Goal: Task Accomplishment & Management: Complete application form

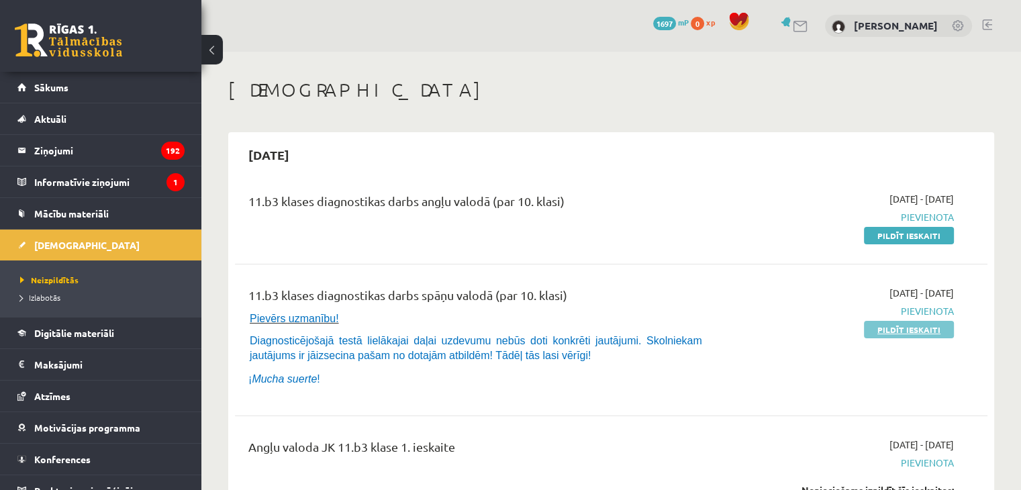
click at [880, 329] on link "Pildīt ieskaiti" at bounding box center [909, 329] width 90 height 17
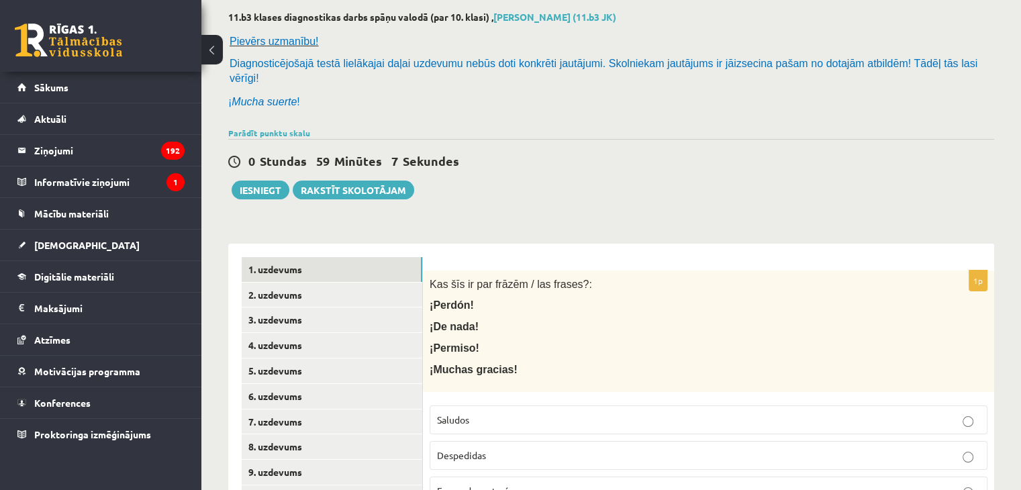
scroll to position [201, 0]
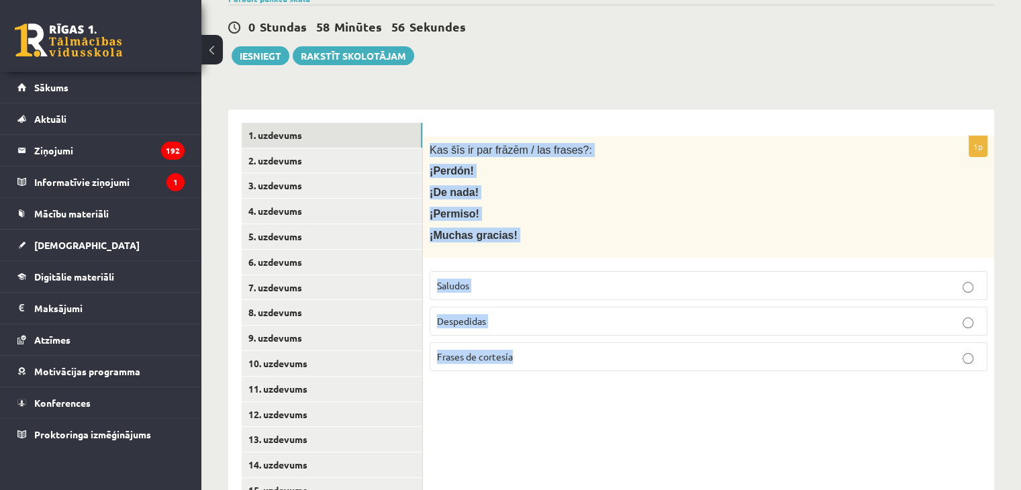
drag, startPoint x: 430, startPoint y: 135, endPoint x: 569, endPoint y: 337, distance: 245.3
click at [569, 337] on div "1p Kas šīs ir par frāzēm / las frases?: ¡Perdón! ¡De nada! ¡Permiso! ¡Muchas gr…" at bounding box center [708, 259] width 571 height 246
copy div "Kas šīs ir par frāzēm / las frases?: ¡Perdón! ¡De nada! ¡Permiso! ¡Muchas graci…"
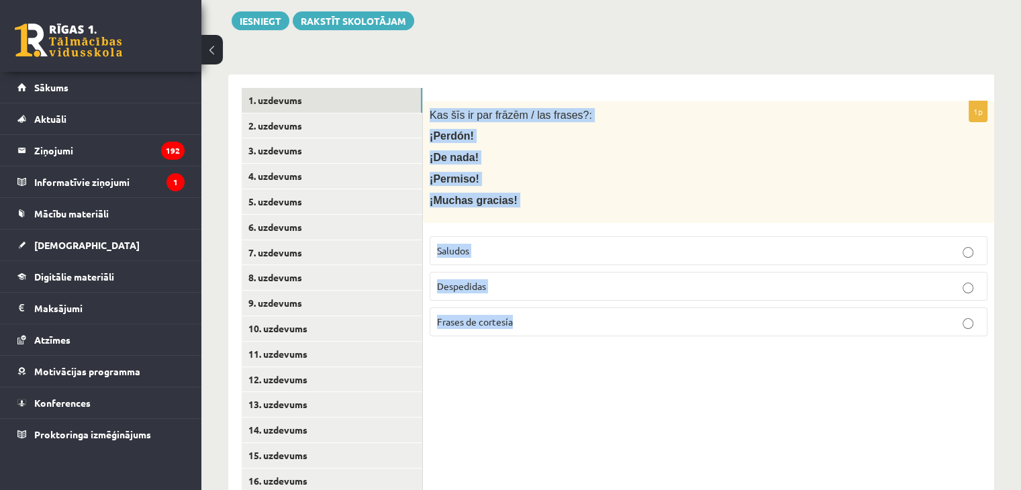
scroll to position [151, 0]
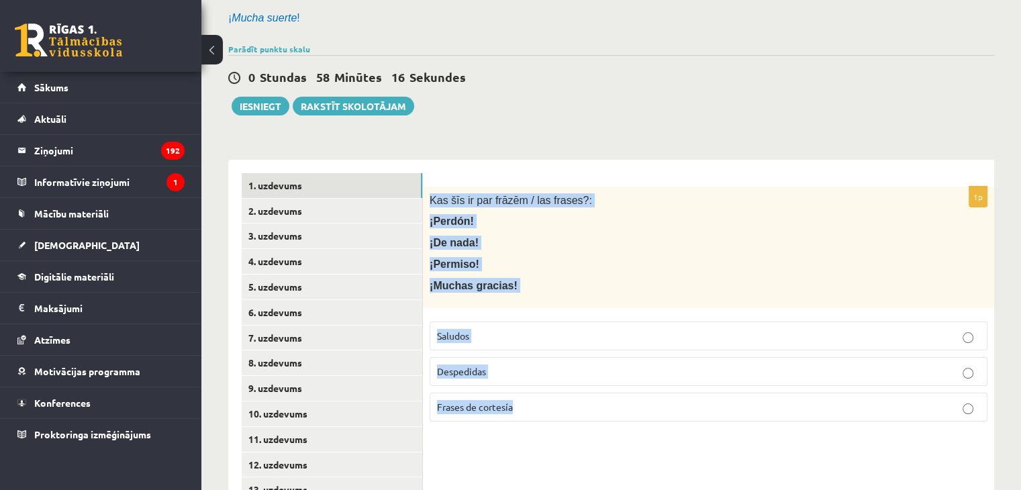
click at [526, 400] on p "Frases de cortesía" at bounding box center [708, 407] width 543 height 14
click at [341, 199] on link "2. uzdevums" at bounding box center [332, 211] width 181 height 25
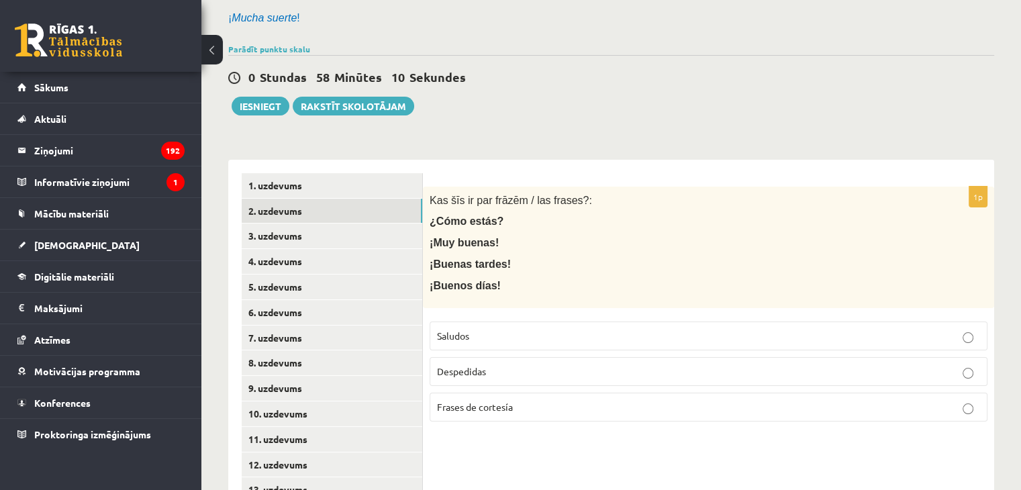
click at [486, 333] on label "Saludos" at bounding box center [709, 336] width 558 height 29
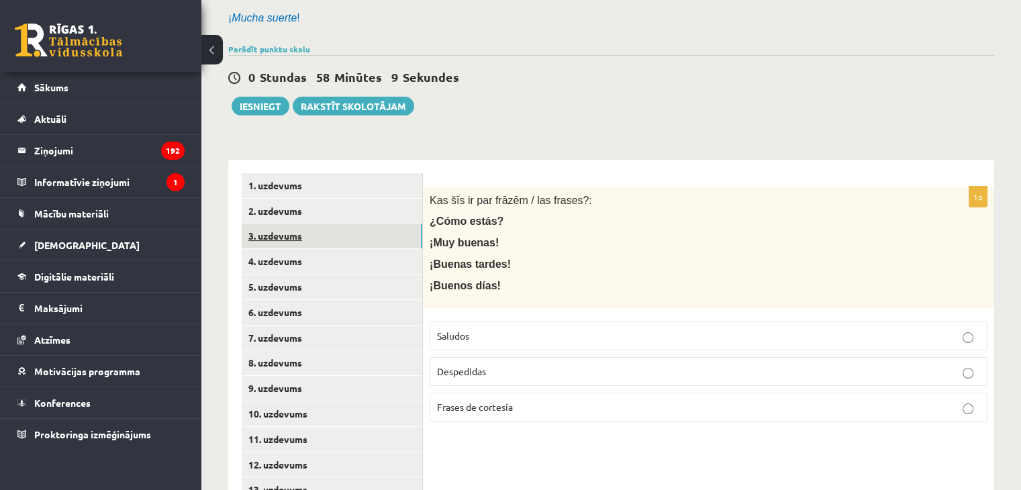
click at [367, 224] on link "3. uzdevums" at bounding box center [332, 236] width 181 height 25
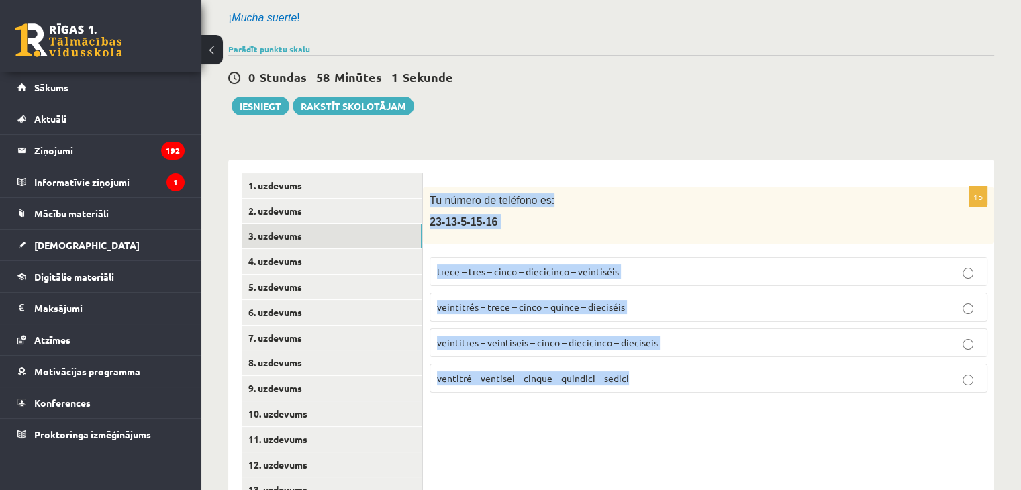
drag, startPoint x: 430, startPoint y: 190, endPoint x: 653, endPoint y: 393, distance: 301.4
copy div "Tu número de teléfono es: 23-13-5-15-16 trece – tres – cinco – diecicinco – vei…"
click at [578, 299] on label "veintitrés – trece – cinco – quince – dieciséis" at bounding box center [709, 307] width 558 height 29
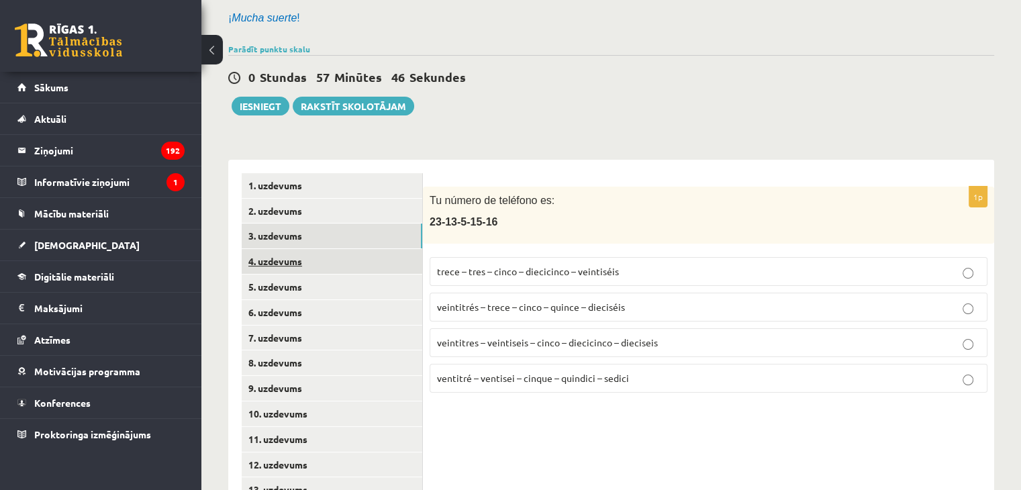
click at [340, 256] on link "4. uzdevums" at bounding box center [332, 261] width 181 height 25
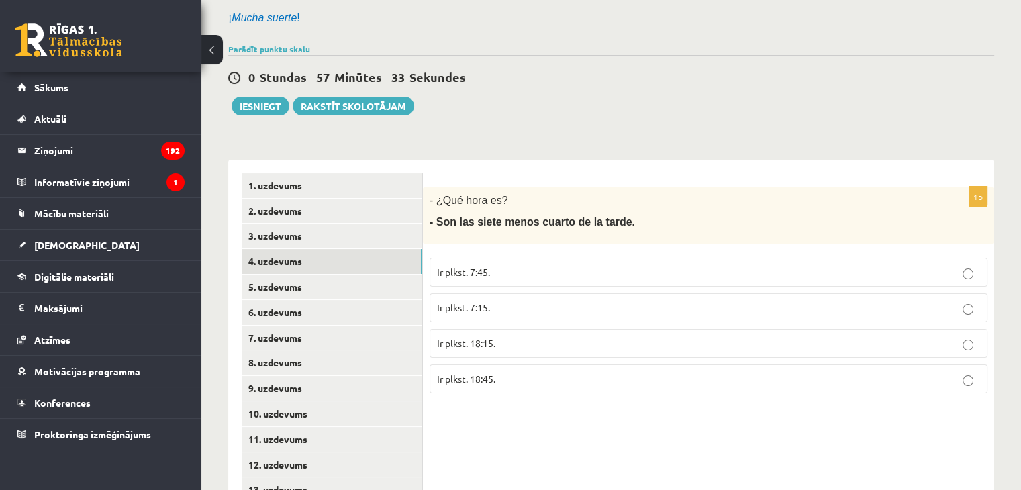
click at [510, 372] on p "Ir plkst. 18:45." at bounding box center [708, 379] width 543 height 14
click at [294, 275] on link "5. uzdevums" at bounding box center [332, 287] width 181 height 25
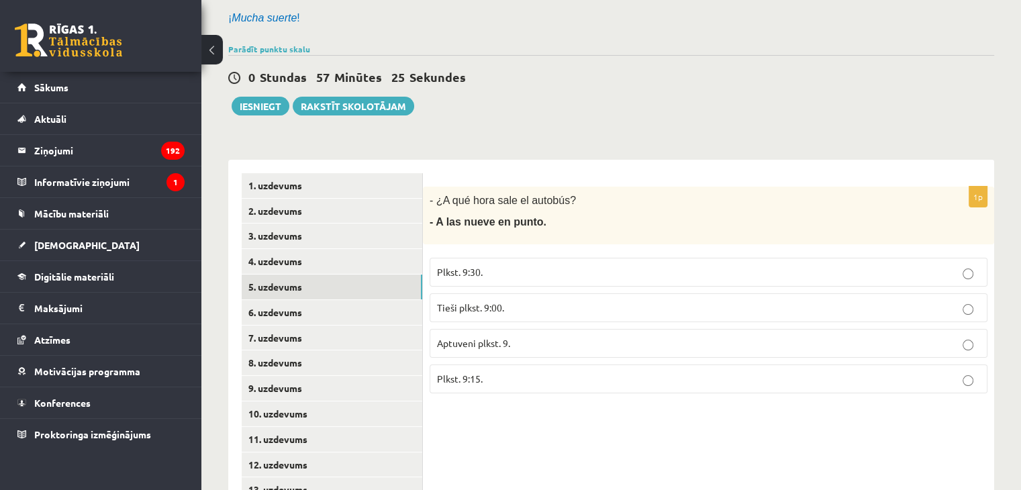
click at [553, 301] on p "Tieši plkst. 9:00." at bounding box center [708, 308] width 543 height 14
drag, startPoint x: 428, startPoint y: 187, endPoint x: 553, endPoint y: 219, distance: 129.0
click at [553, 219] on div "- ¿A qué hora sale el autobús? - A las nueve en punto." at bounding box center [708, 216] width 571 height 58
copy div "- ¿A qué hora sale el autobús? - A las nueve en punto."
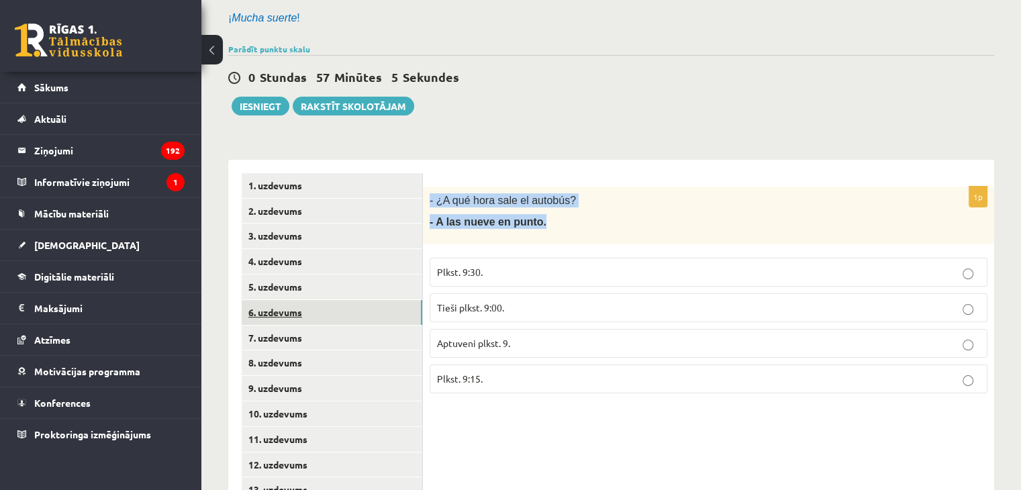
click at [315, 307] on link "6. uzdevums" at bounding box center [332, 312] width 181 height 25
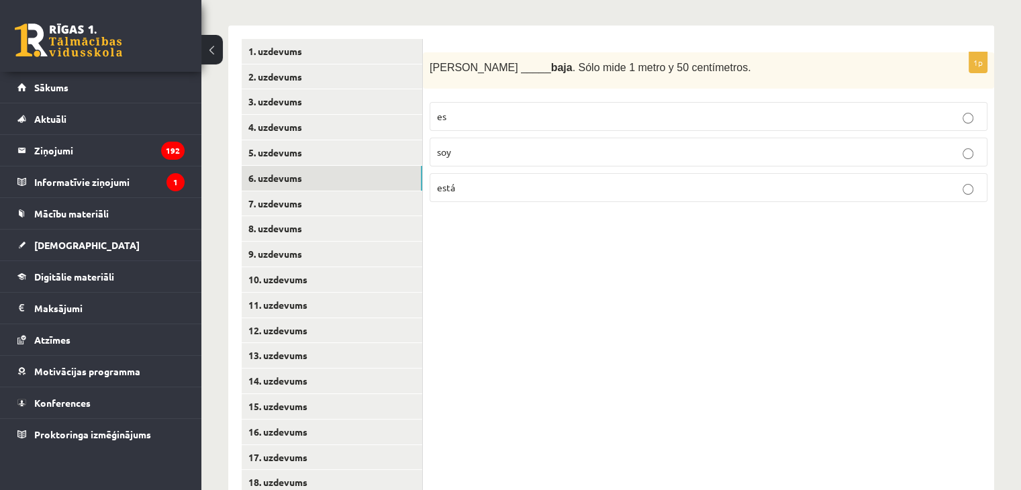
scroll to position [218, 0]
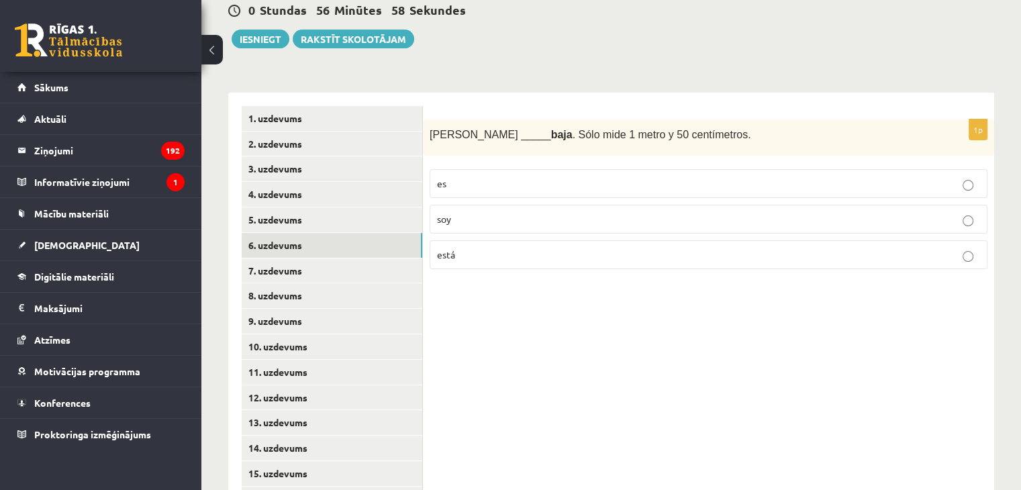
click at [500, 248] on p "está" at bounding box center [708, 255] width 543 height 14
click at [521, 182] on label "es" at bounding box center [709, 183] width 558 height 29
click at [594, 135] on div "Sara _____ baja . Sólo mide 1 metro y 50 centímetros." at bounding box center [708, 138] width 571 height 37
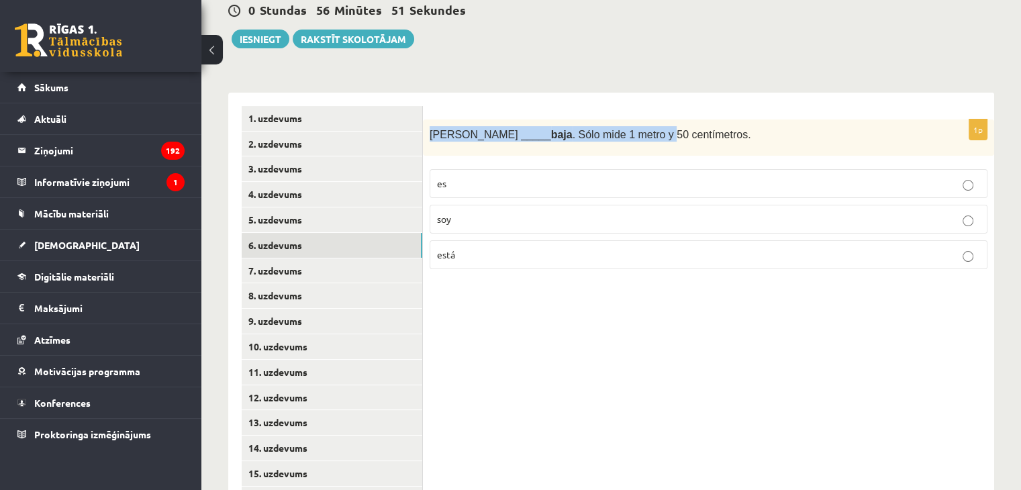
click at [465, 129] on span "Sara _____ baja . Sólo mide 1 metro y 50 centímetros." at bounding box center [590, 134] width 321 height 11
drag, startPoint x: 430, startPoint y: 119, endPoint x: 681, endPoint y: 113, distance: 250.5
click at [681, 126] on p "Sara _____ baja . Sólo mide 1 metro y 50 centímetros." at bounding box center [675, 133] width 491 height 15
copy span "Sara _____ baja . Sólo mide 1 metro y 50 centímetros."
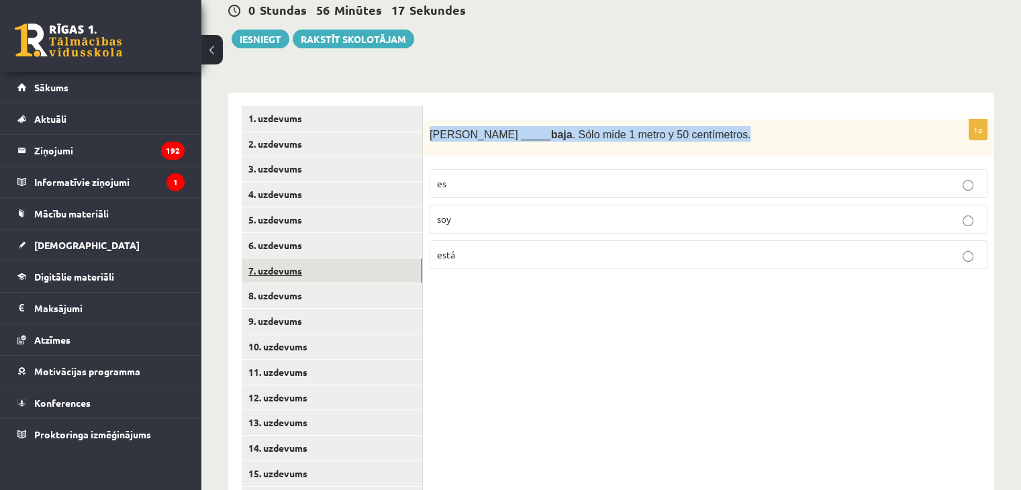
click at [328, 259] on link "7. uzdevums" at bounding box center [332, 271] width 181 height 25
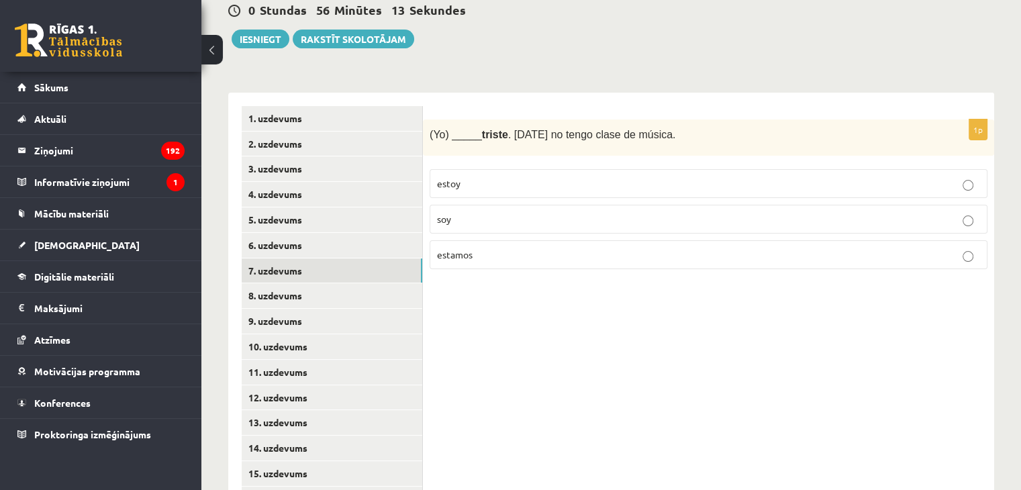
click at [602, 177] on p "estoy" at bounding box center [708, 184] width 543 height 14
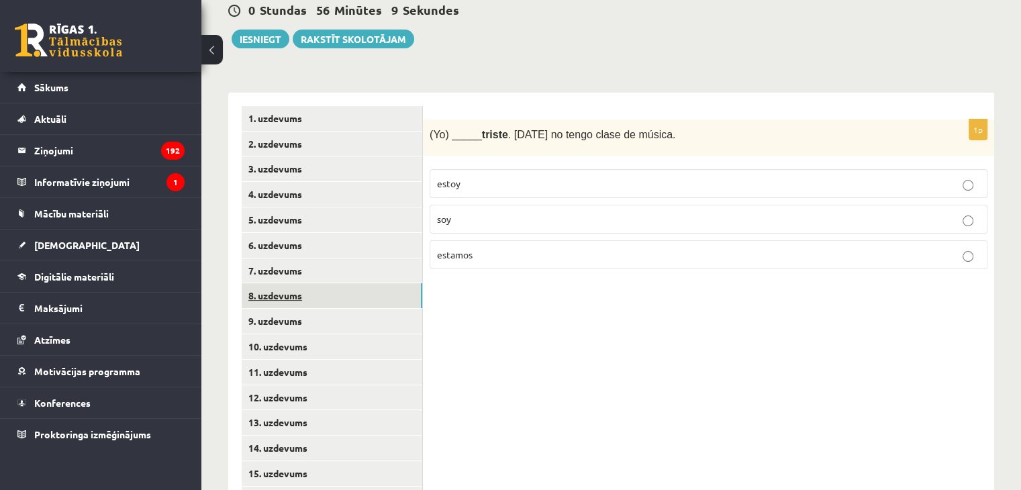
click at [350, 283] on link "8. uzdevums" at bounding box center [332, 295] width 181 height 25
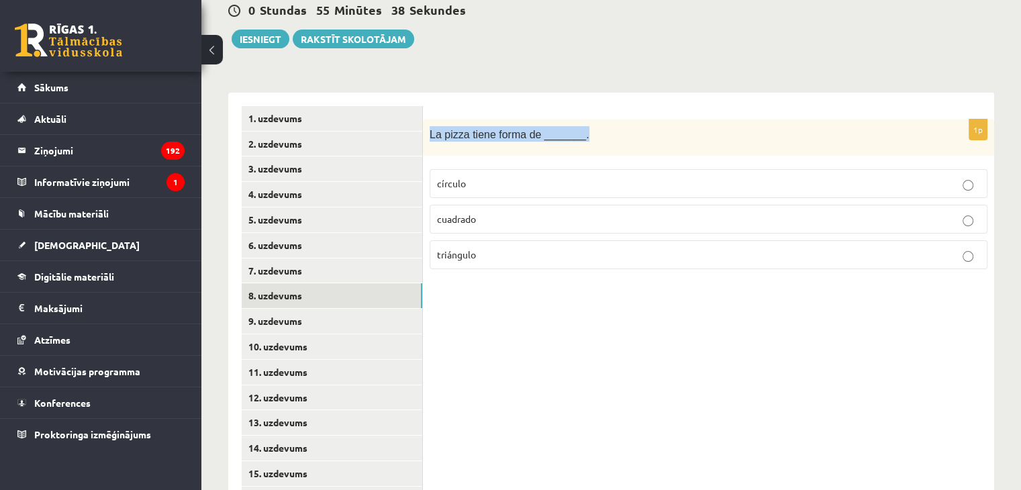
drag, startPoint x: 430, startPoint y: 119, endPoint x: 579, endPoint y: 128, distance: 150.0
click at [579, 128] on div "La pizza tiene forma de _______." at bounding box center [708, 138] width 571 height 37
click at [612, 126] on p "La pizza tiene forma de _______." at bounding box center [675, 133] width 491 height 15
click at [463, 177] on span "círculo" at bounding box center [451, 183] width 29 height 12
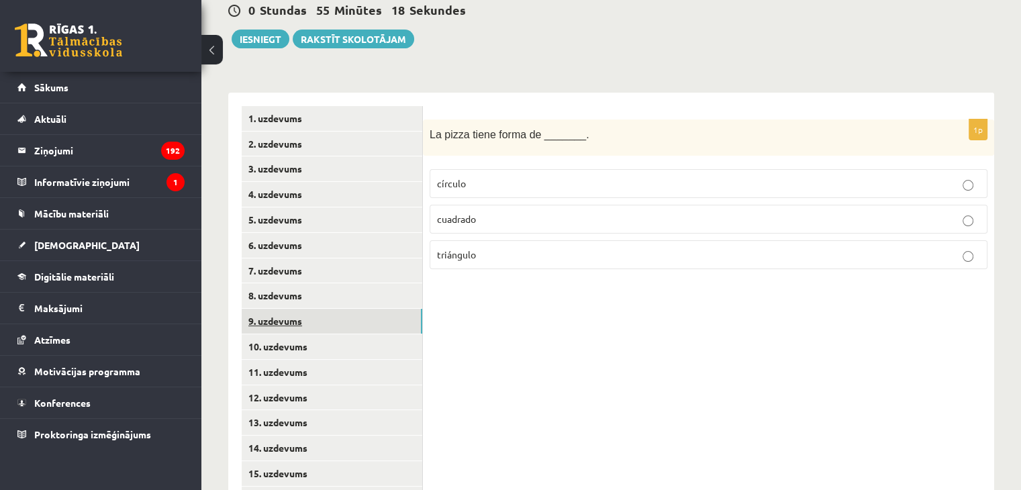
click at [300, 309] on link "9. uzdevums" at bounding box center [332, 321] width 181 height 25
click at [510, 212] on p "marrón" at bounding box center [708, 219] width 543 height 14
click at [289, 338] on link "10. uzdevums" at bounding box center [332, 346] width 181 height 25
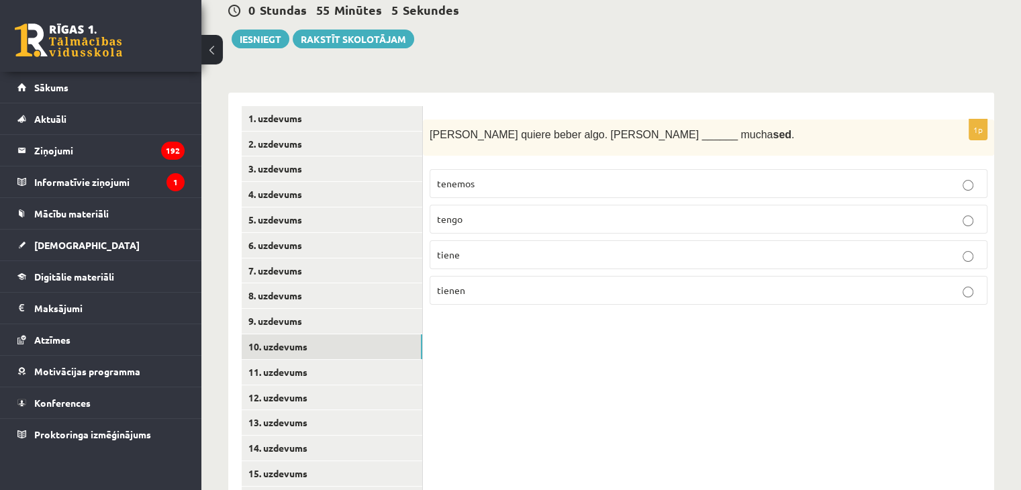
click at [534, 248] on p "tiene" at bounding box center [708, 255] width 543 height 14
click at [366, 369] on link "11. uzdevums" at bounding box center [332, 372] width 181 height 25
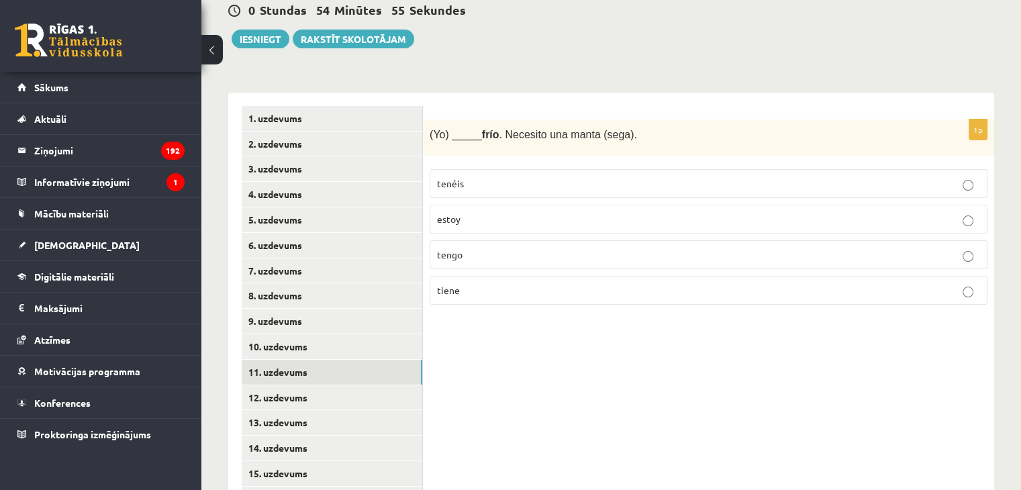
click at [621, 212] on p "estoy" at bounding box center [708, 219] width 543 height 14
click at [267, 385] on link "12. uzdevums" at bounding box center [332, 397] width 181 height 25
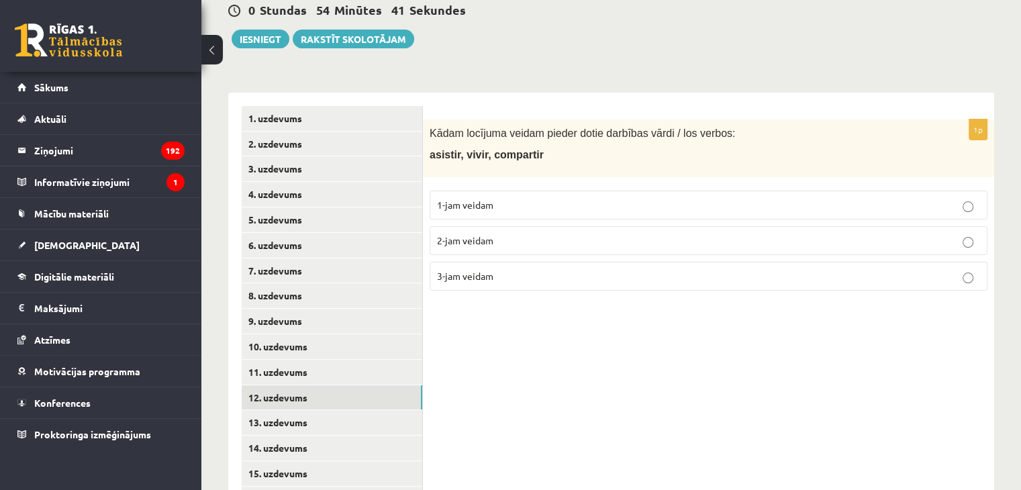
click at [483, 191] on label "1-jam veidam" at bounding box center [709, 205] width 558 height 29
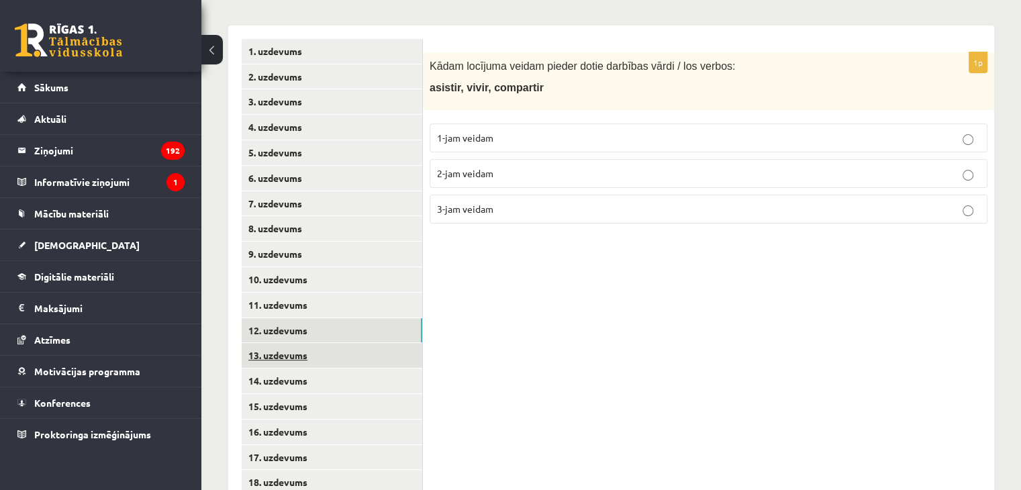
click at [266, 343] on link "13. uzdevums" at bounding box center [332, 355] width 181 height 25
click at [475, 132] on span "1-jam veidam" at bounding box center [465, 138] width 56 height 12
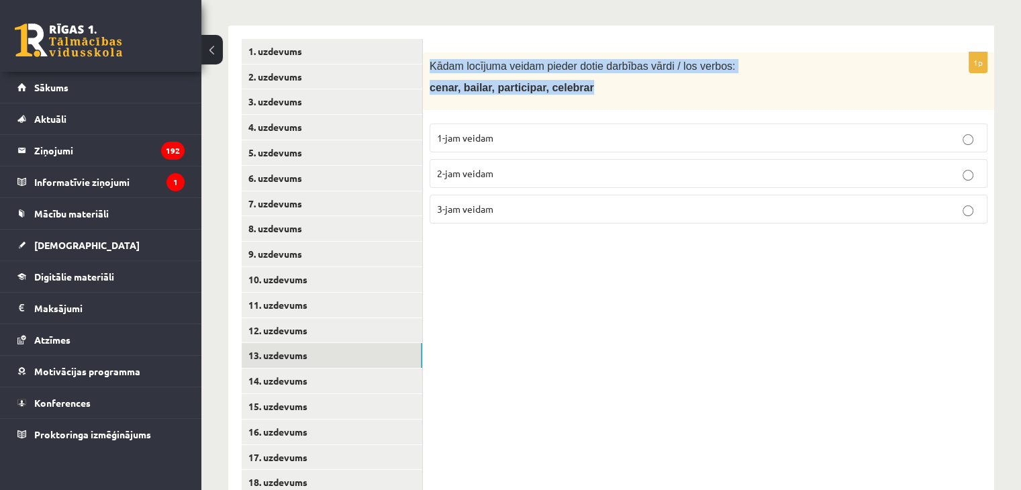
drag, startPoint x: 427, startPoint y: 46, endPoint x: 613, endPoint y: 79, distance: 189.0
click at [613, 79] on div "Kādam locījuma veidam pieder dotie darbības vārdi / los verbos: cenar, bailar, …" at bounding box center [708, 81] width 571 height 58
copy div "Kādam locījuma veidam pieder dotie darbības vārdi / los verbos: cenar, bailar, …"
click at [269, 373] on link "14. uzdevums" at bounding box center [332, 381] width 181 height 25
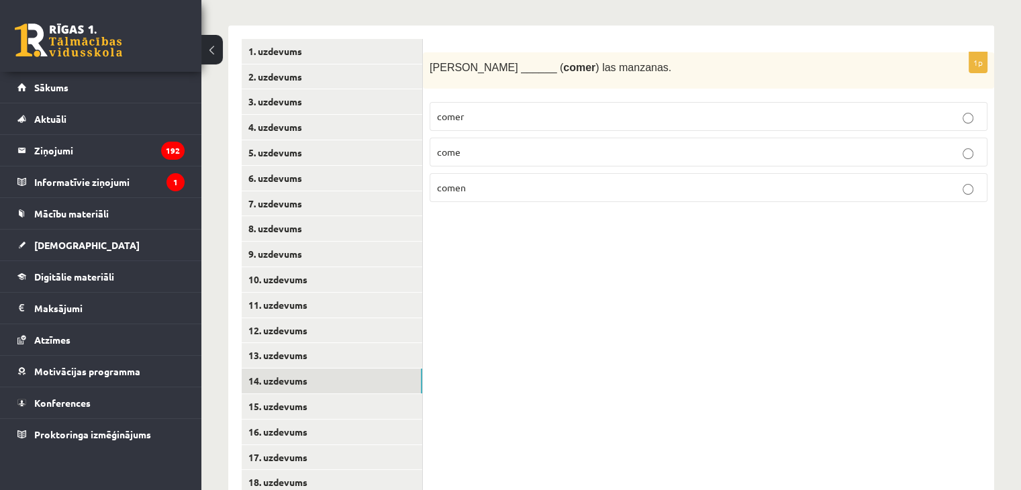
click at [527, 145] on p "come" at bounding box center [708, 152] width 543 height 14
click at [277, 394] on link "15. uzdevums" at bounding box center [332, 406] width 181 height 25
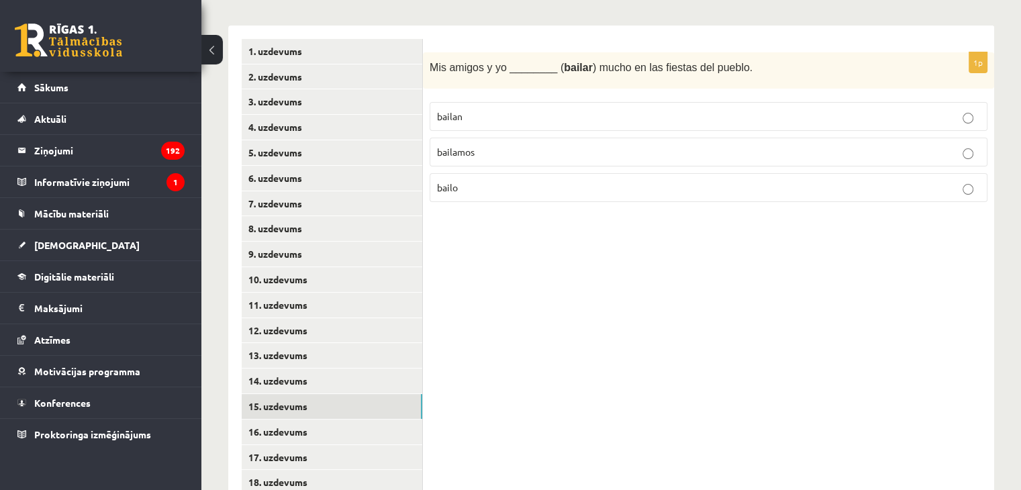
click at [615, 102] on label "bailan" at bounding box center [709, 116] width 558 height 29
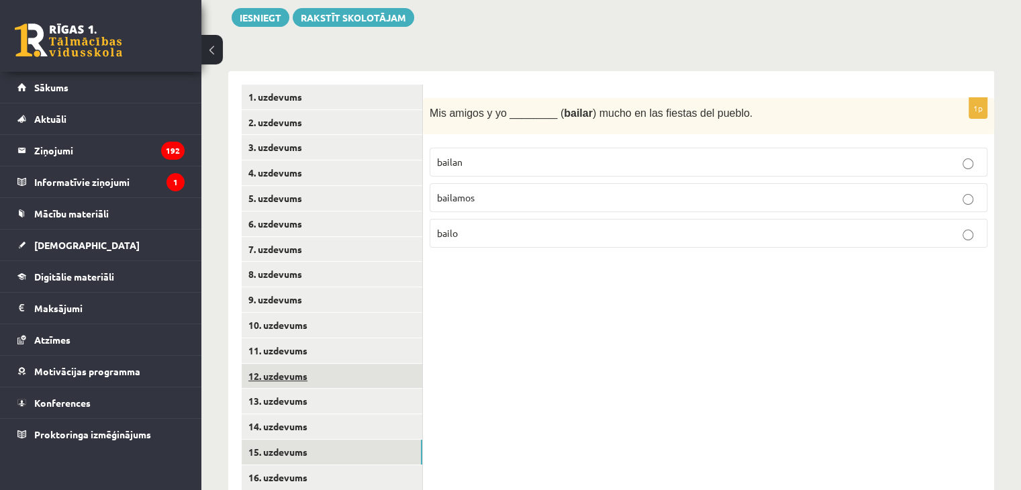
scroll to position [218, 0]
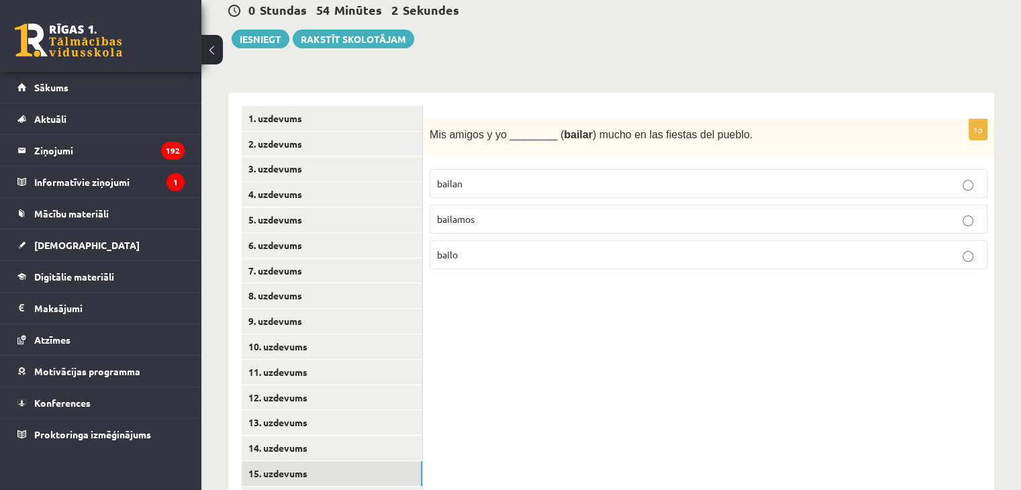
click at [487, 212] on p "bailamos" at bounding box center [708, 219] width 543 height 14
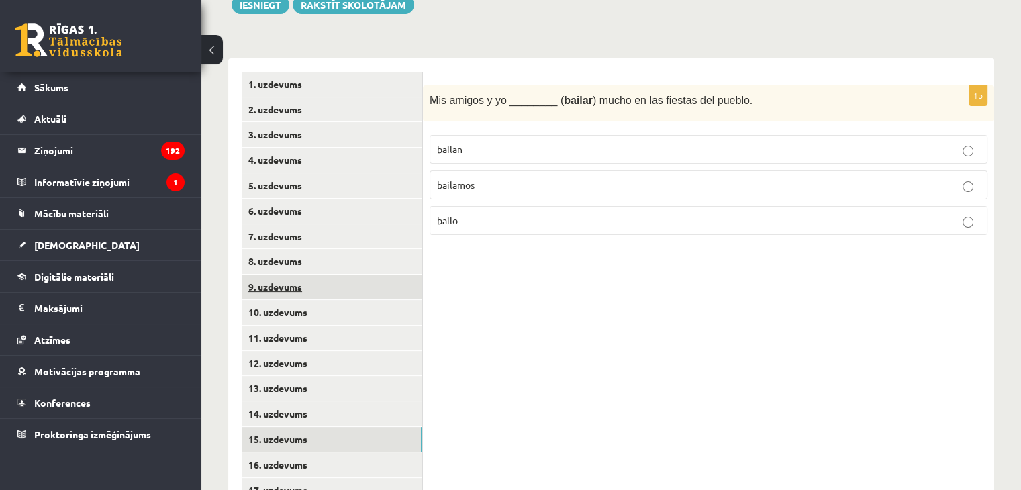
scroll to position [285, 0]
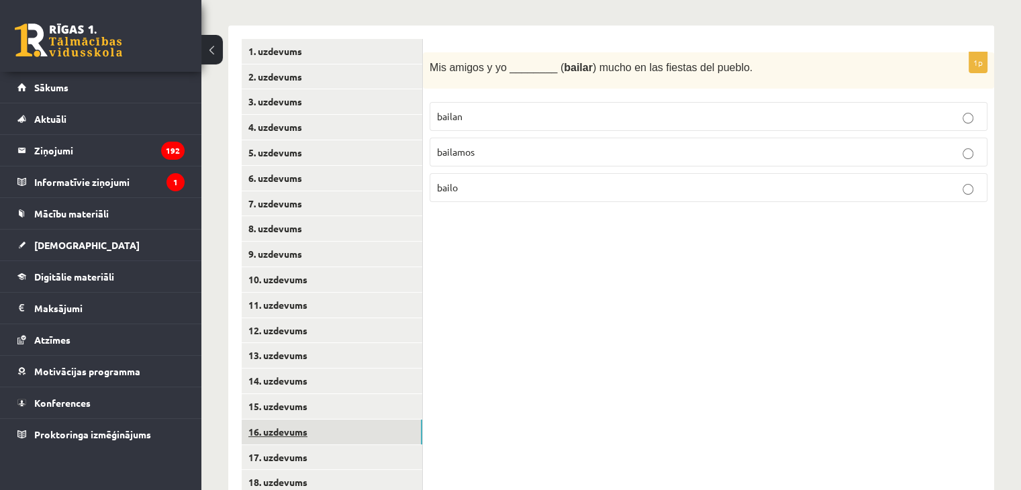
click at [261, 425] on link "16. uzdevums" at bounding box center [332, 432] width 181 height 25
click at [518, 111] on label "vivo" at bounding box center [709, 116] width 558 height 29
click at [272, 445] on link "17. uzdevums" at bounding box center [332, 457] width 181 height 25
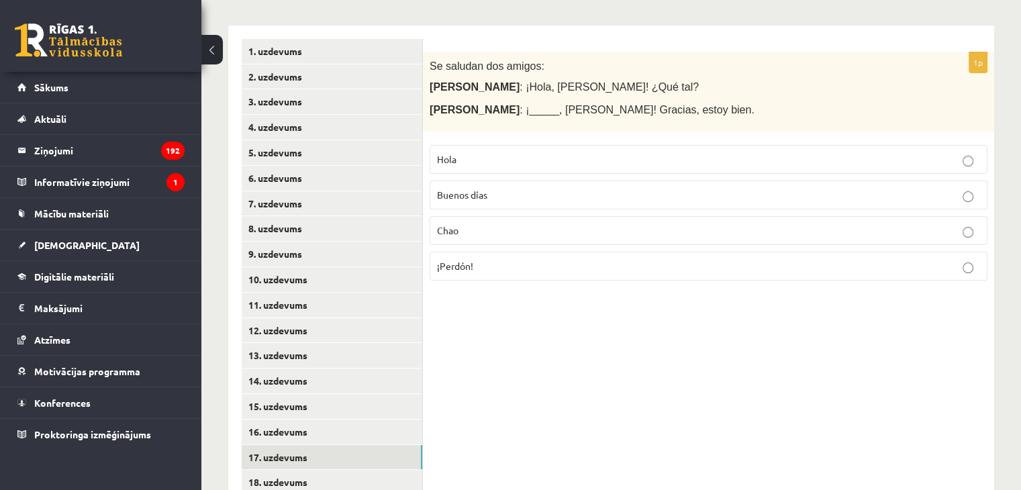
click at [579, 145] on label "Hola" at bounding box center [709, 159] width 558 height 29
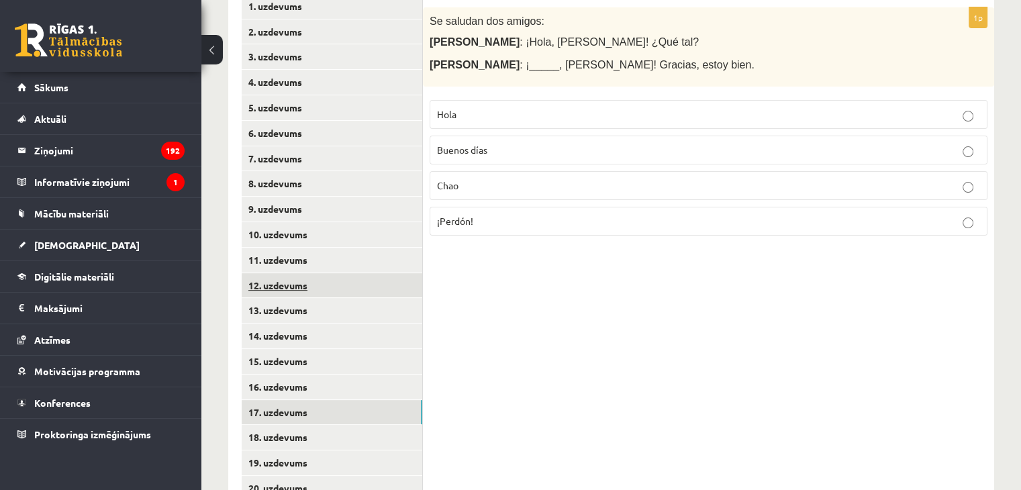
scroll to position [353, 0]
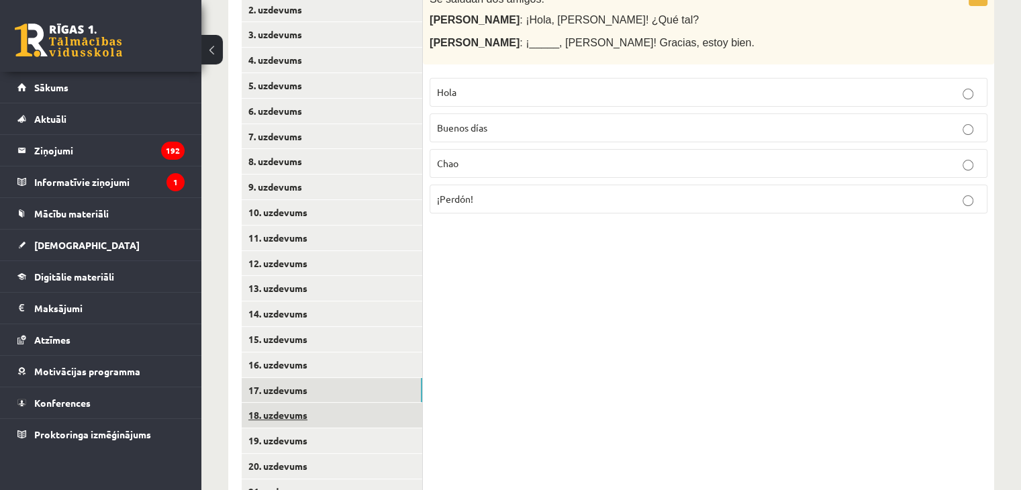
click at [320, 403] on link "18. uzdevums" at bounding box center [332, 415] width 181 height 25
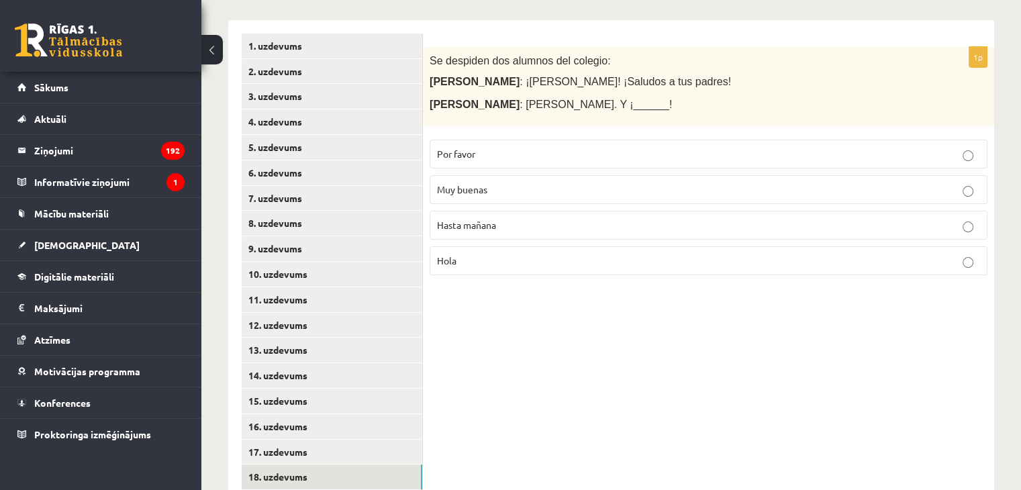
scroll to position [218, 0]
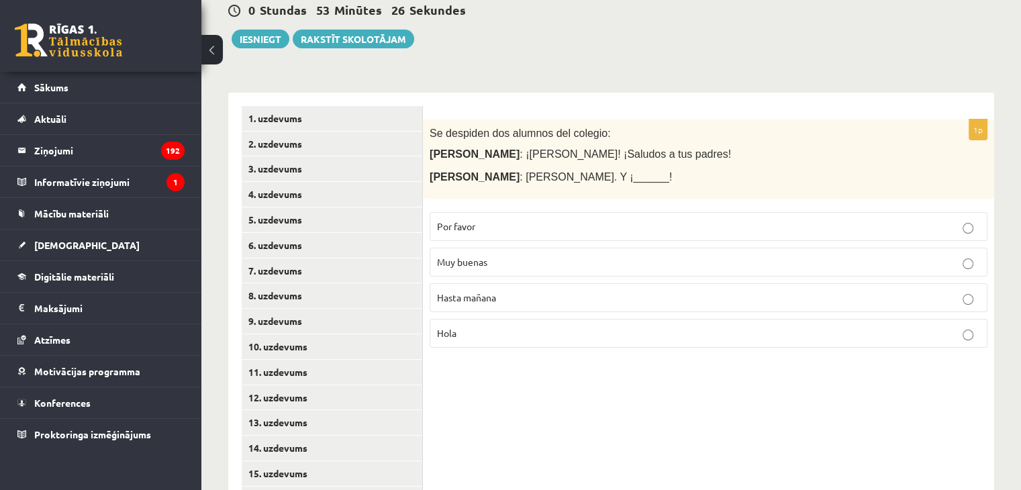
click at [473, 291] on span "Hasta mañana" at bounding box center [466, 297] width 59 height 12
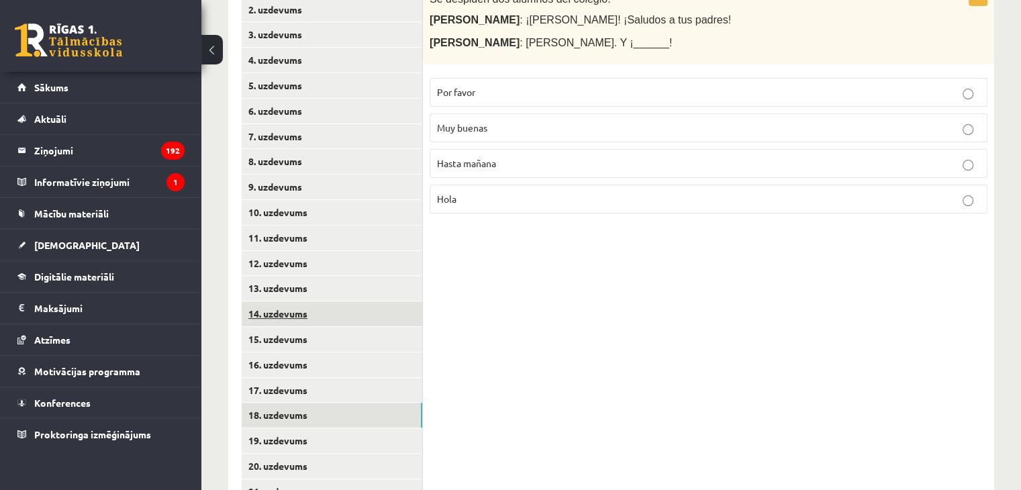
scroll to position [487, 0]
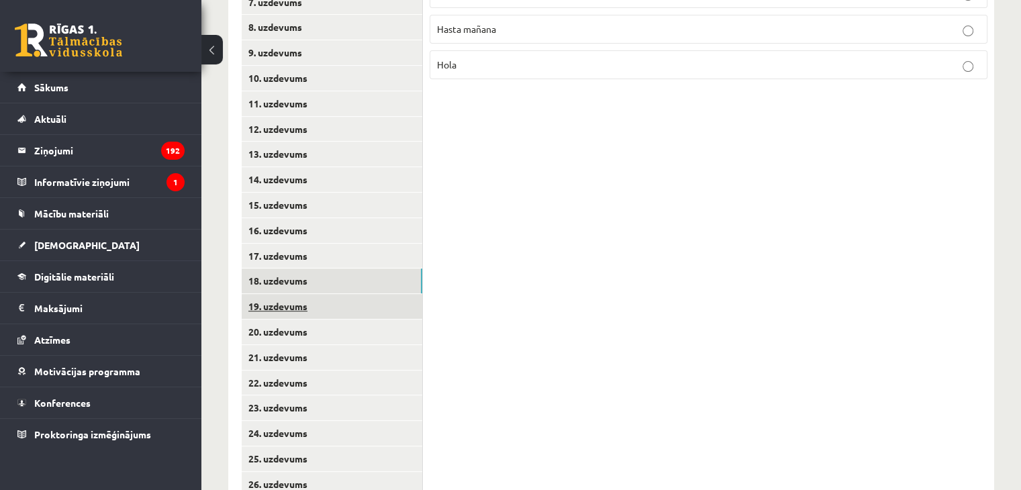
click at [306, 294] on link "19. uzdevums" at bounding box center [332, 306] width 181 height 25
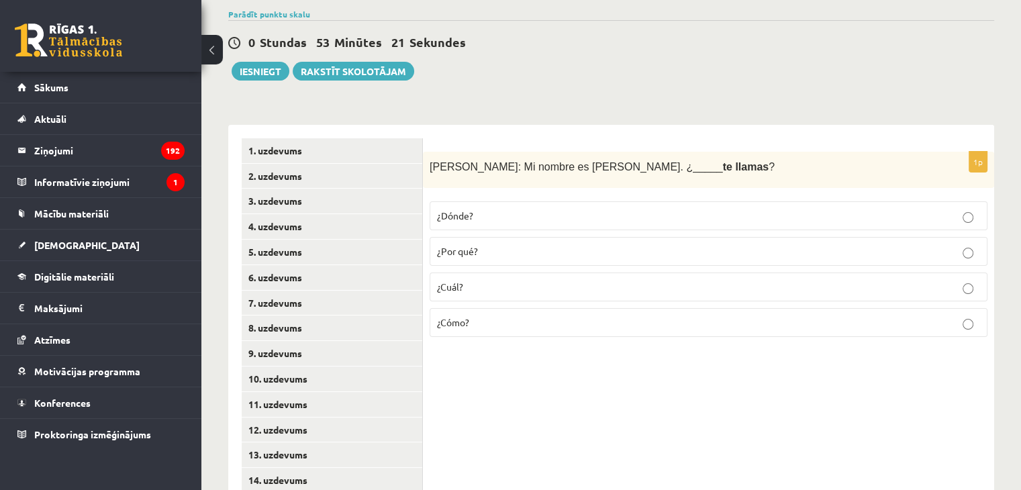
scroll to position [151, 0]
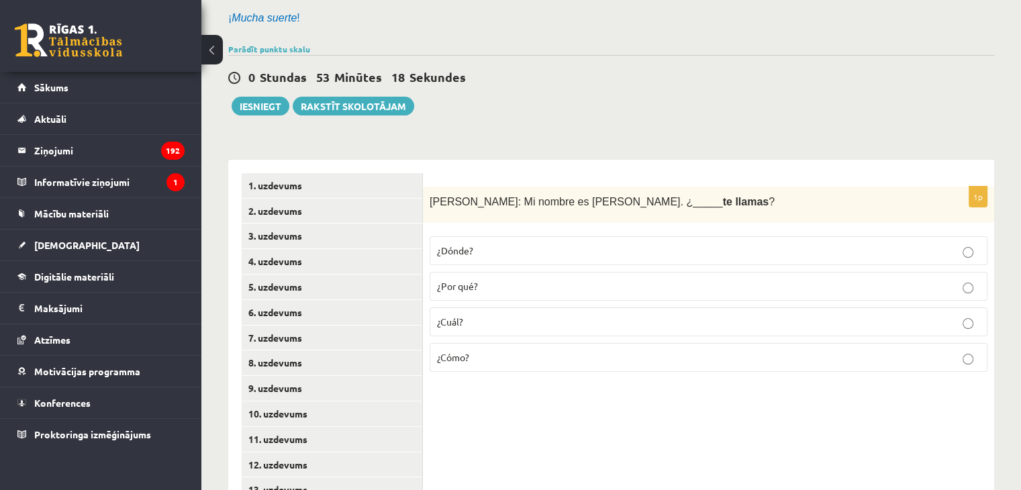
click at [461, 351] on label "¿Cómo?" at bounding box center [709, 357] width 558 height 29
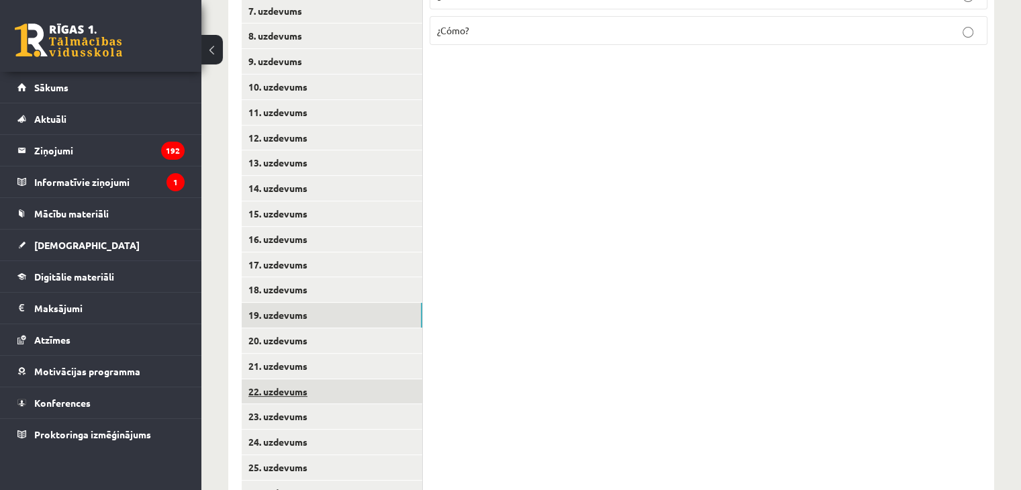
scroll to position [487, 0]
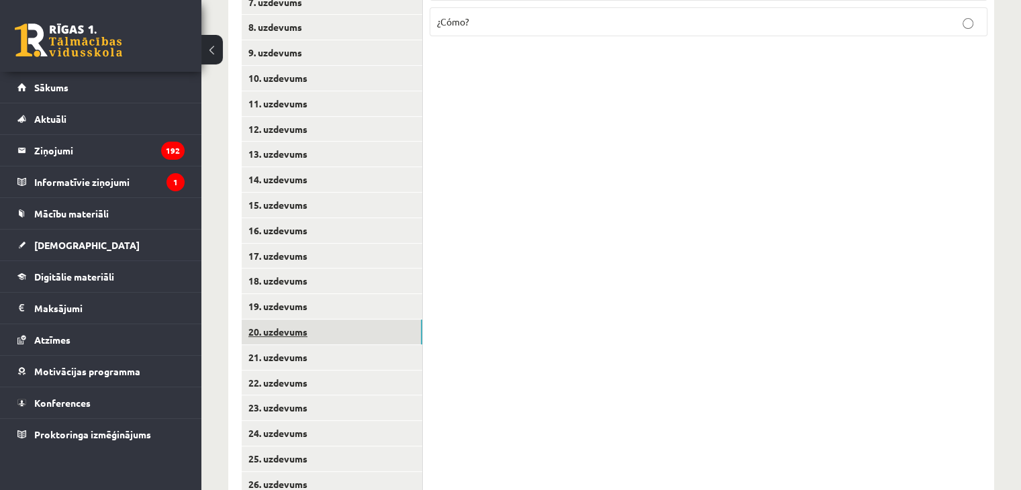
click at [384, 320] on link "20. uzdevums" at bounding box center [332, 332] width 181 height 25
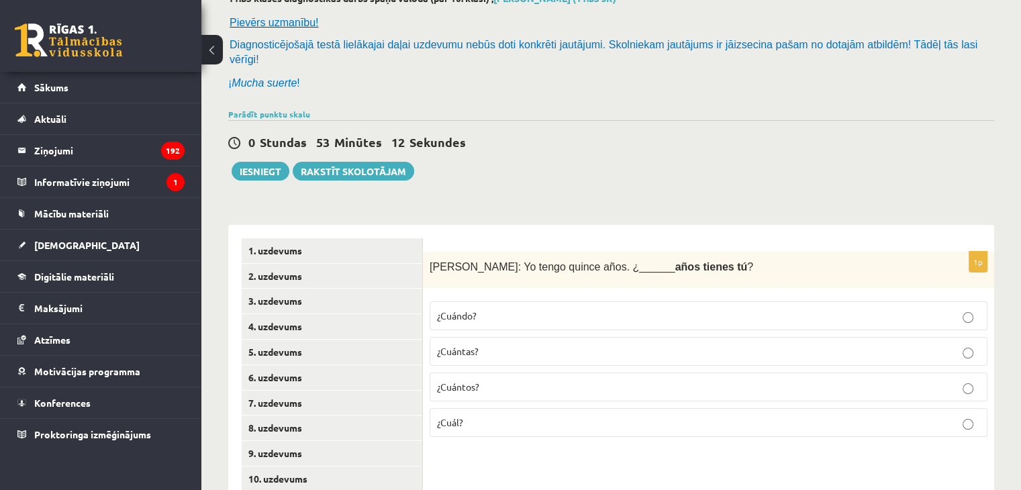
scroll to position [84, 0]
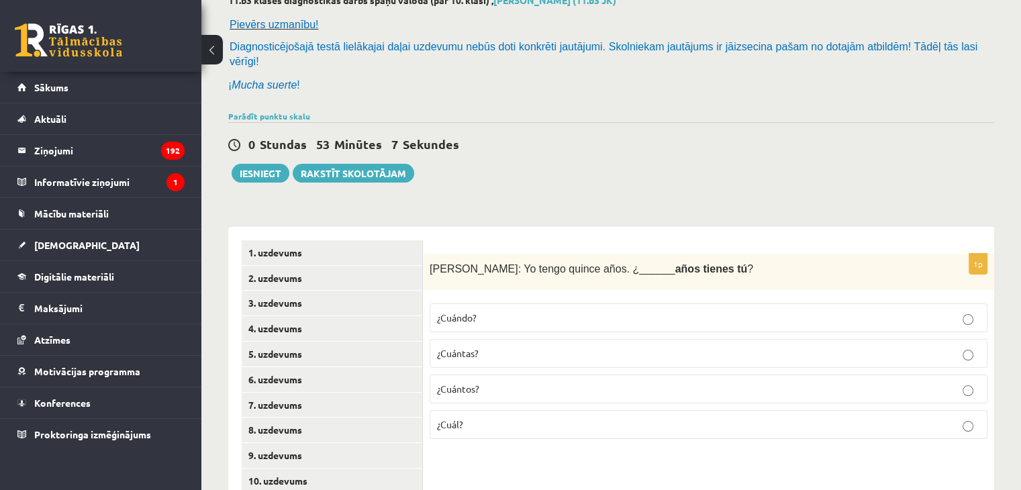
click at [492, 382] on p "¿Cuántos?" at bounding box center [708, 389] width 543 height 14
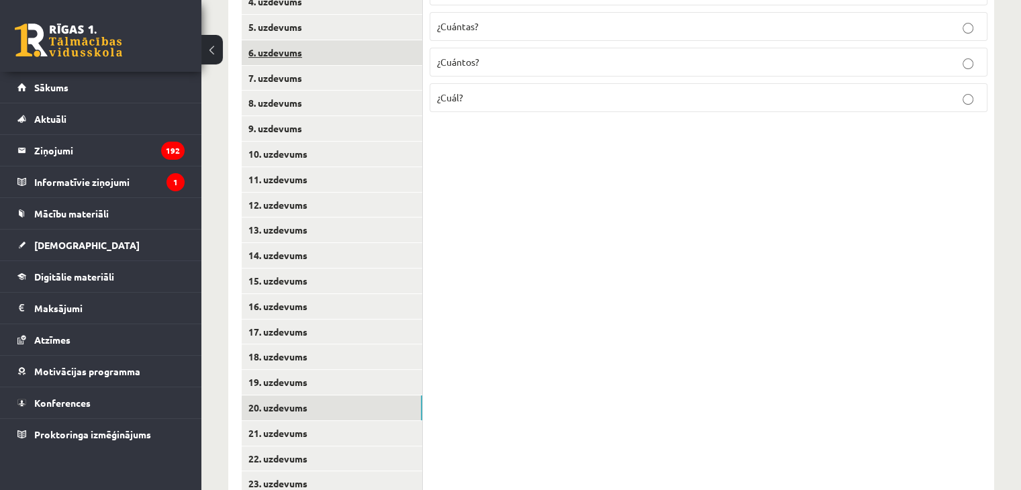
scroll to position [487, 0]
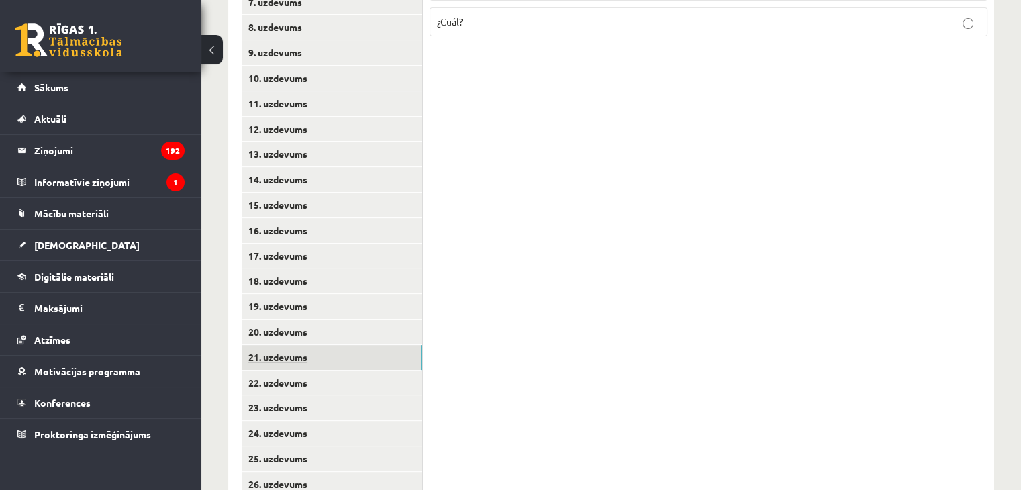
click at [325, 345] on link "21. uzdevums" at bounding box center [332, 357] width 181 height 25
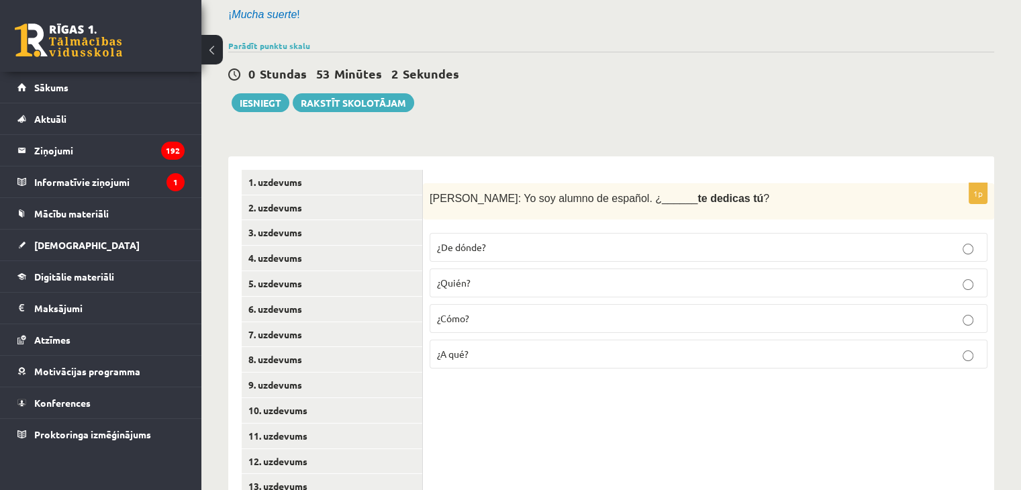
scroll to position [151, 0]
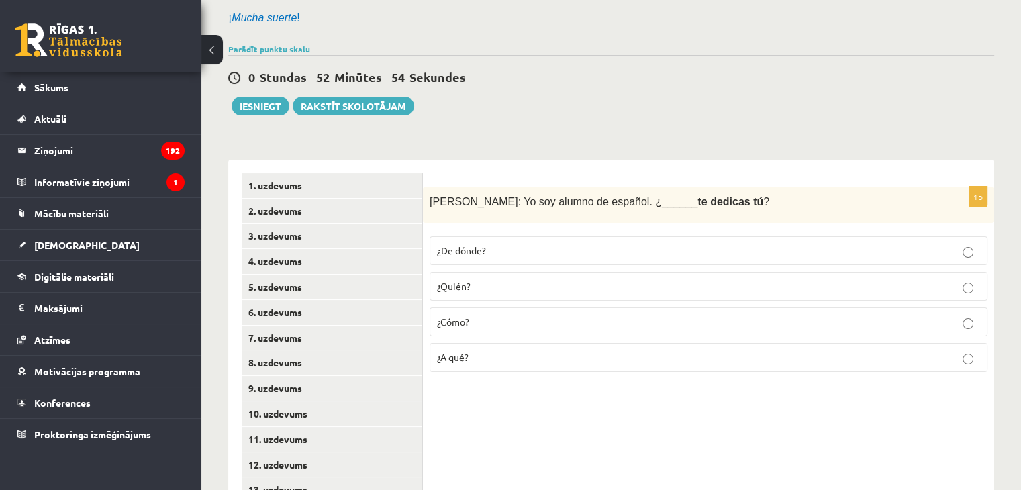
click at [438, 351] on p "¿A qué?" at bounding box center [708, 358] width 543 height 14
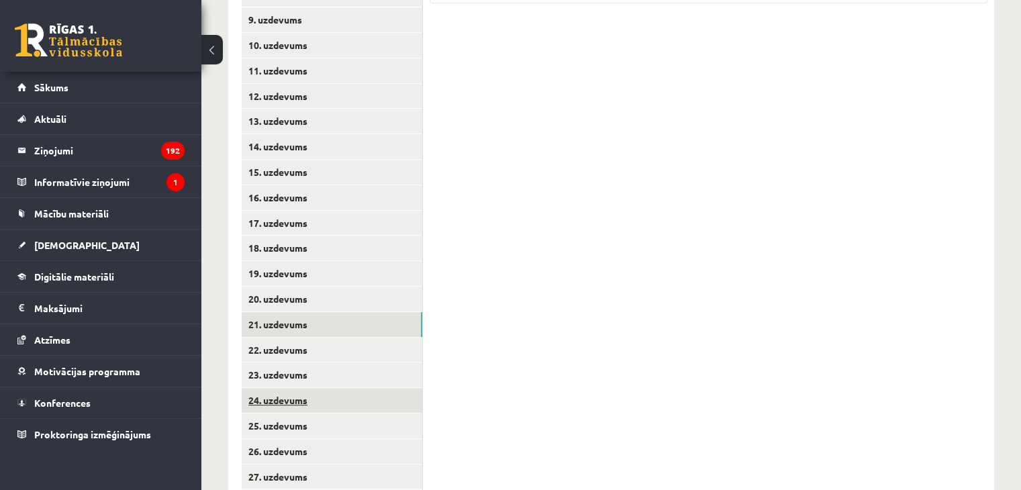
scroll to position [554, 0]
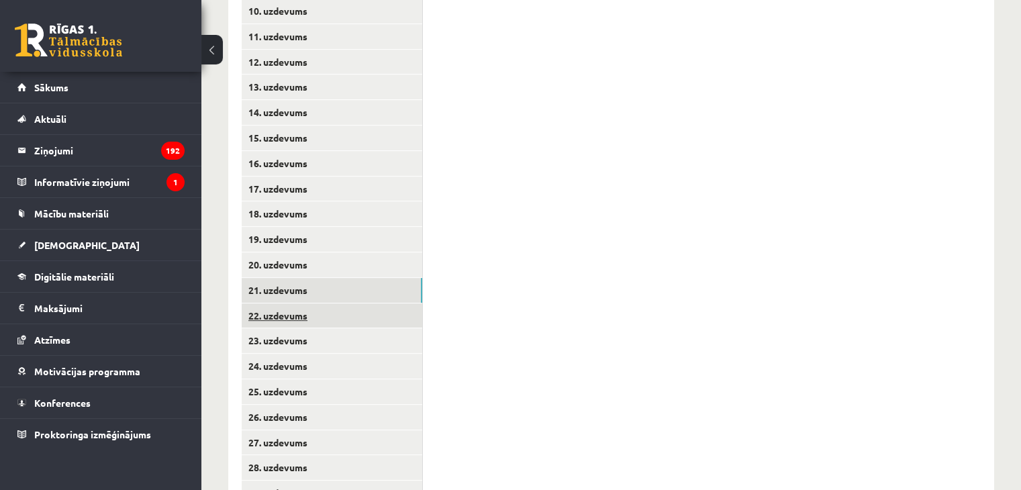
click at [325, 304] on link "22. uzdevums" at bounding box center [332, 316] width 181 height 25
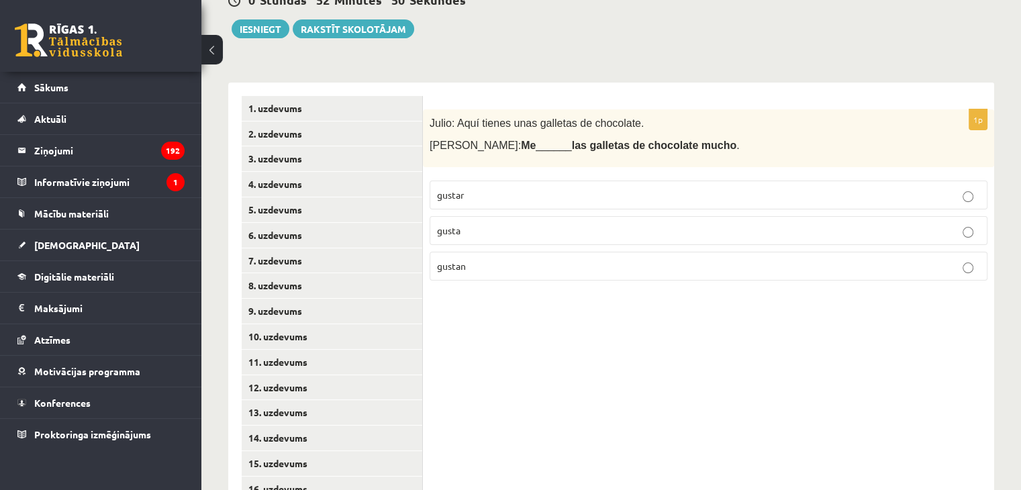
scroll to position [218, 0]
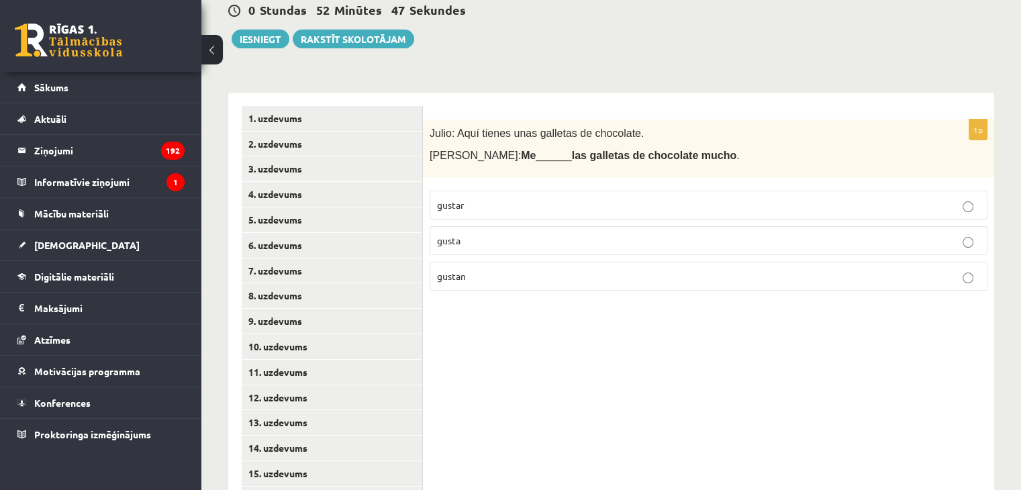
click at [603, 269] on p "gustan" at bounding box center [708, 276] width 543 height 14
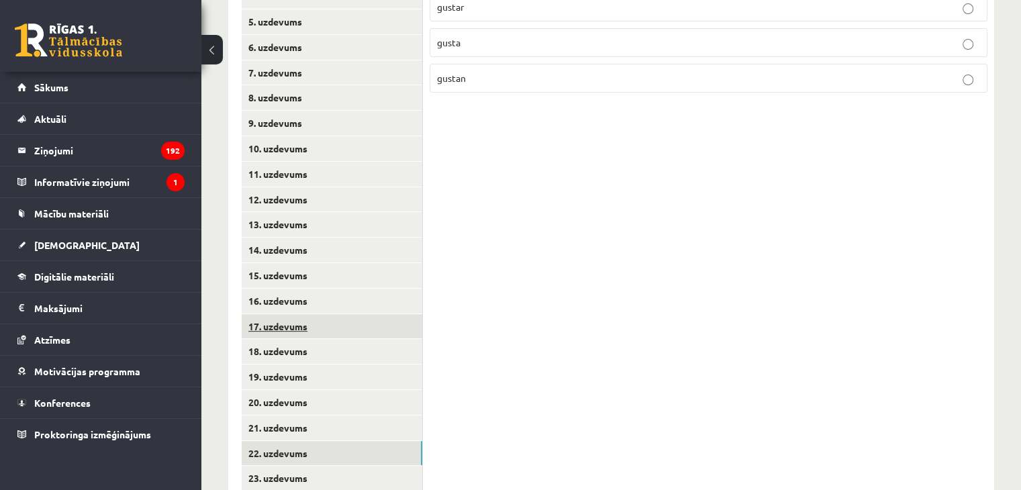
scroll to position [554, 0]
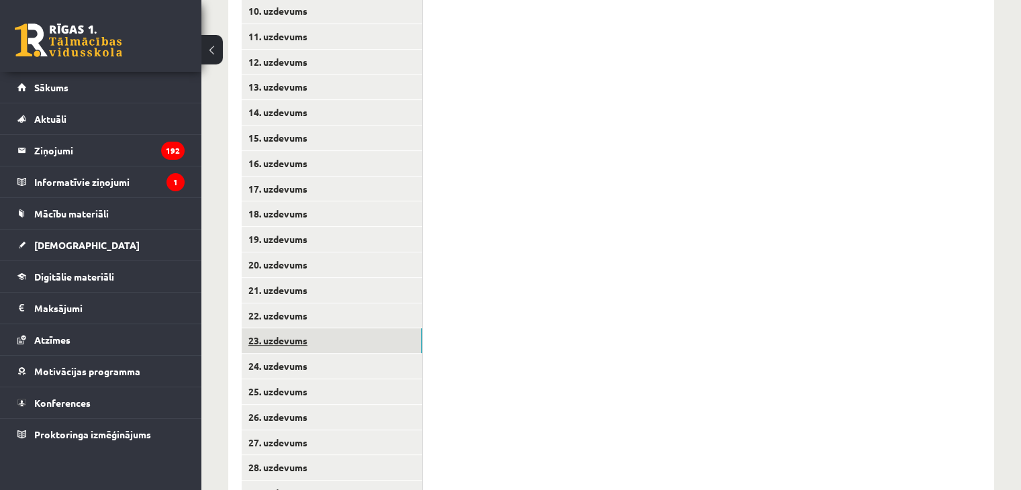
click at [293, 328] on link "23. uzdevums" at bounding box center [332, 340] width 181 height 25
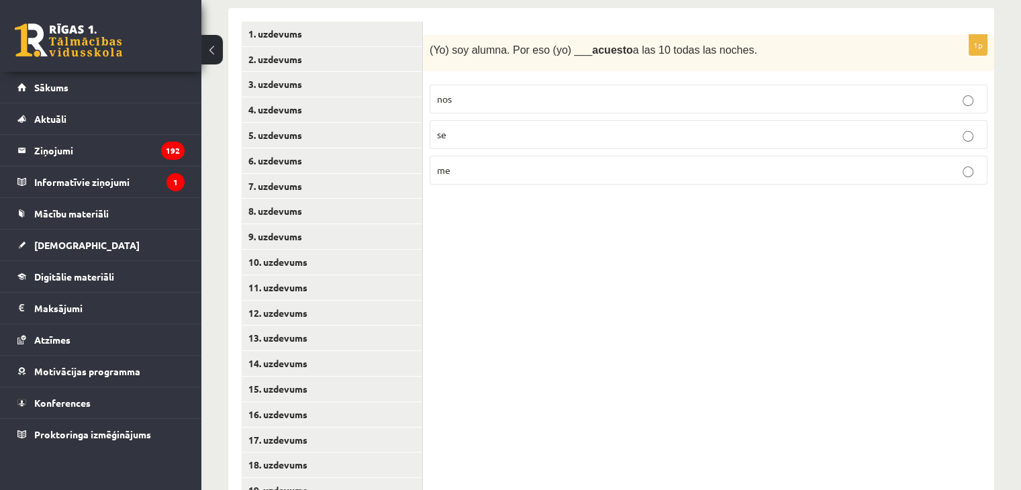
scroll to position [151, 0]
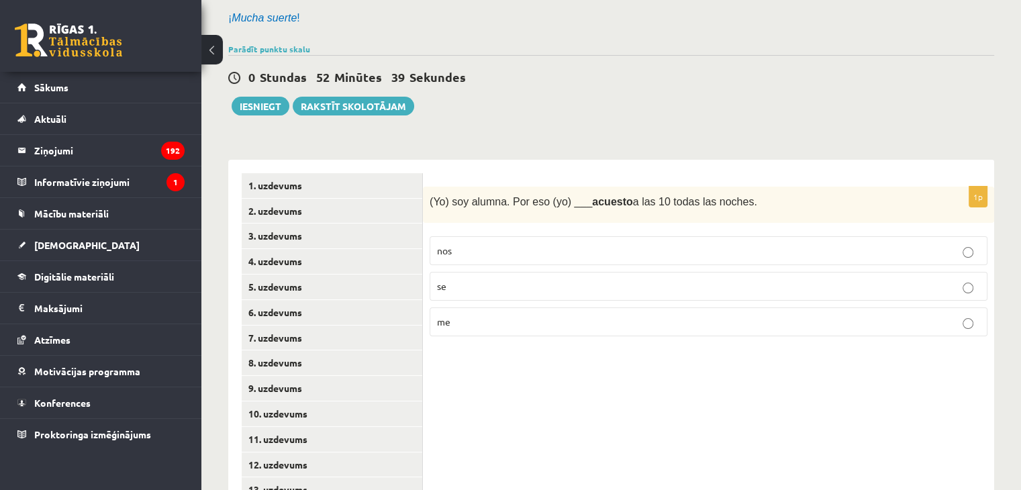
click at [508, 314] on label "me" at bounding box center [709, 322] width 558 height 29
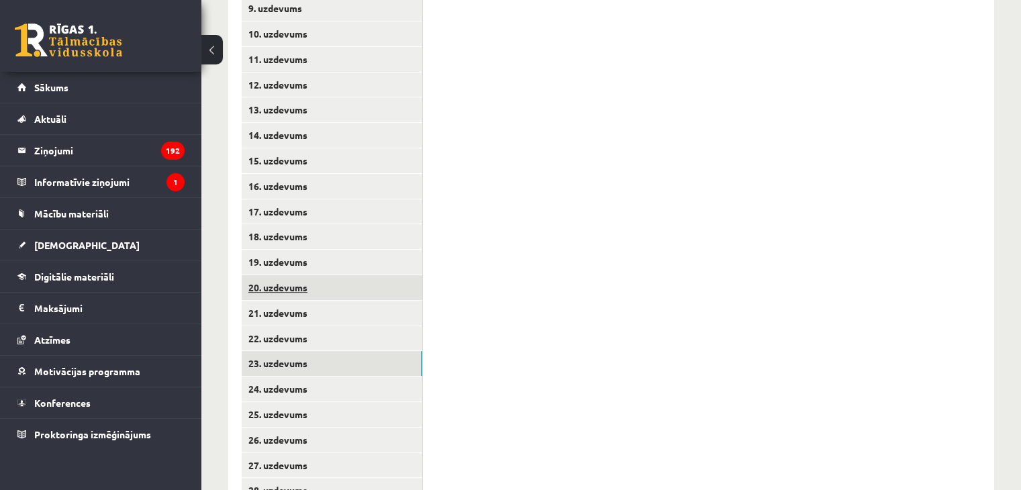
scroll to position [621, 0]
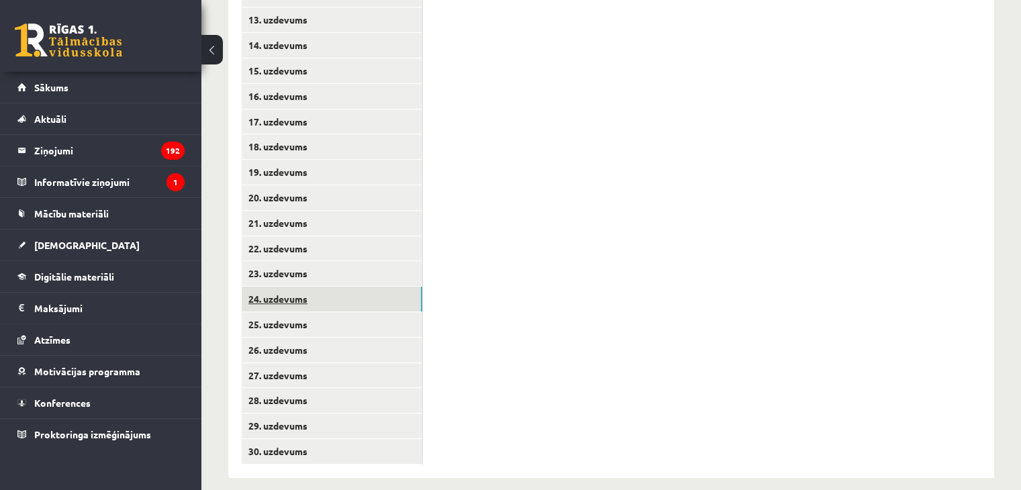
click at [351, 287] on link "24. uzdevums" at bounding box center [332, 299] width 181 height 25
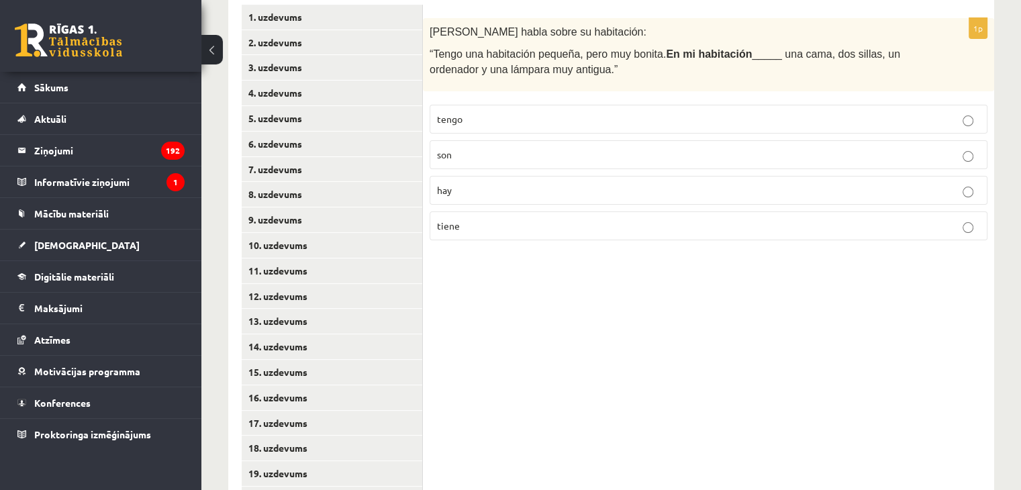
scroll to position [285, 0]
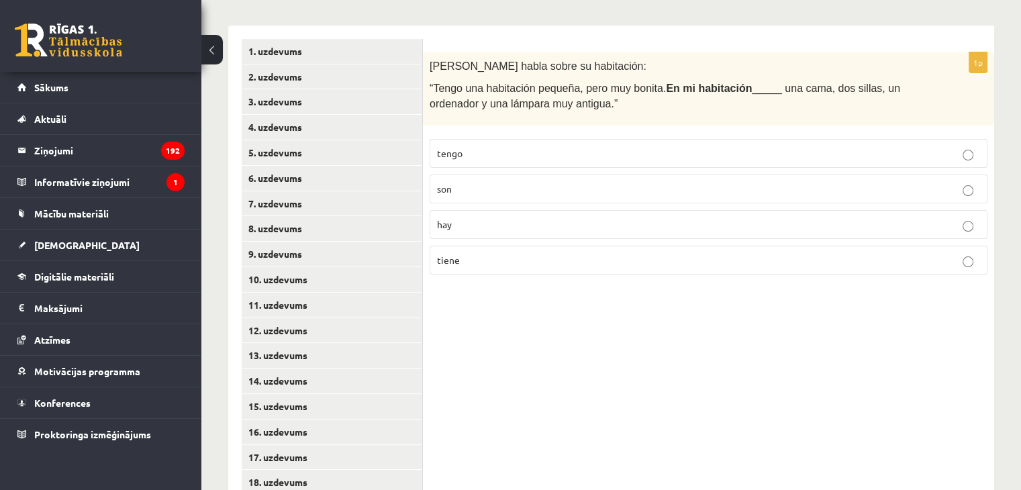
click at [583, 217] on label "hay" at bounding box center [709, 224] width 558 height 29
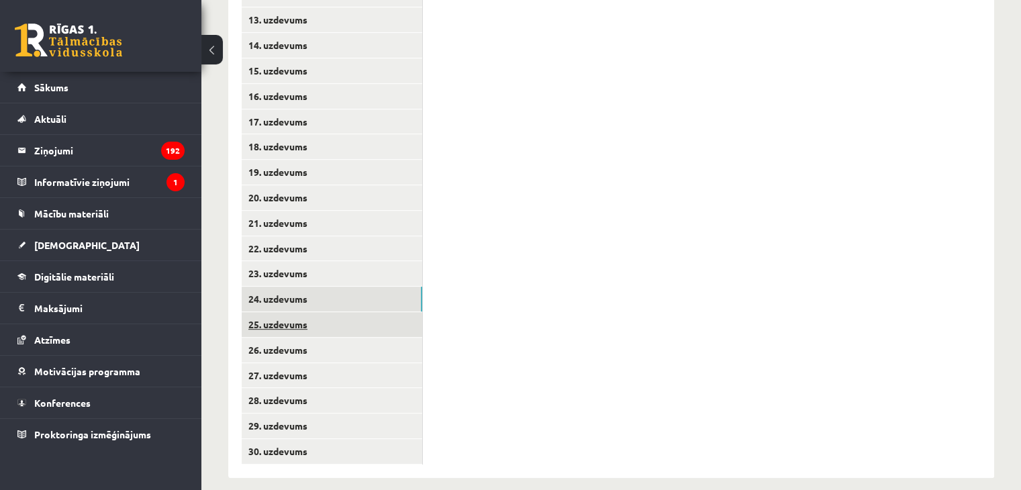
click at [346, 321] on link "25. uzdevums" at bounding box center [332, 324] width 181 height 25
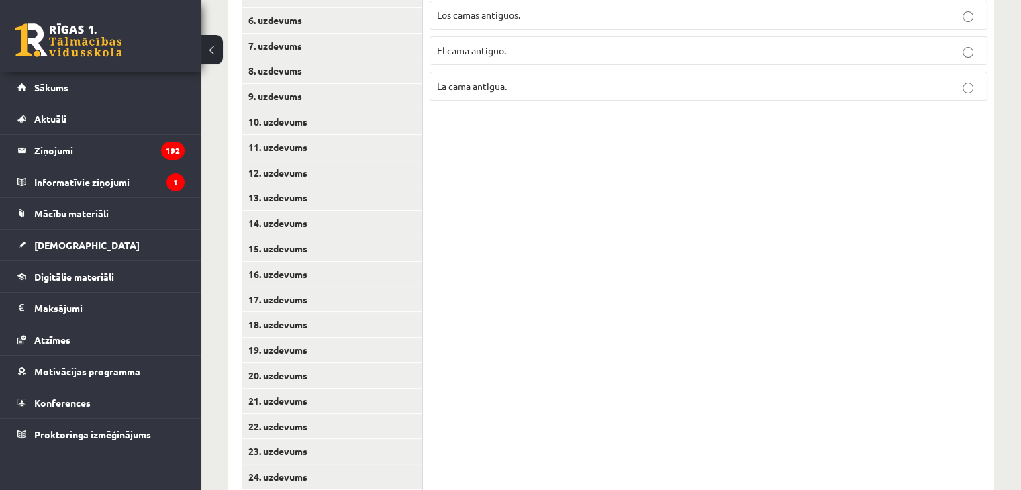
scroll to position [285, 0]
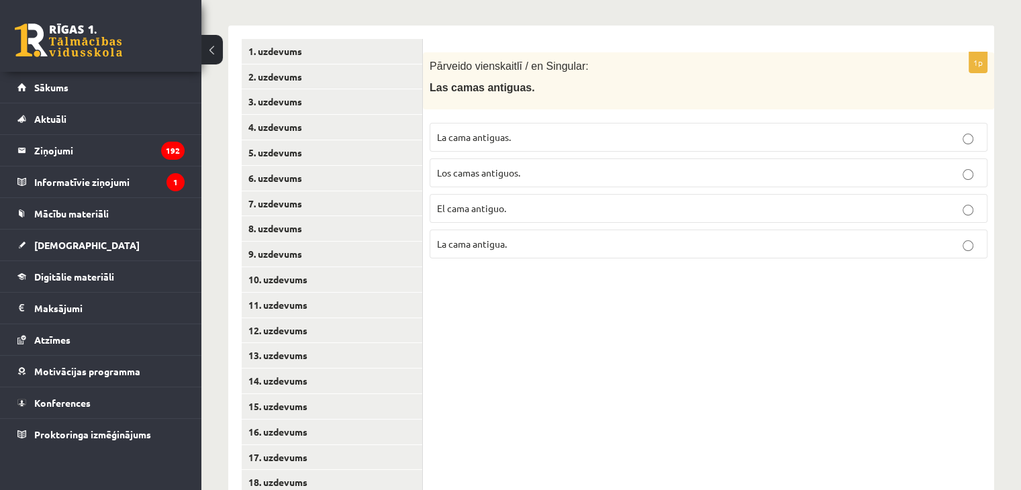
click at [653, 236] on label "La cama antigua." at bounding box center [709, 244] width 558 height 29
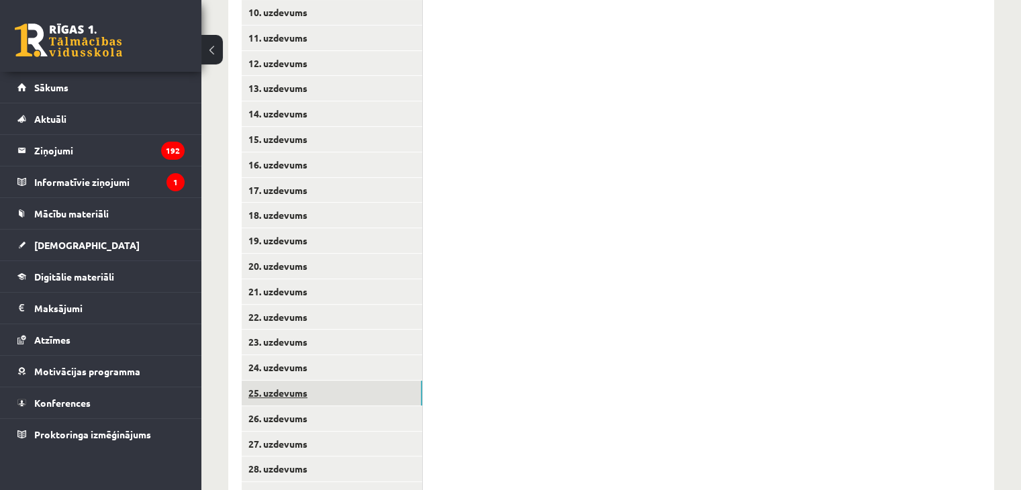
scroll to position [554, 0]
click at [294, 405] on link "26. uzdevums" at bounding box center [332, 417] width 181 height 25
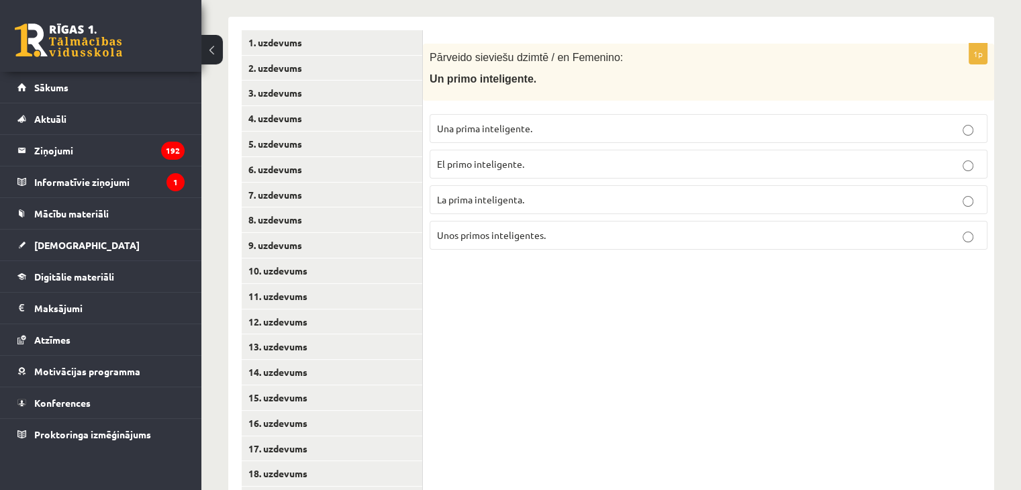
scroll to position [285, 0]
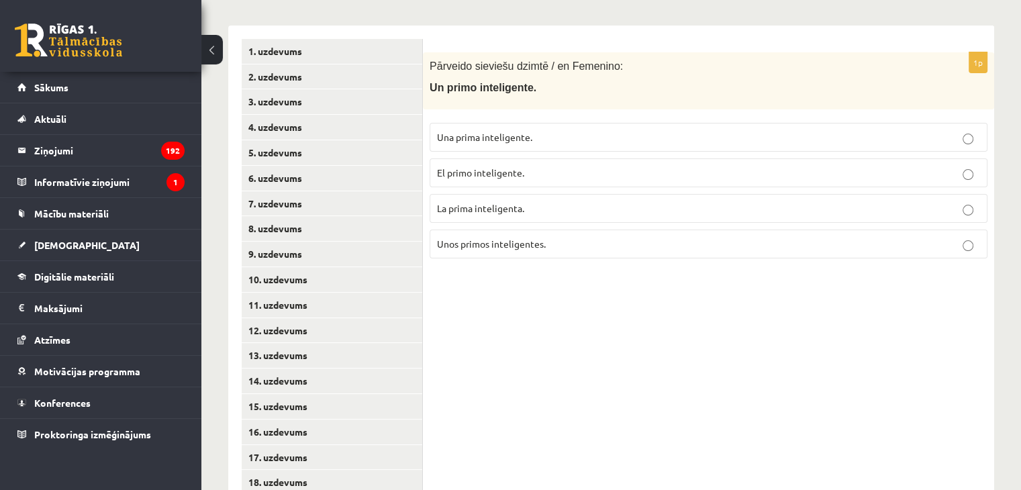
click at [625, 130] on p "Una prima inteligente." at bounding box center [708, 137] width 543 height 14
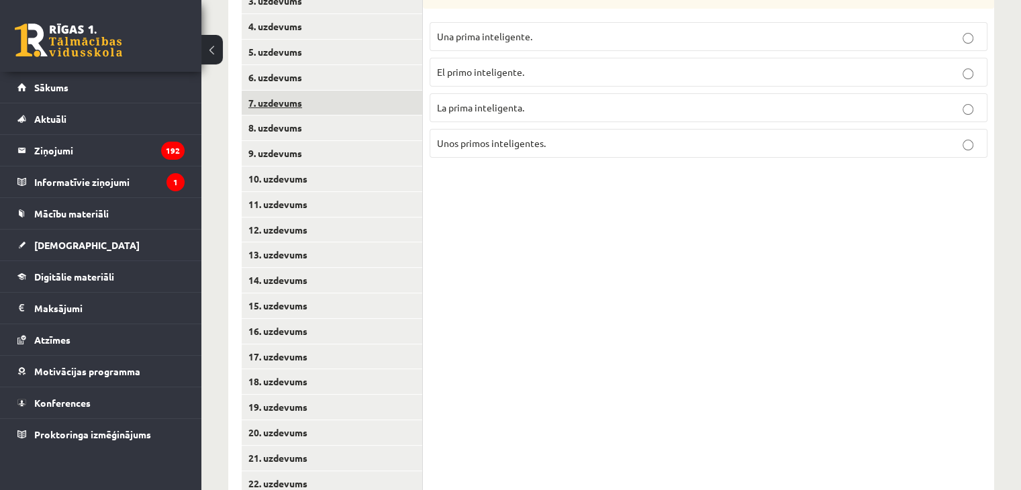
scroll to position [621, 0]
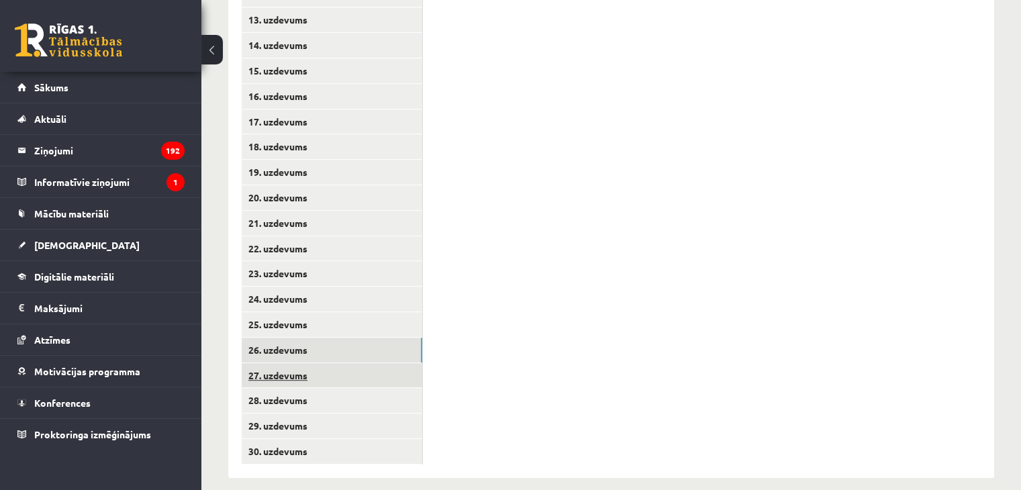
click at [338, 363] on link "27. uzdevums" at bounding box center [332, 375] width 181 height 25
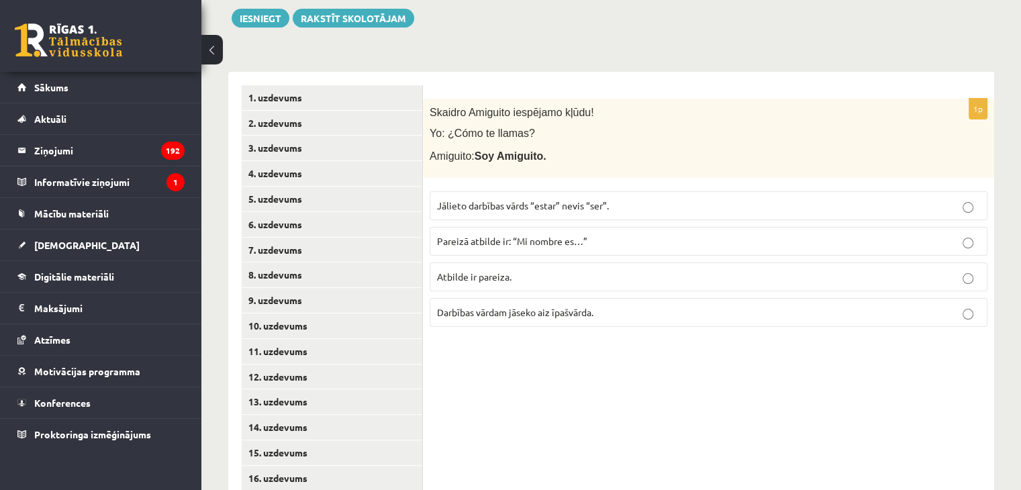
scroll to position [218, 0]
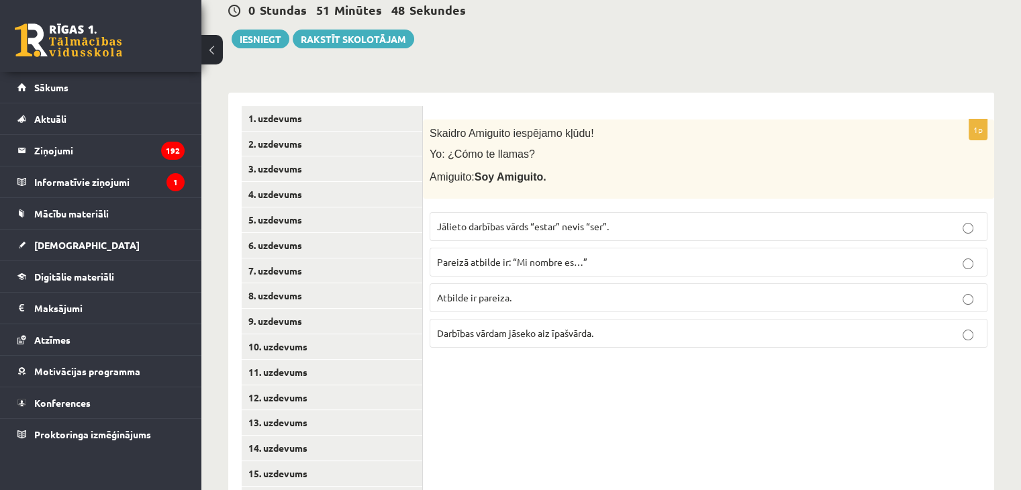
click at [495, 291] on span "Atbilde ir pareiza." at bounding box center [474, 297] width 75 height 12
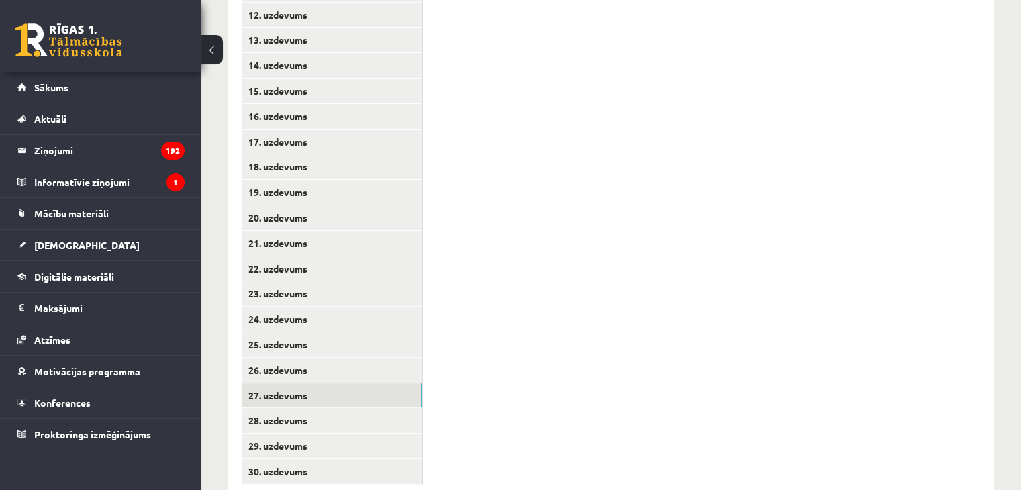
scroll to position [621, 0]
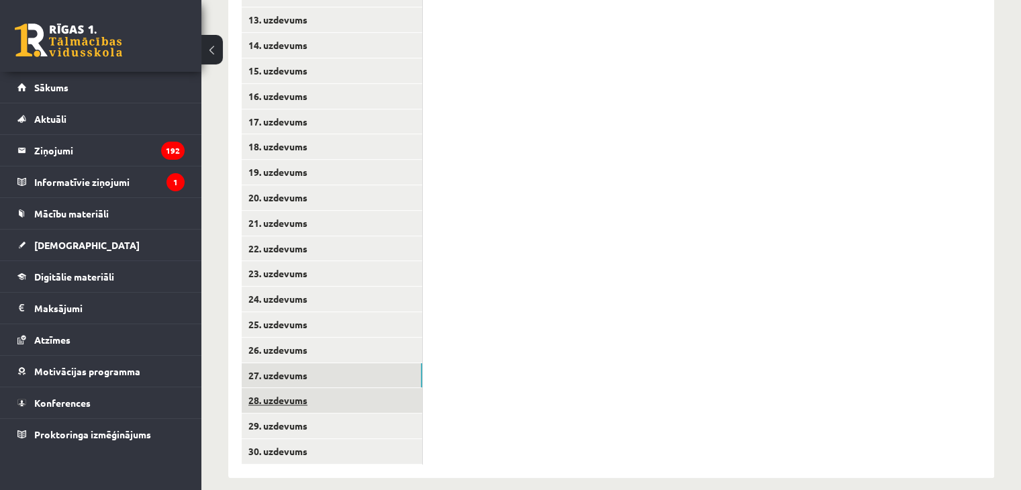
click at [313, 390] on link "28. uzdevums" at bounding box center [332, 400] width 181 height 25
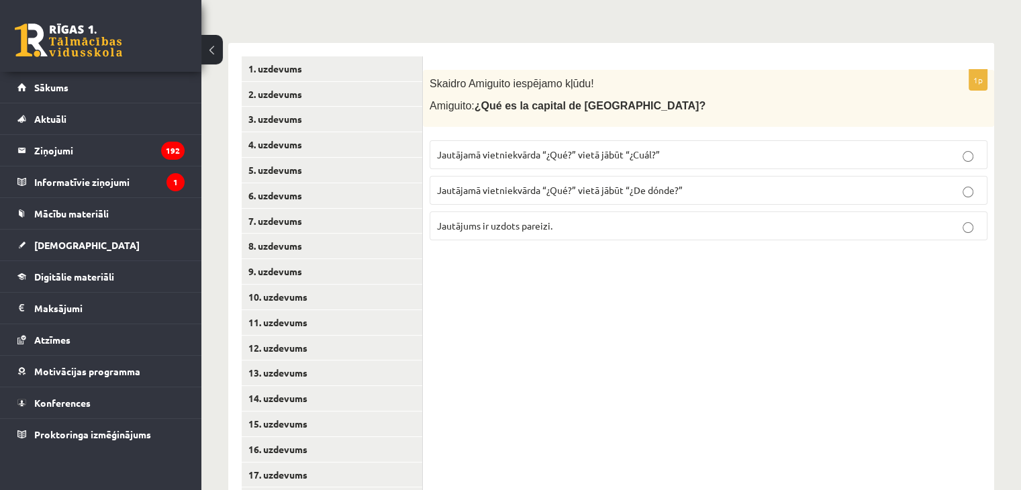
scroll to position [218, 0]
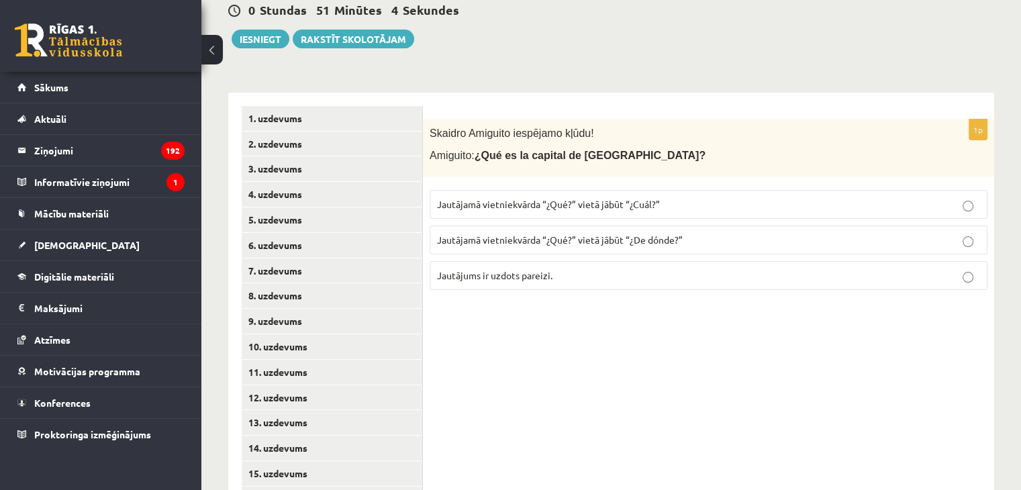
click at [615, 198] on span "Jautājamā vietniekvārda “¿Qué?” vietā jābūt “¿Cuál?”" at bounding box center [548, 204] width 223 height 12
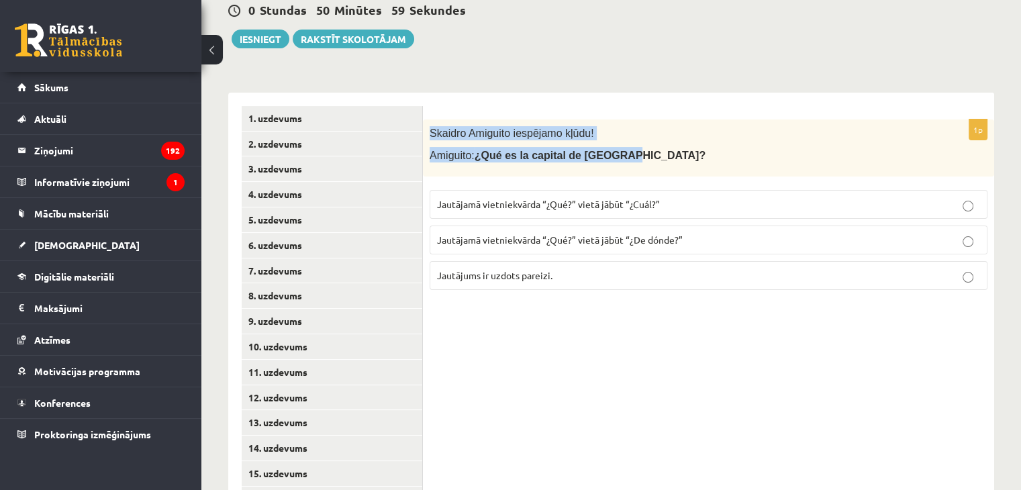
drag, startPoint x: 429, startPoint y: 114, endPoint x: 628, endPoint y: 132, distance: 199.5
click at [628, 132] on div "Skaidro Amiguito iespējamo kļūdu! Amiguito: ¿Qué es la capital de Letonia?" at bounding box center [708, 148] width 571 height 57
copy div "Skaidro Amiguito iespējamo kļūdu! Amiguito: ¿Qué es la capital de Letonia?"
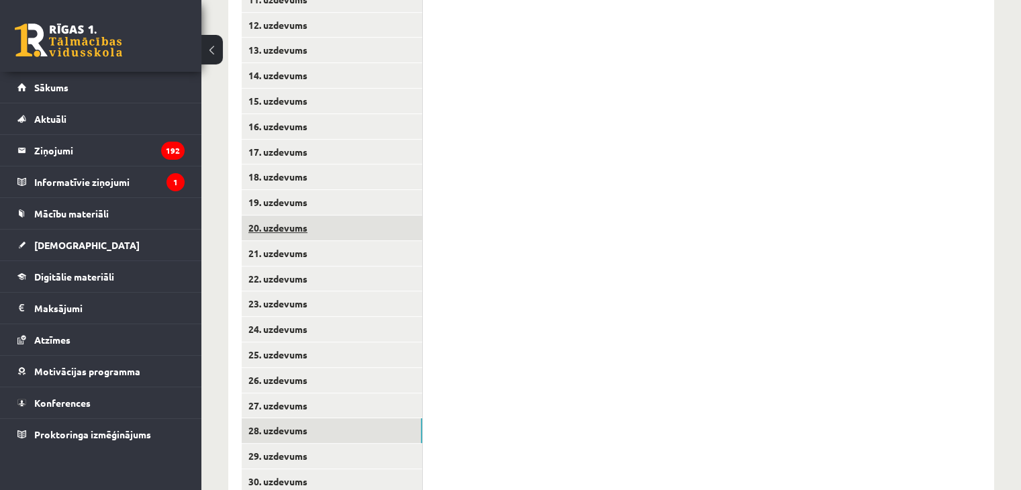
scroll to position [621, 0]
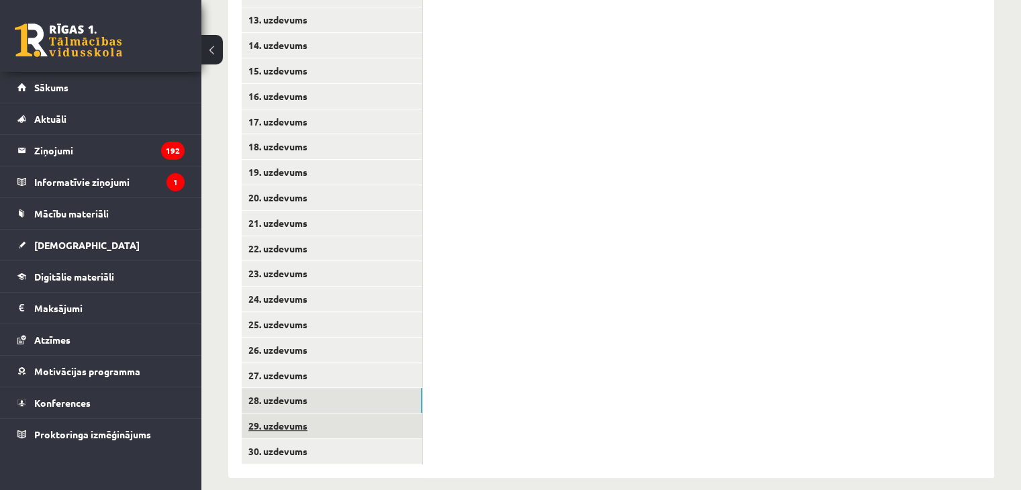
click at [342, 414] on link "29. uzdevums" at bounding box center [332, 426] width 181 height 25
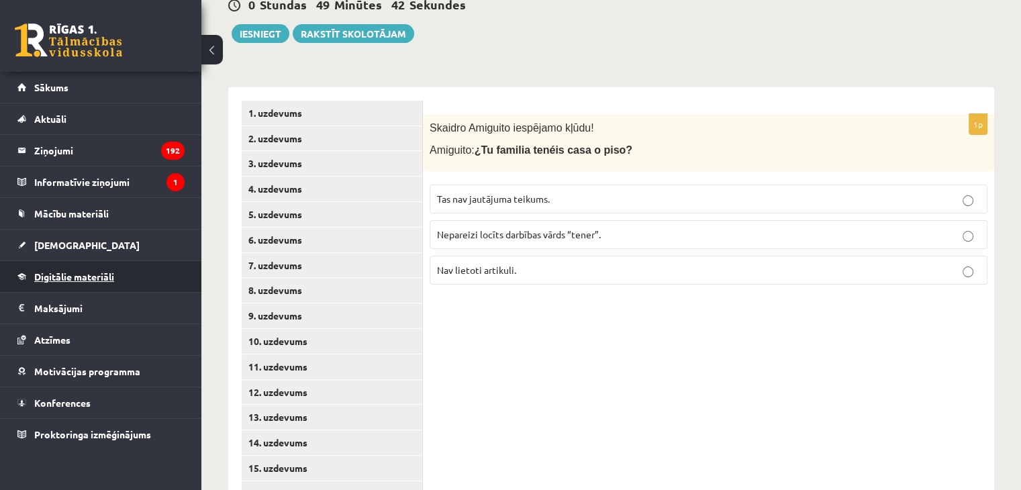
scroll to position [218, 0]
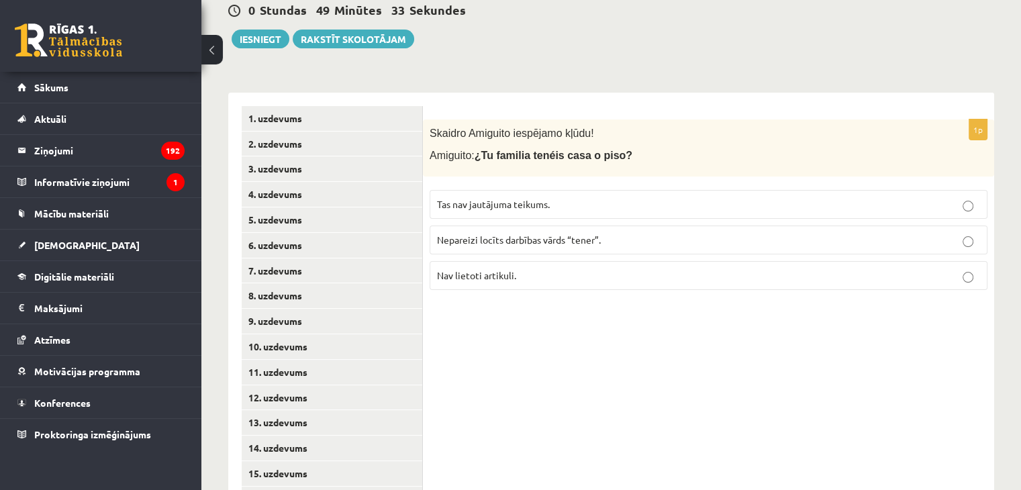
click at [802, 233] on p "Nepareizi locīts darbības vārds “tener”." at bounding box center [708, 240] width 543 height 14
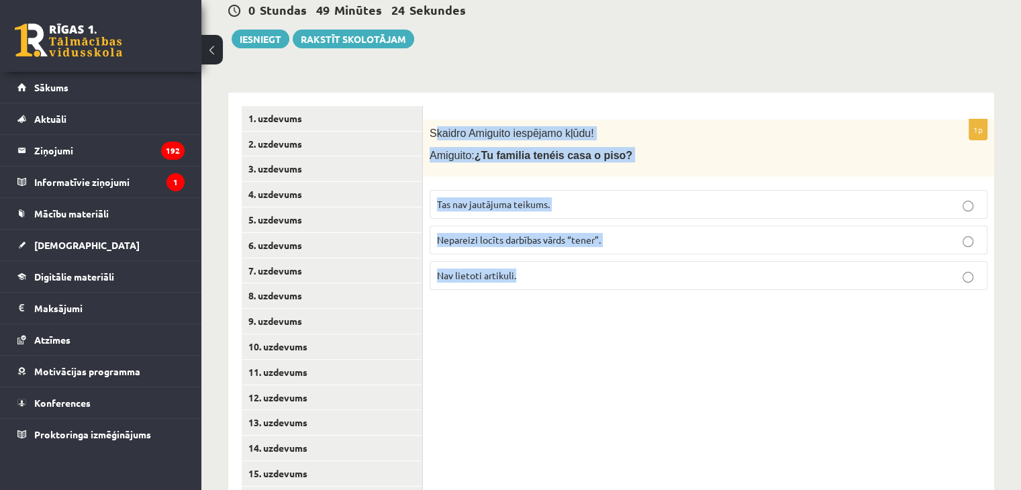
drag, startPoint x: 436, startPoint y: 117, endPoint x: 694, endPoint y: 265, distance: 297.2
click at [712, 272] on div "1p Skaidro Amiguito iespējamo kļūdu! Amiguito: ¿Tu familia tenéis casa o piso? …" at bounding box center [708, 210] width 571 height 181
copy div "kaidro Amiguito iespējamo kļūdu! Amiguito: ¿Tu familia tenéis casa o piso? Tas …"
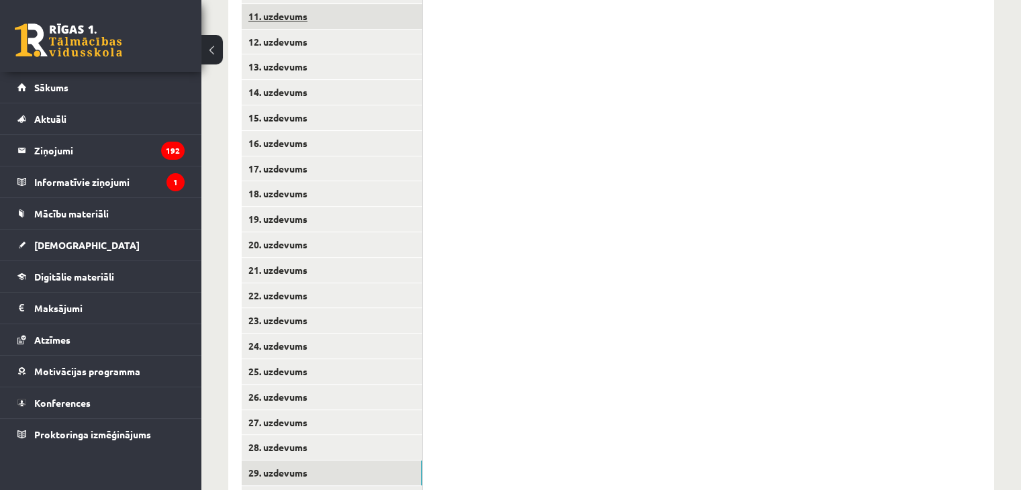
scroll to position [621, 0]
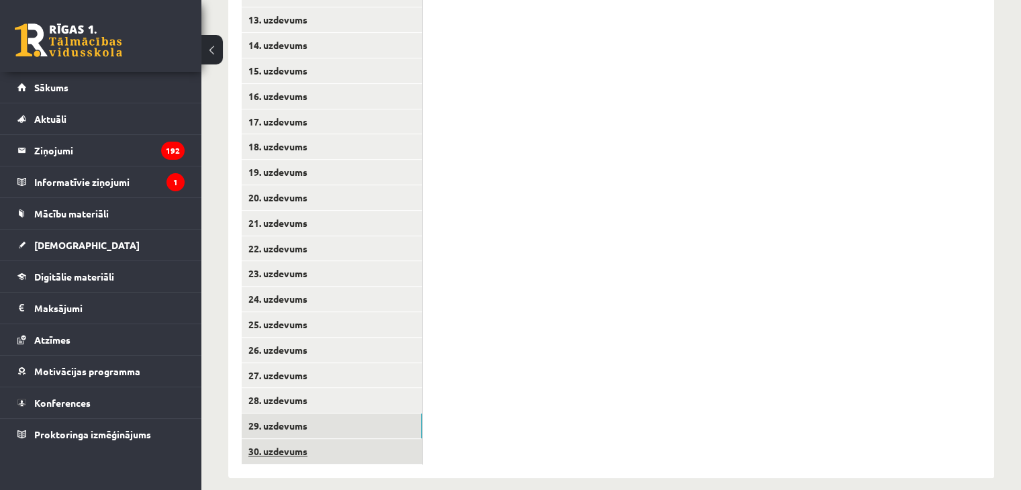
click at [304, 439] on link "30. uzdevums" at bounding box center [332, 451] width 181 height 25
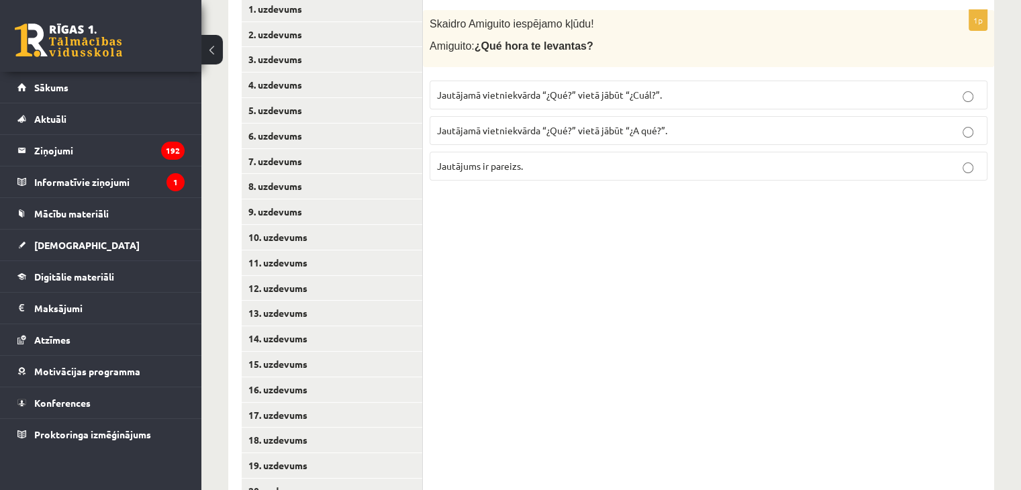
scroll to position [151, 0]
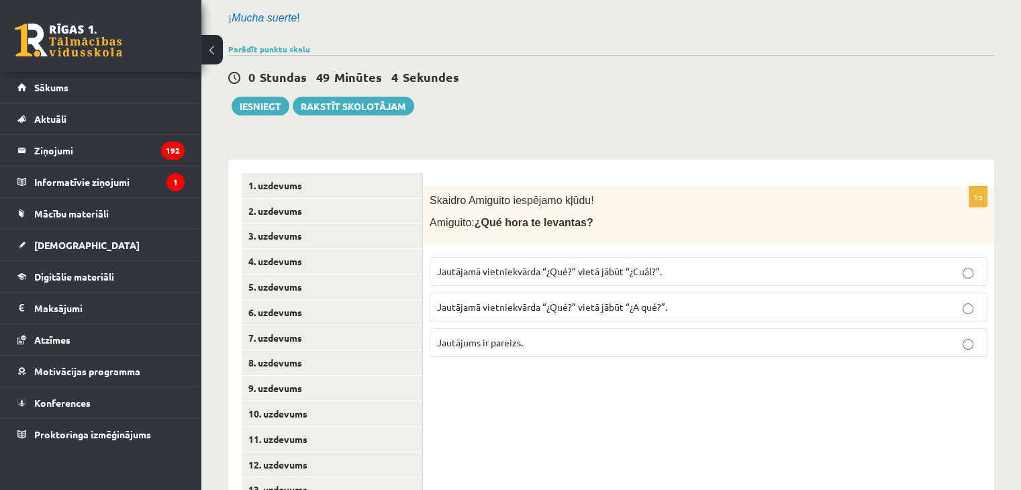
click at [591, 299] on label "Jautājamā vietniekvārda “¿Qué?” vietā jābūt “¿A qué?”." at bounding box center [709, 307] width 558 height 29
click at [271, 97] on button "Iesniegt" at bounding box center [261, 106] width 58 height 19
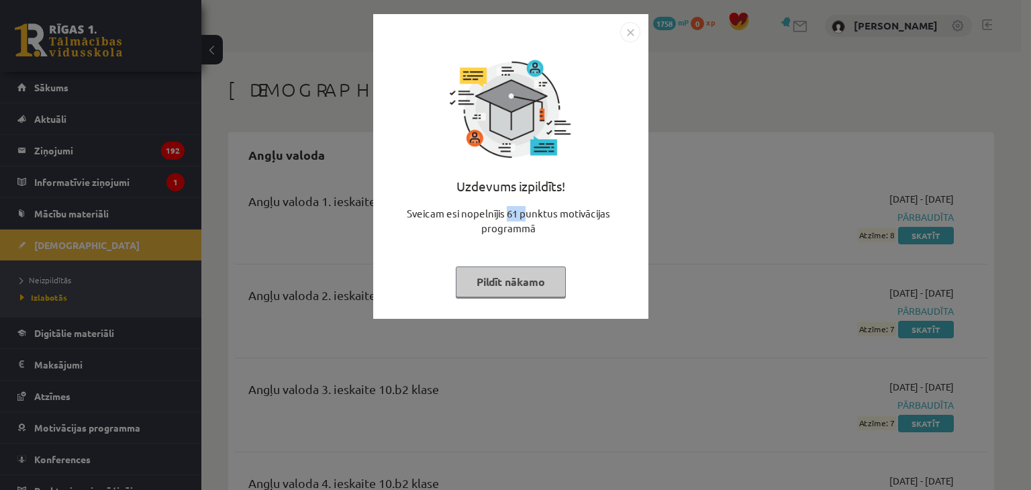
drag, startPoint x: 506, startPoint y: 208, endPoint x: 527, endPoint y: 212, distance: 21.1
click at [527, 212] on div "Sveicam esi nopelnījis 61 punktus motivācijas programmā" at bounding box center [510, 226] width 259 height 40
click at [524, 287] on button "Pildīt nākamo" at bounding box center [511, 282] width 110 height 31
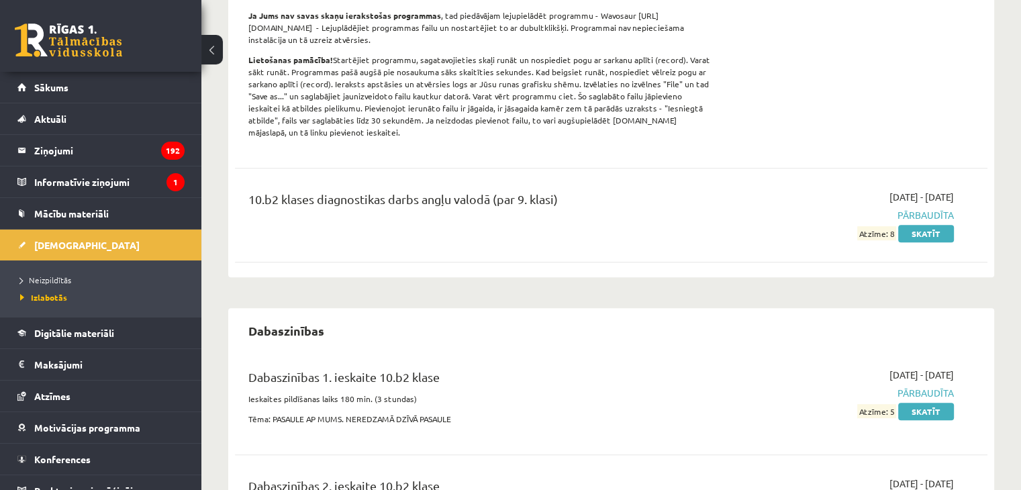
scroll to position [604, 0]
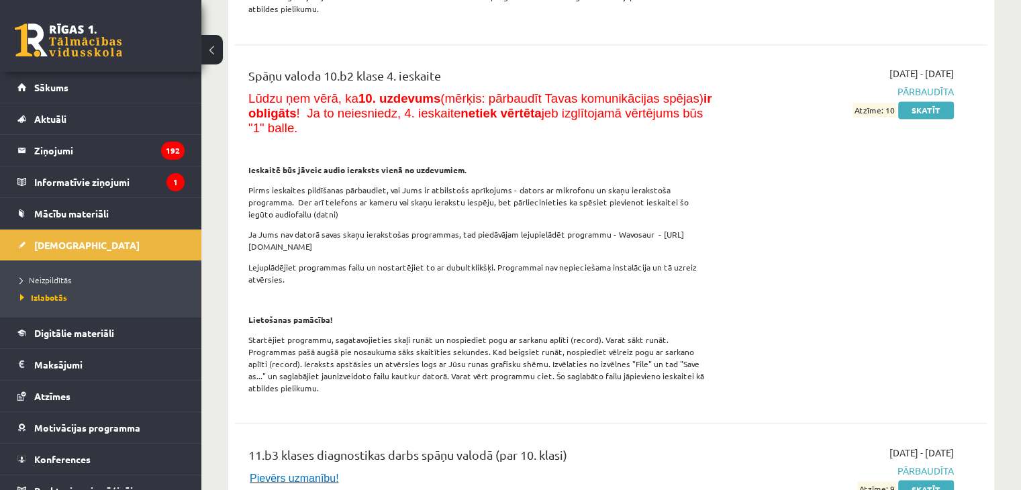
scroll to position [7319, 0]
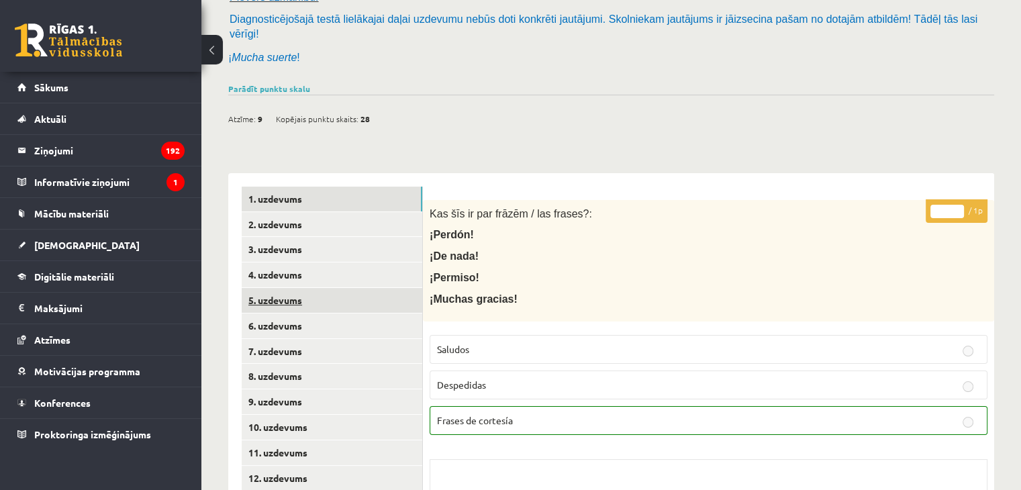
scroll to position [134, 0]
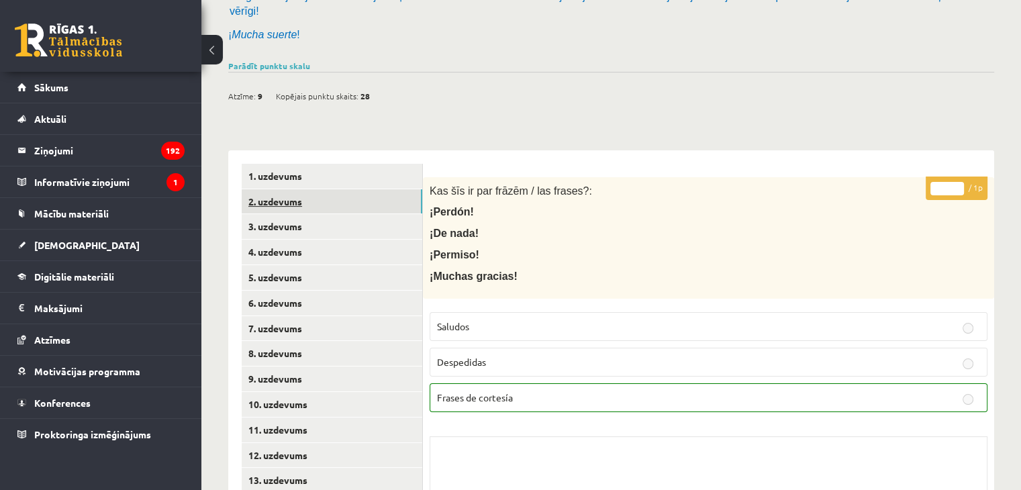
click at [324, 189] on link "2. uzdevums" at bounding box center [332, 201] width 181 height 25
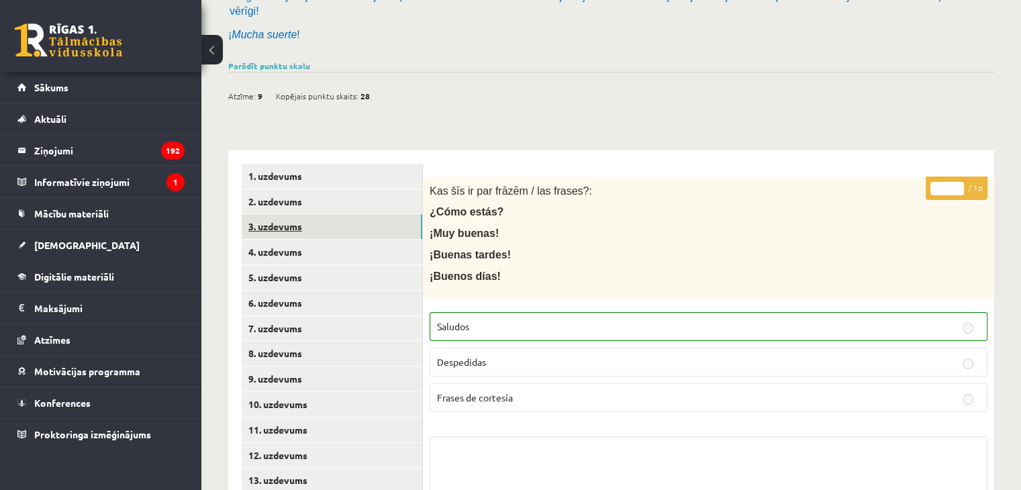
click at [330, 214] on link "3. uzdevums" at bounding box center [332, 226] width 181 height 25
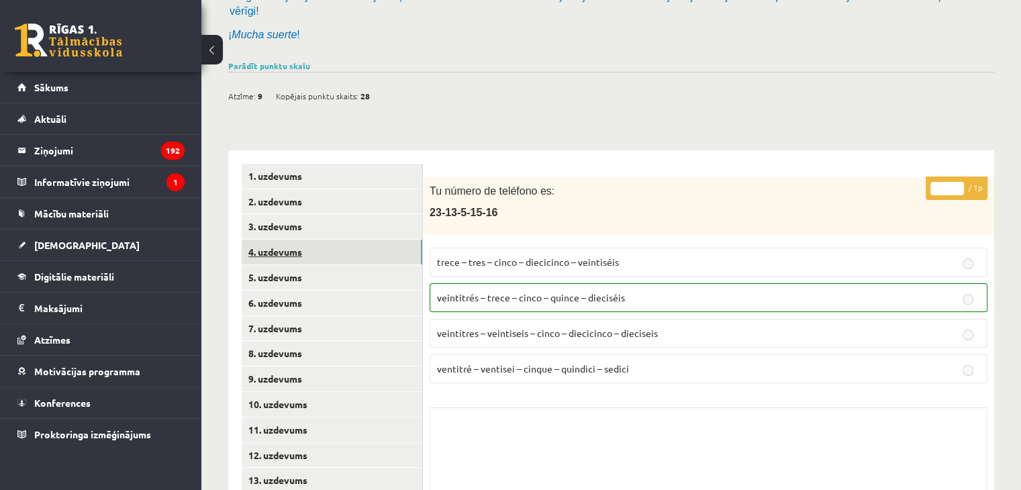
click at [335, 240] on link "4. uzdevums" at bounding box center [332, 252] width 181 height 25
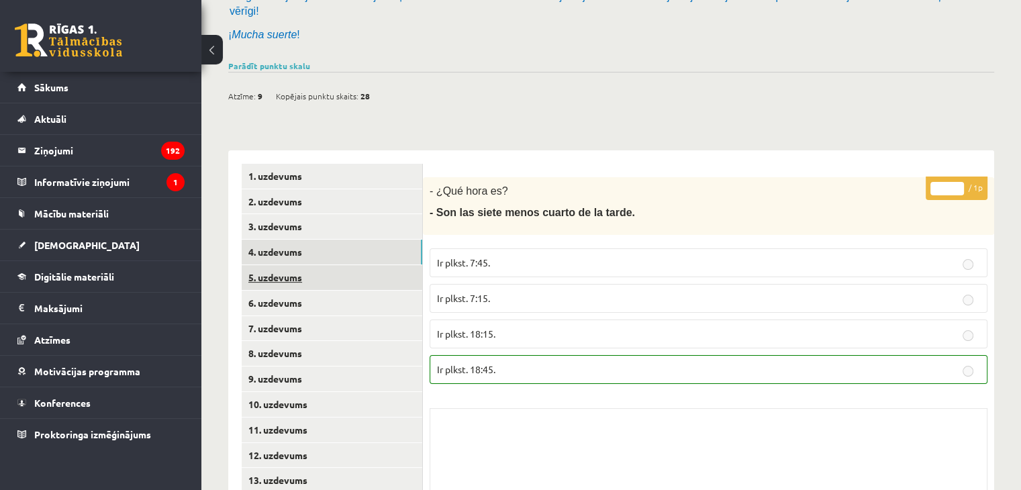
click at [342, 267] on link "5. uzdevums" at bounding box center [332, 277] width 181 height 25
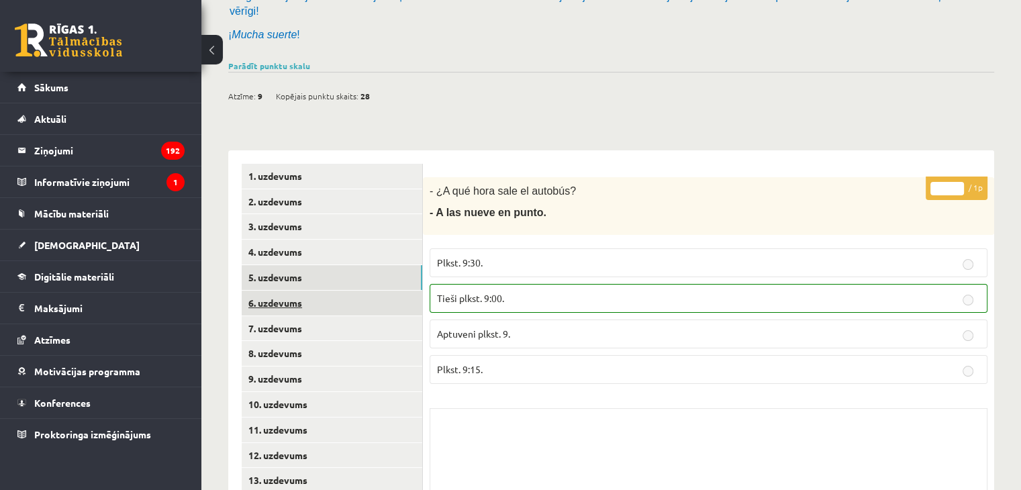
click at [337, 291] on link "6. uzdevums" at bounding box center [332, 303] width 181 height 25
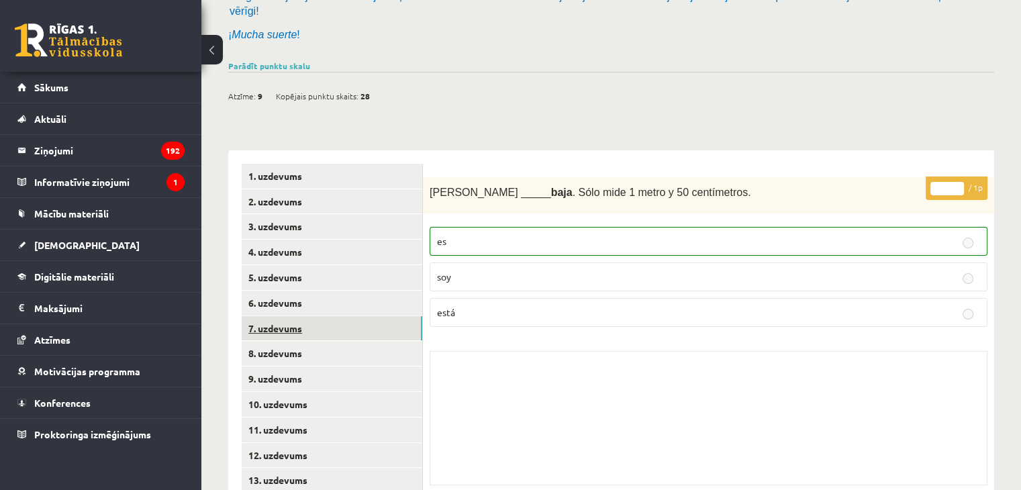
click at [325, 316] on link "7. uzdevums" at bounding box center [332, 328] width 181 height 25
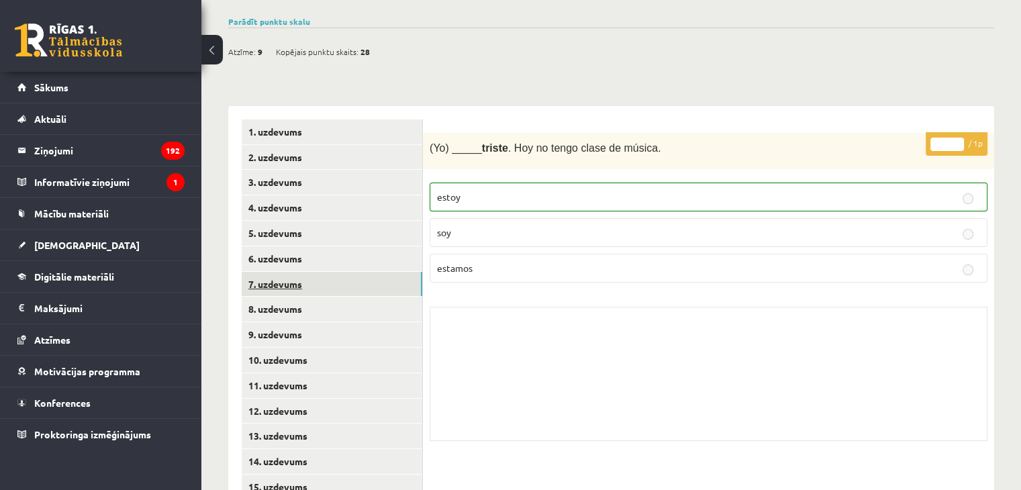
scroll to position [201, 0]
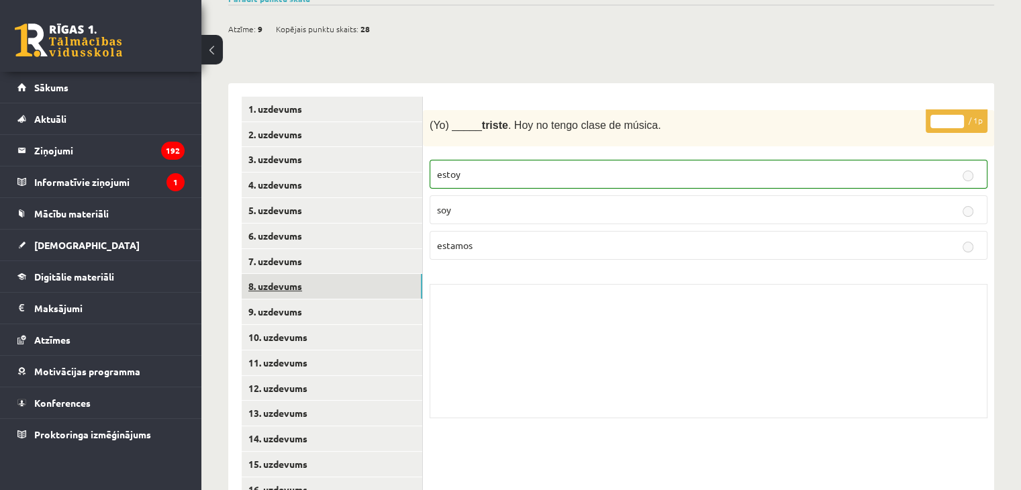
click at [315, 281] on link "8. uzdevums" at bounding box center [332, 286] width 181 height 25
click at [318, 299] on link "9. uzdevums" at bounding box center [332, 311] width 181 height 25
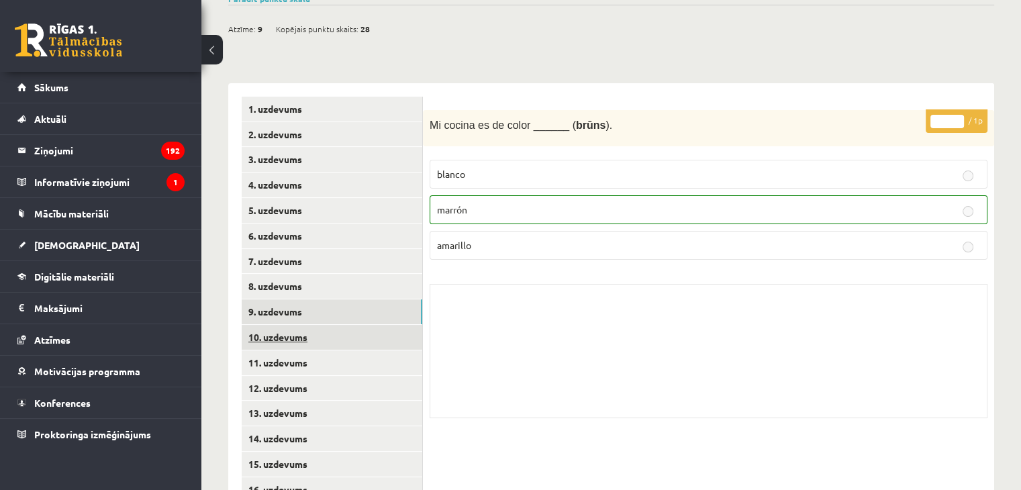
click at [319, 325] on link "10. uzdevums" at bounding box center [332, 337] width 181 height 25
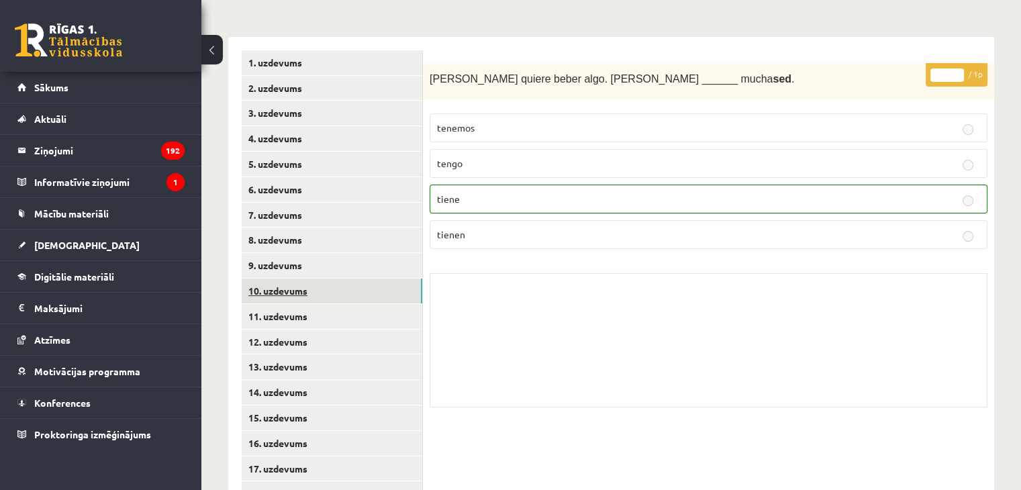
scroll to position [269, 0]
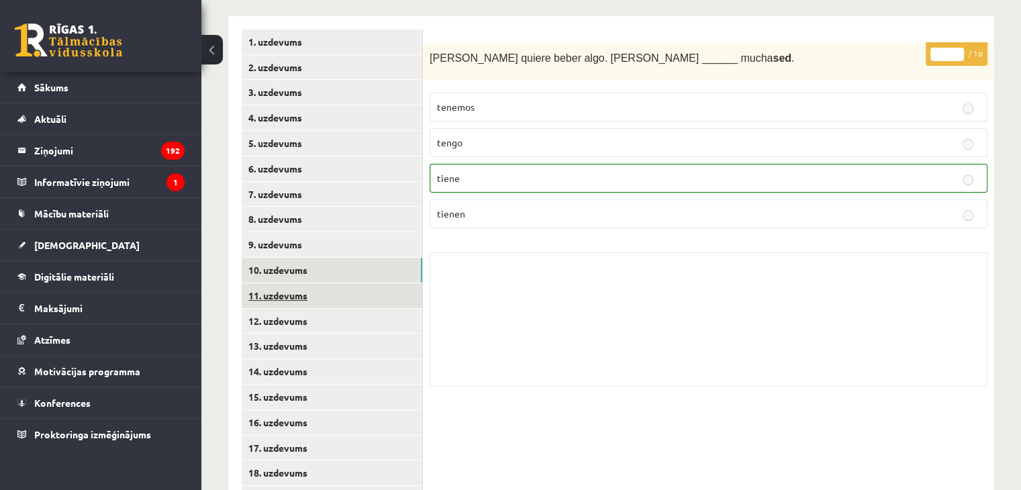
click at [308, 288] on link "11. uzdevums" at bounding box center [332, 295] width 181 height 25
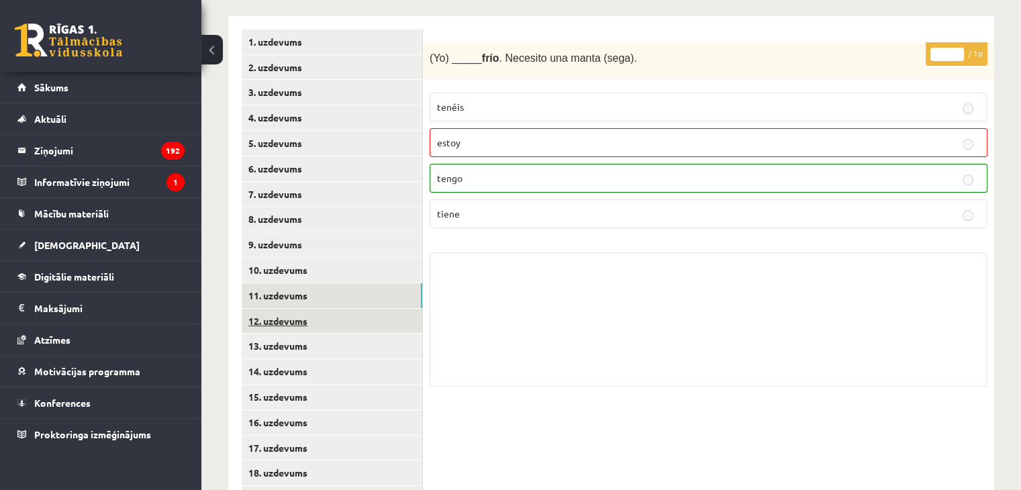
click at [302, 309] on link "12. uzdevums" at bounding box center [332, 321] width 181 height 25
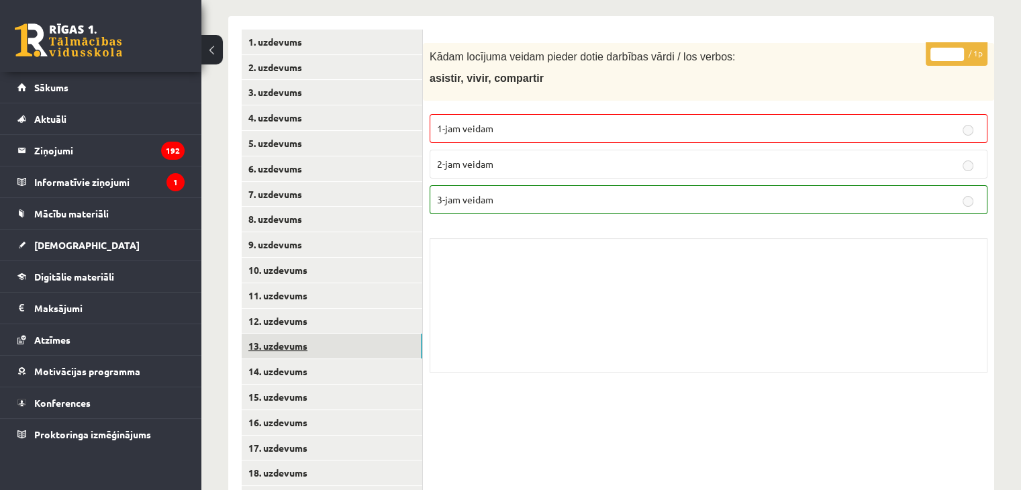
click at [267, 340] on link "13. uzdevums" at bounding box center [332, 346] width 181 height 25
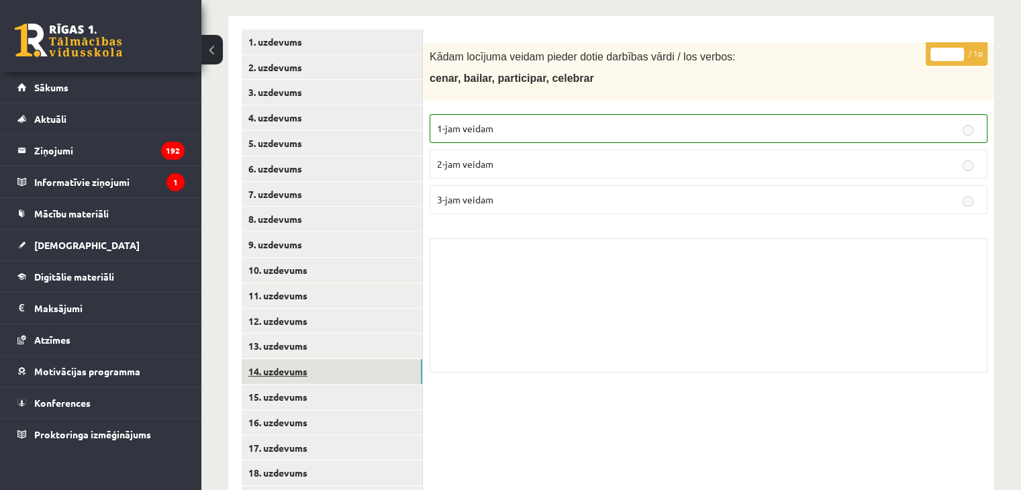
click at [265, 359] on link "14. uzdevums" at bounding box center [332, 371] width 181 height 25
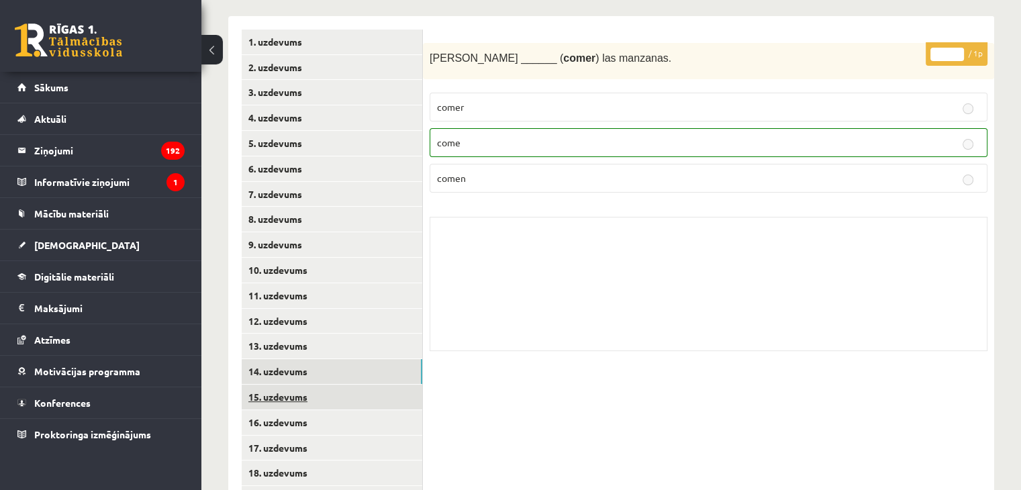
click at [263, 385] on link "15. uzdevums" at bounding box center [332, 397] width 181 height 25
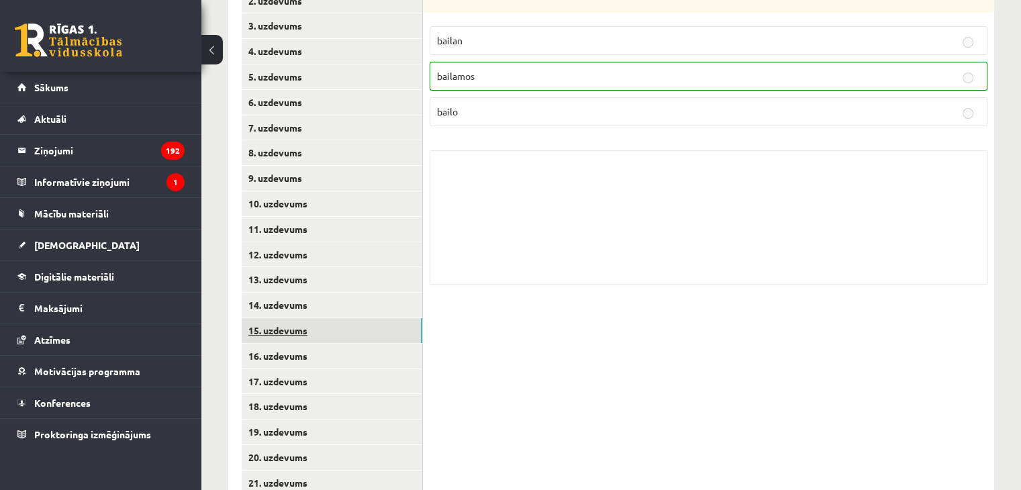
scroll to position [336, 0]
click at [273, 345] on link "16. uzdevums" at bounding box center [332, 355] width 181 height 25
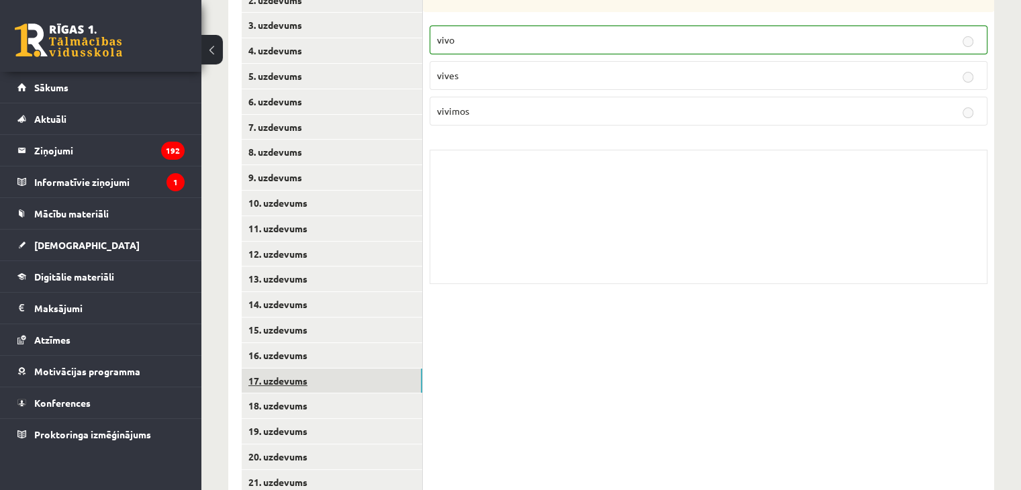
click at [271, 369] on link "17. uzdevums" at bounding box center [332, 381] width 181 height 25
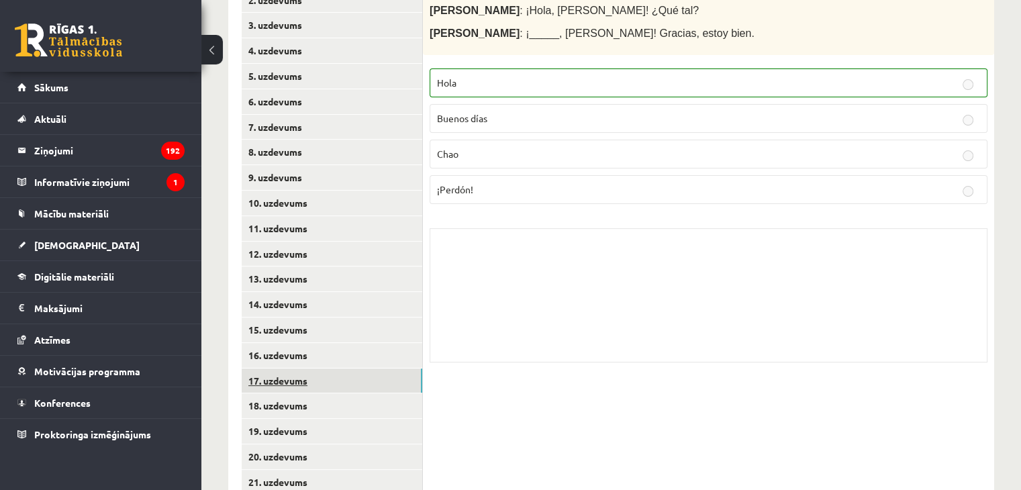
scroll to position [403, 0]
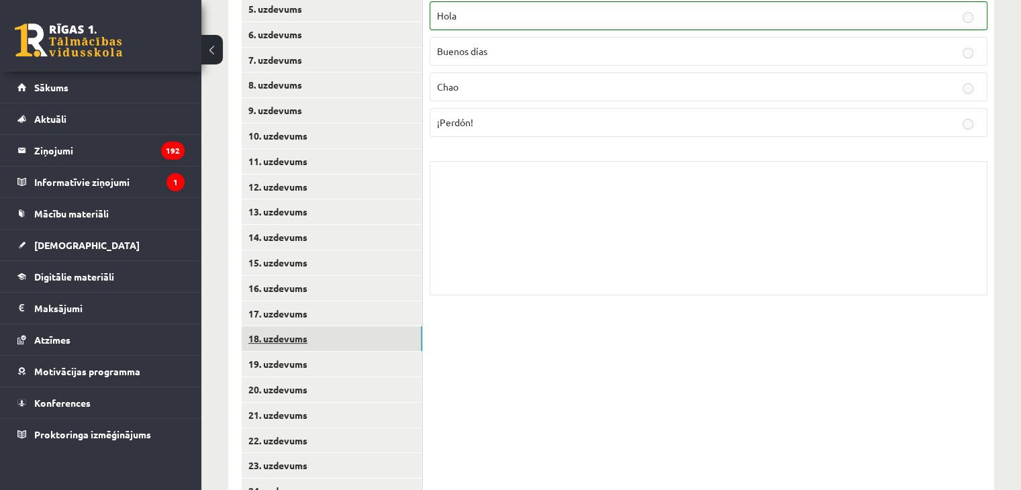
click at [279, 328] on link "18. uzdevums" at bounding box center [332, 338] width 181 height 25
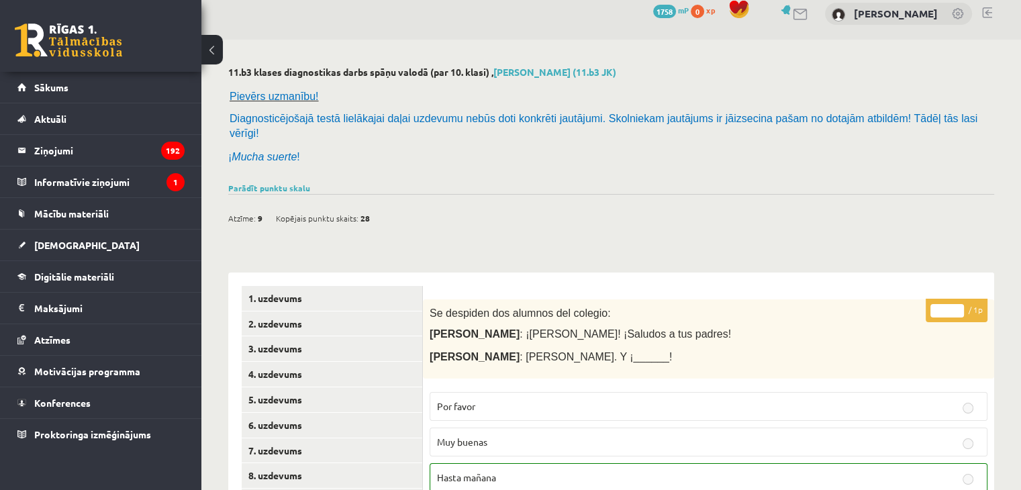
scroll to position [0, 0]
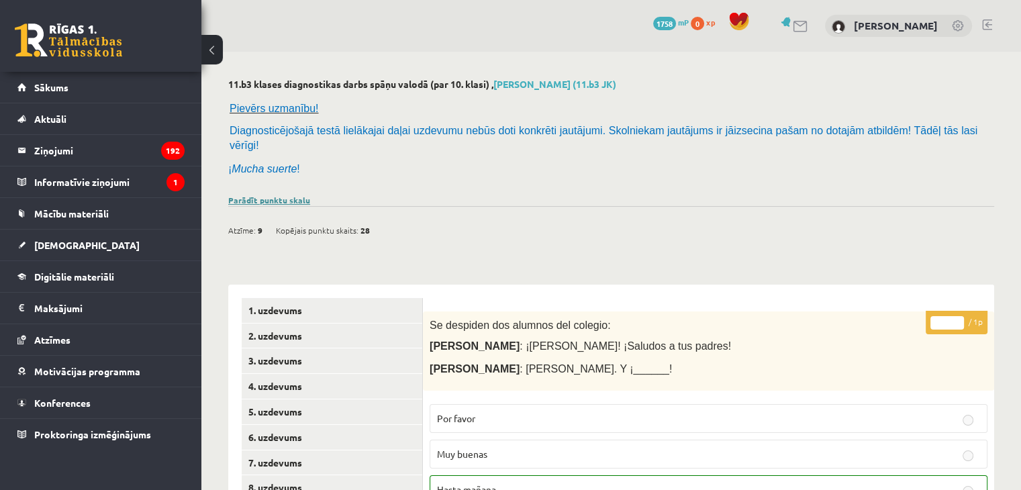
click at [259, 195] on link "Parādīt punktu skalu" at bounding box center [269, 200] width 82 height 11
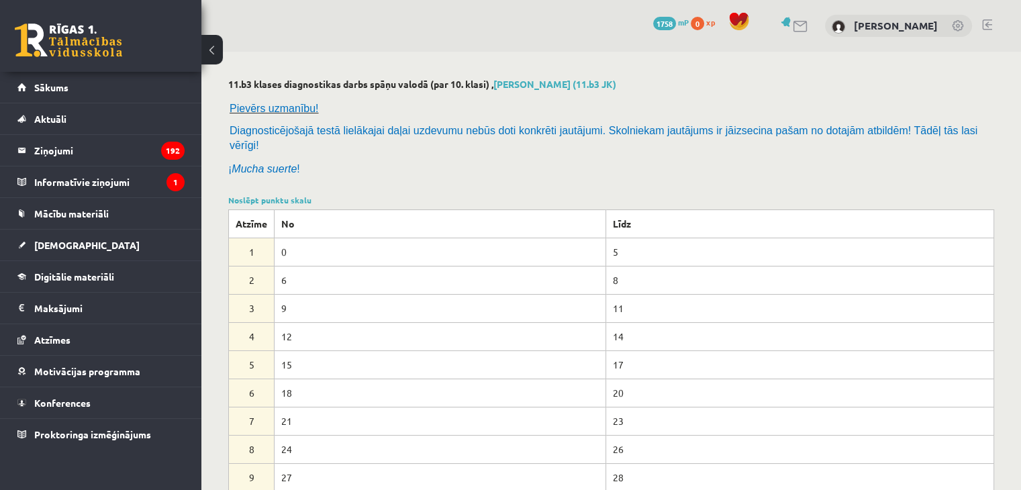
scroll to position [67, 0]
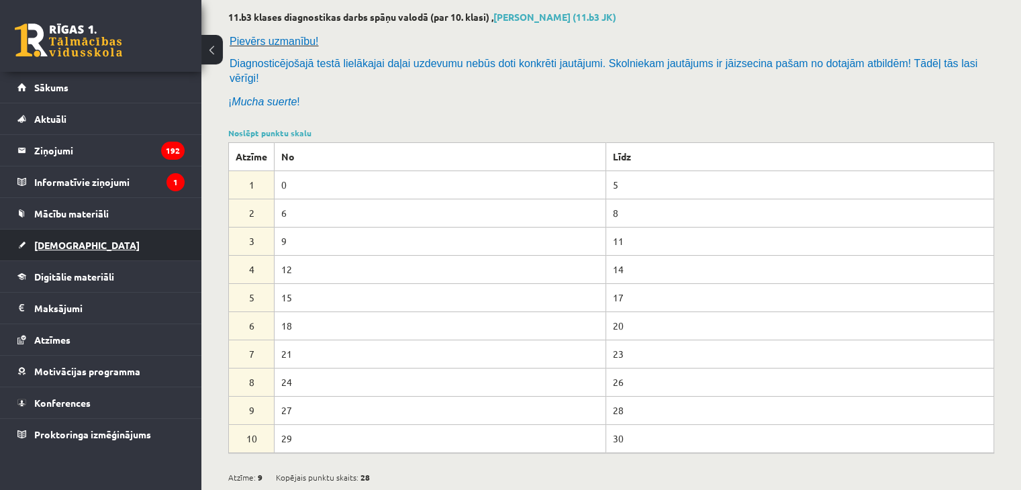
click at [70, 248] on span "[DEMOGRAPHIC_DATA]" at bounding box center [86, 245] width 105 height 12
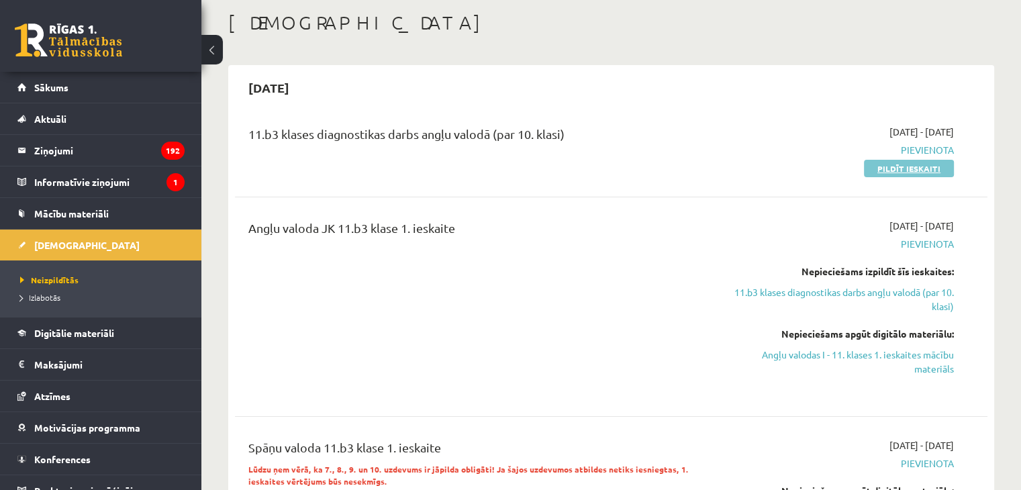
click at [924, 164] on link "Pildīt ieskaiti" at bounding box center [909, 168] width 90 height 17
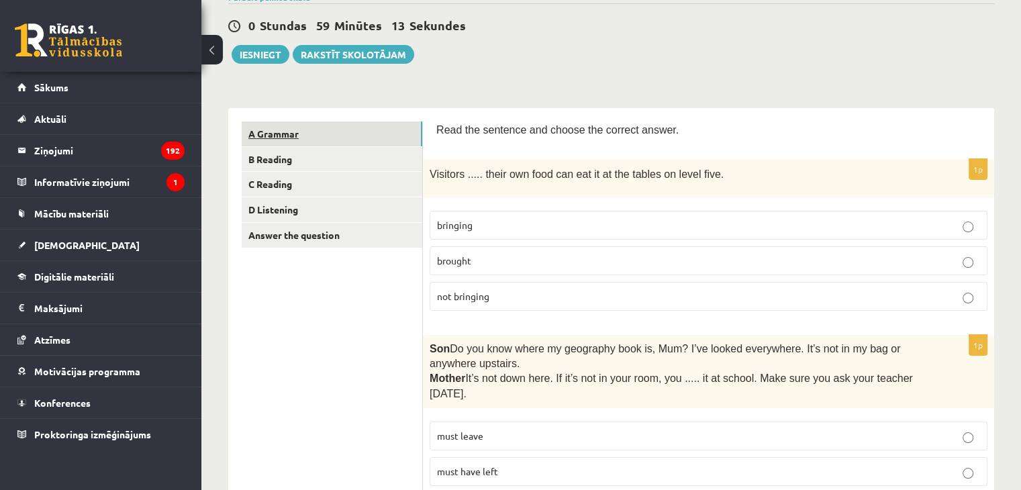
scroll to position [134, 0]
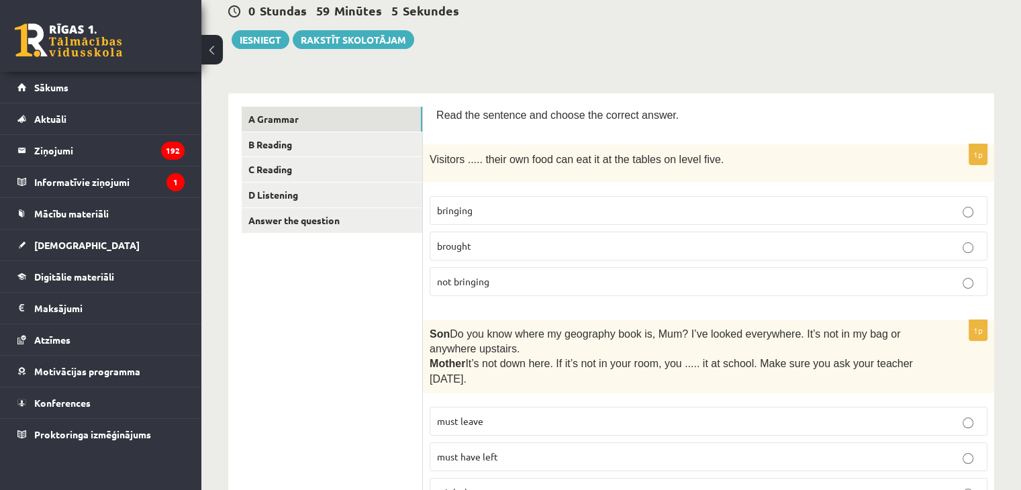
click at [534, 197] on label "bringing" at bounding box center [709, 210] width 558 height 29
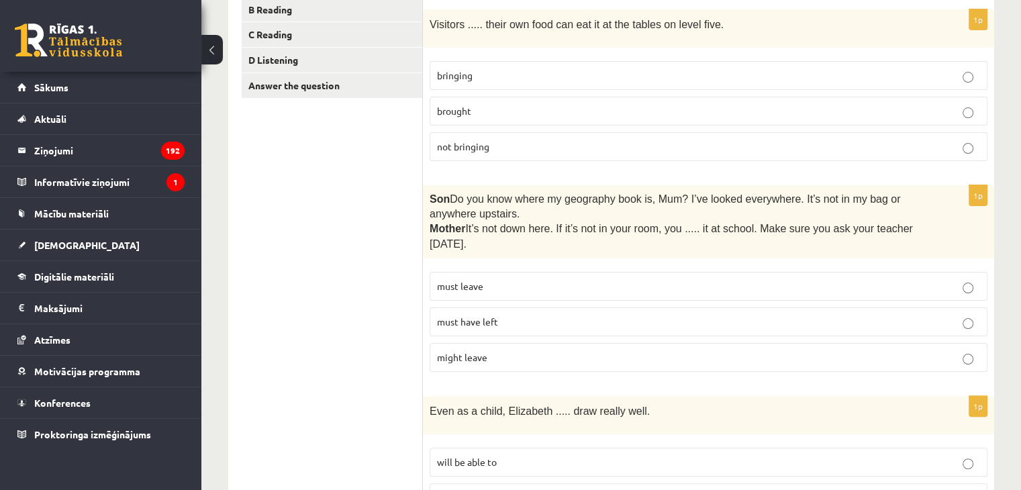
scroll to position [403, 0]
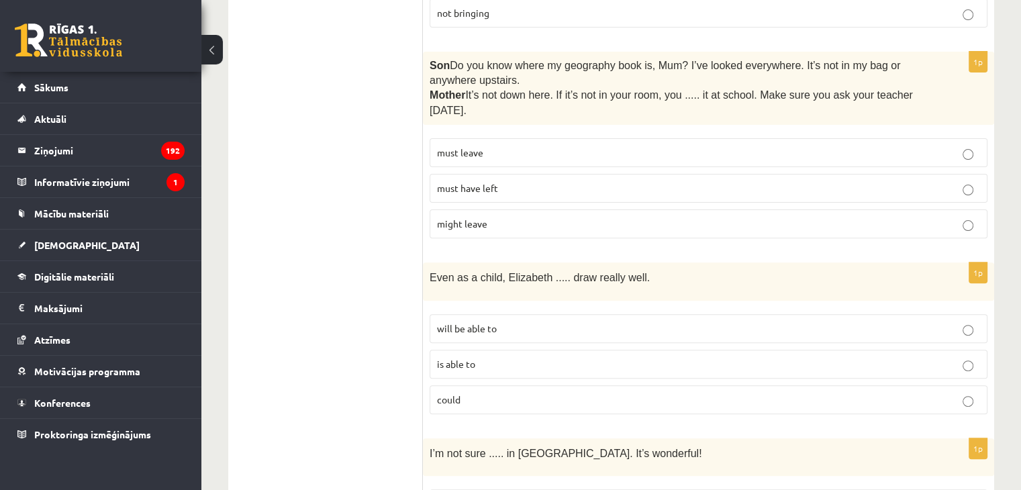
click at [549, 188] on p "must have left" at bounding box center [708, 188] width 543 height 14
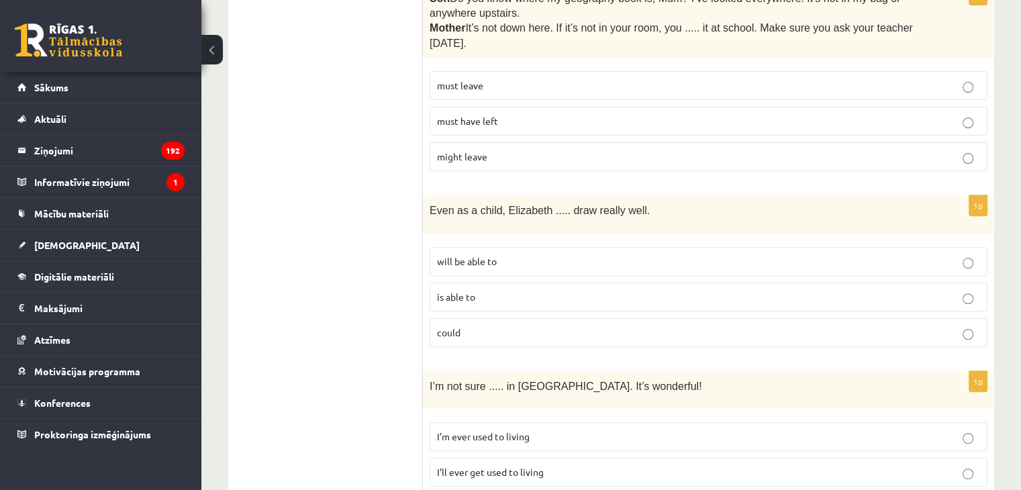
click at [525, 326] on p "could" at bounding box center [708, 333] width 543 height 14
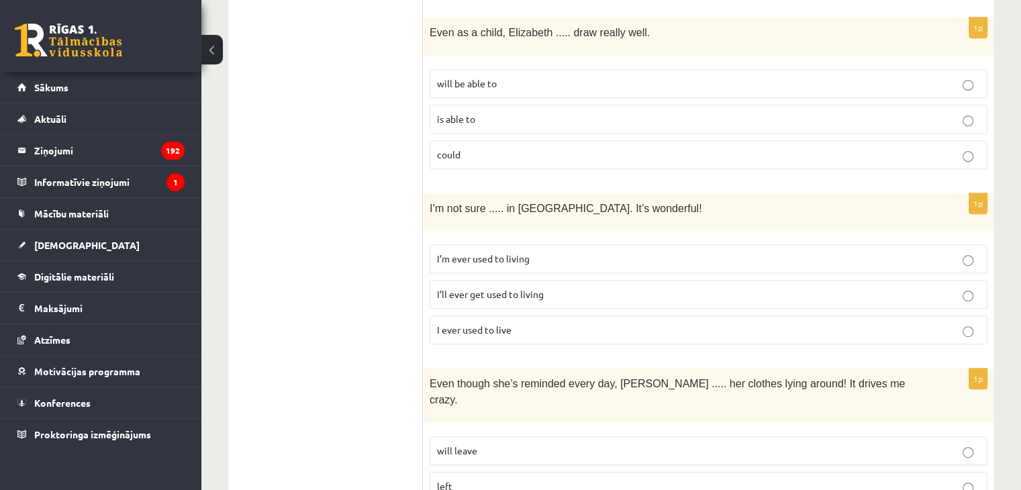
scroll to position [671, 0]
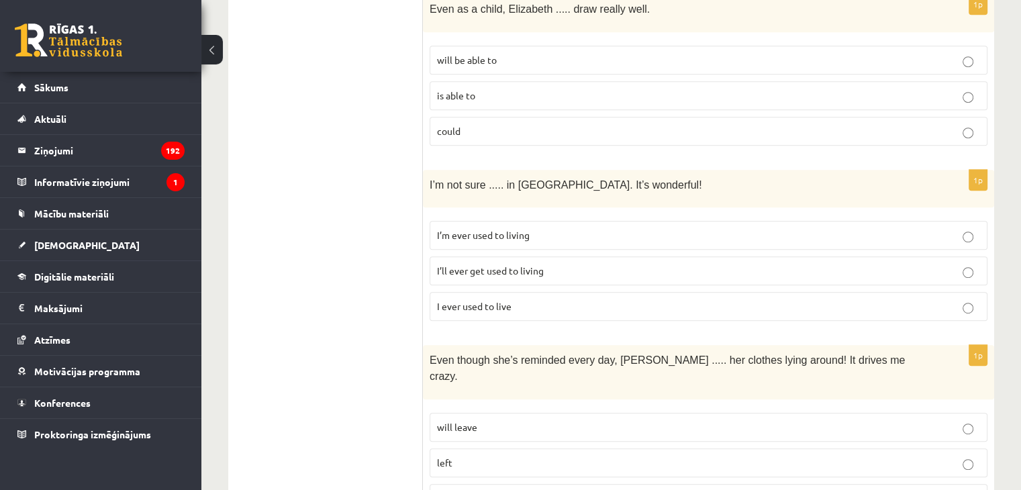
click at [554, 264] on p "I’ll ever get used to living" at bounding box center [708, 271] width 543 height 14
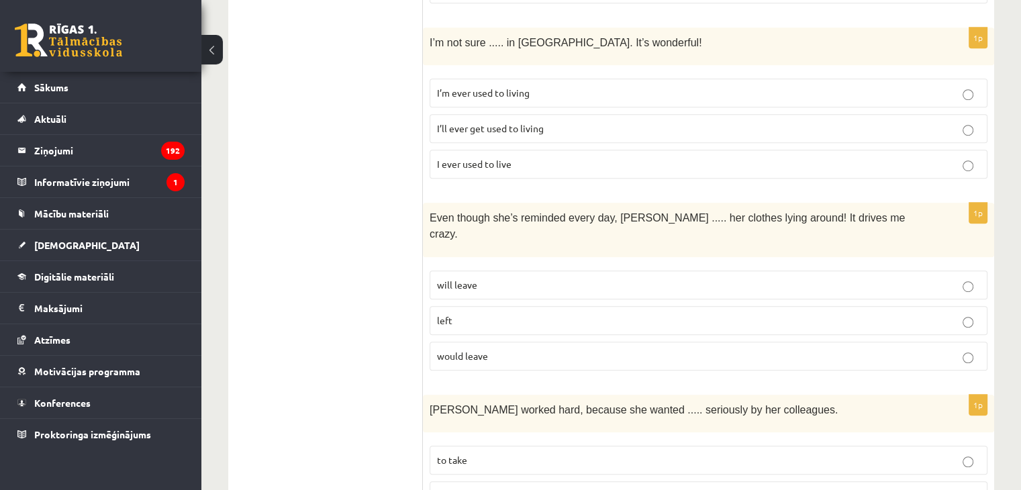
scroll to position [873, 0]
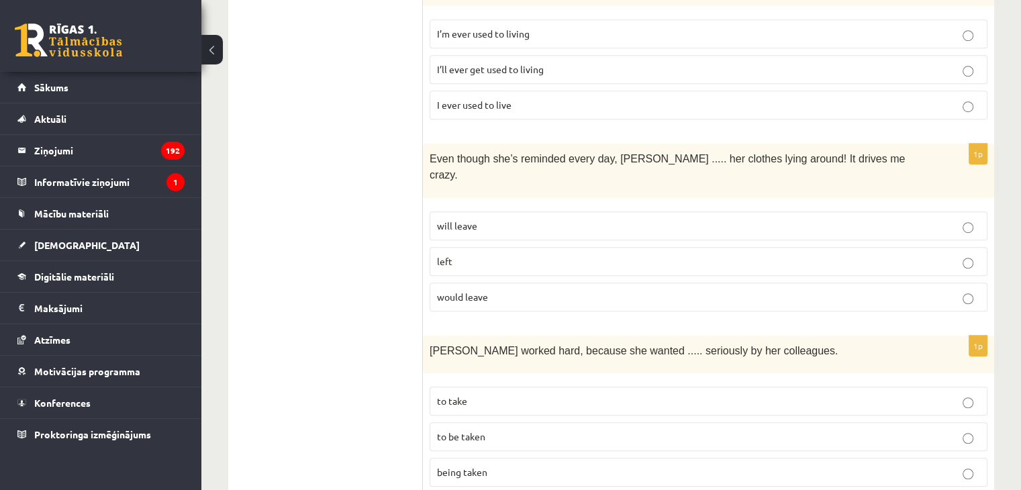
click at [554, 283] on label "would leave" at bounding box center [709, 297] width 558 height 29
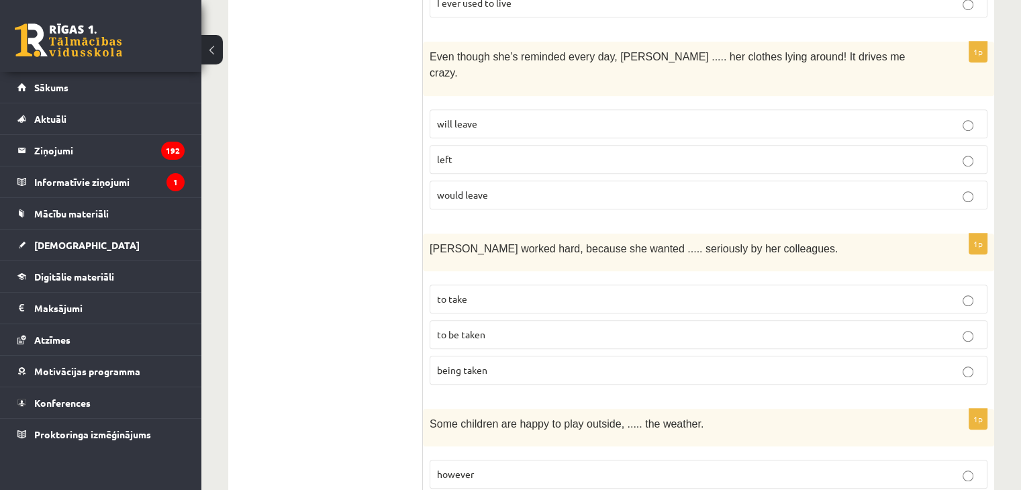
scroll to position [1007, 0]
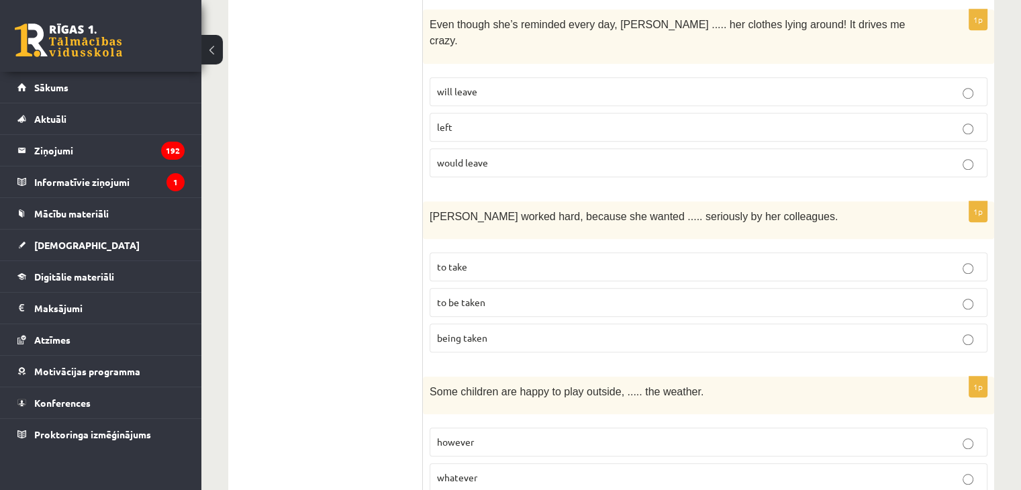
click at [582, 295] on p "to be taken" at bounding box center [708, 302] width 543 height 14
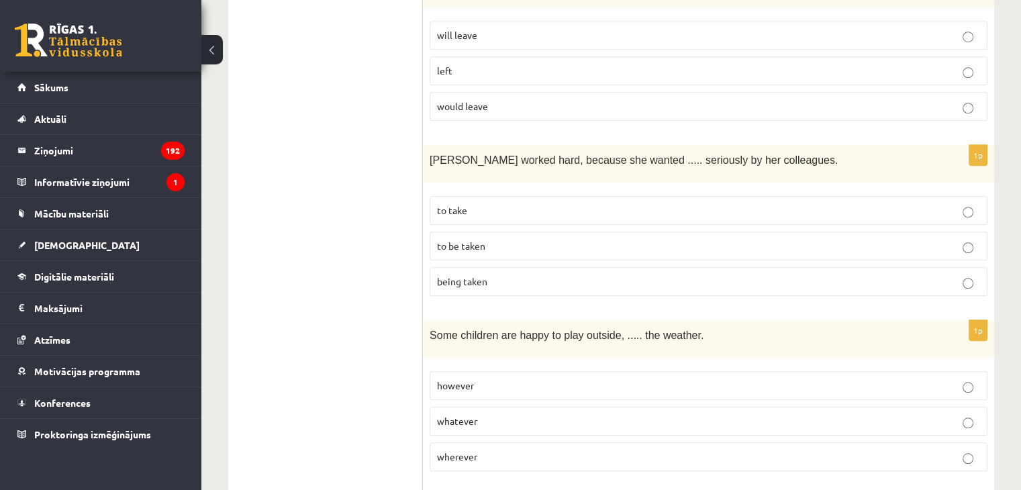
scroll to position [1141, 0]
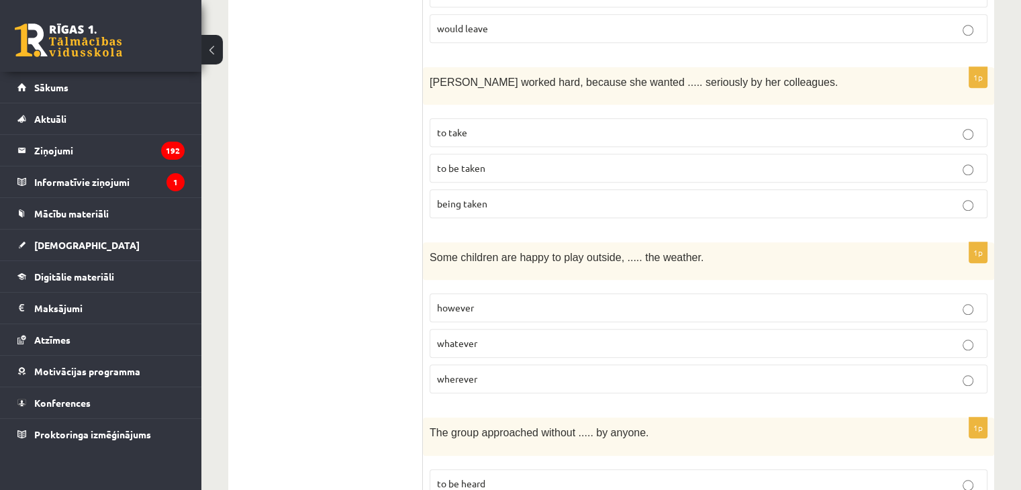
click at [516, 336] on p "whatever" at bounding box center [708, 343] width 543 height 14
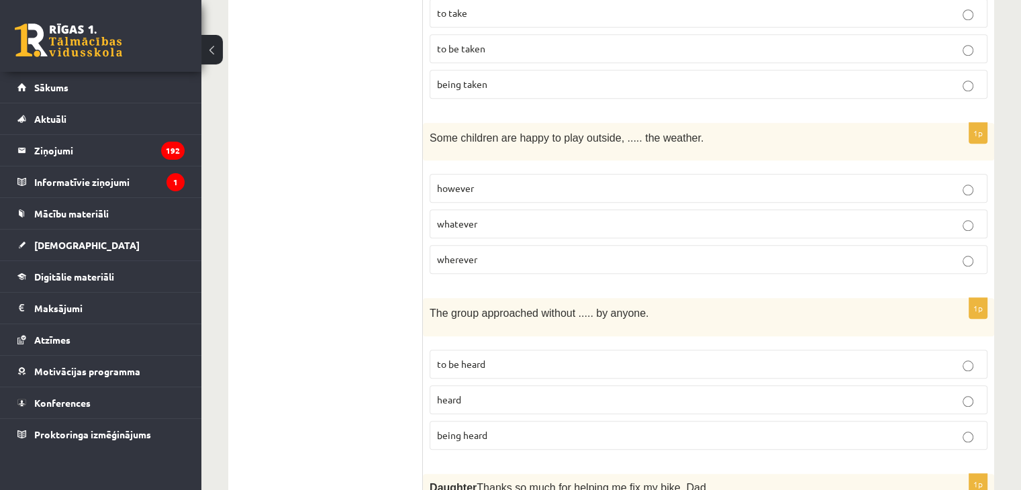
scroll to position [1276, 0]
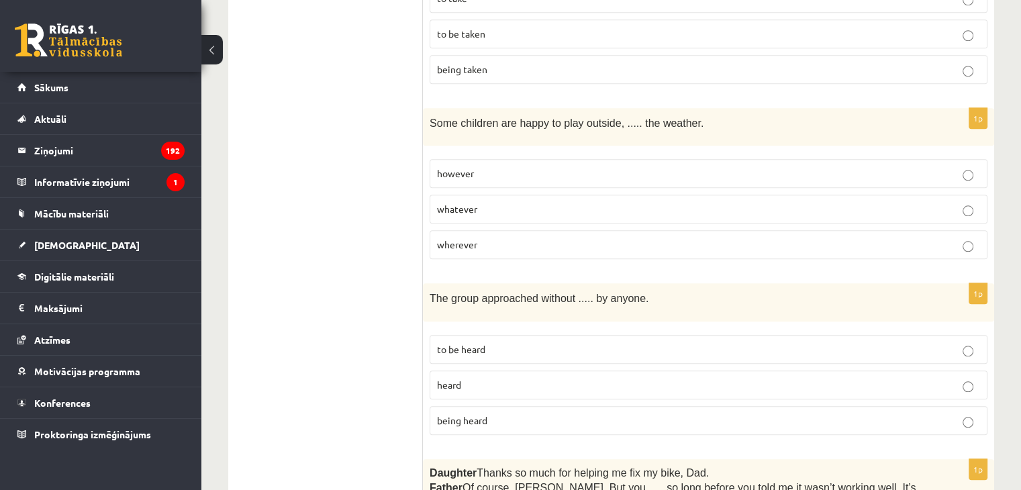
click at [520, 414] on p "being heard" at bounding box center [708, 421] width 543 height 14
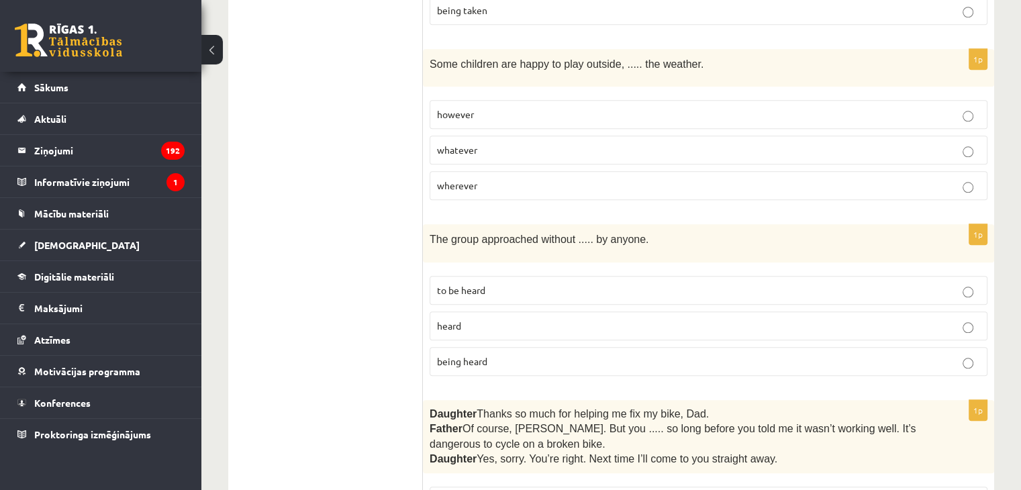
scroll to position [1477, 0]
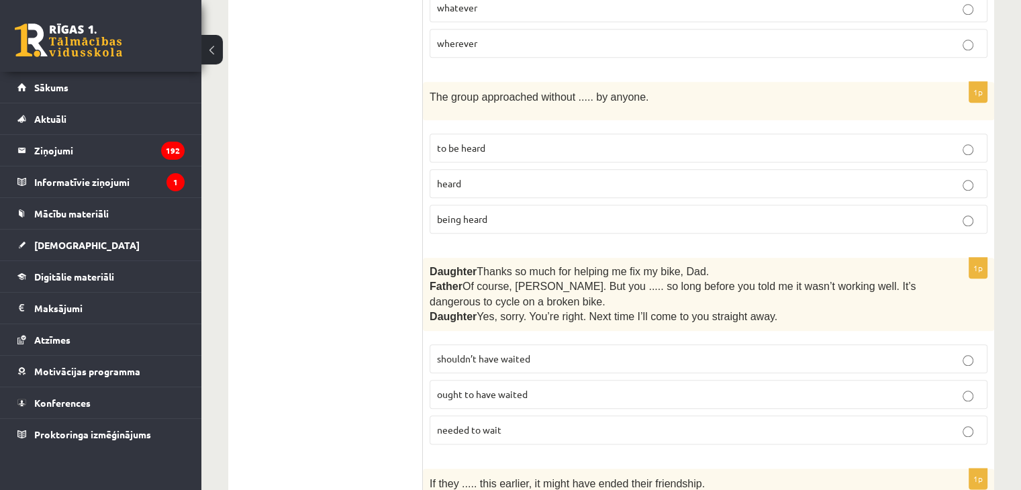
click at [519, 344] on label "shouldn’t have waited" at bounding box center [709, 358] width 558 height 29
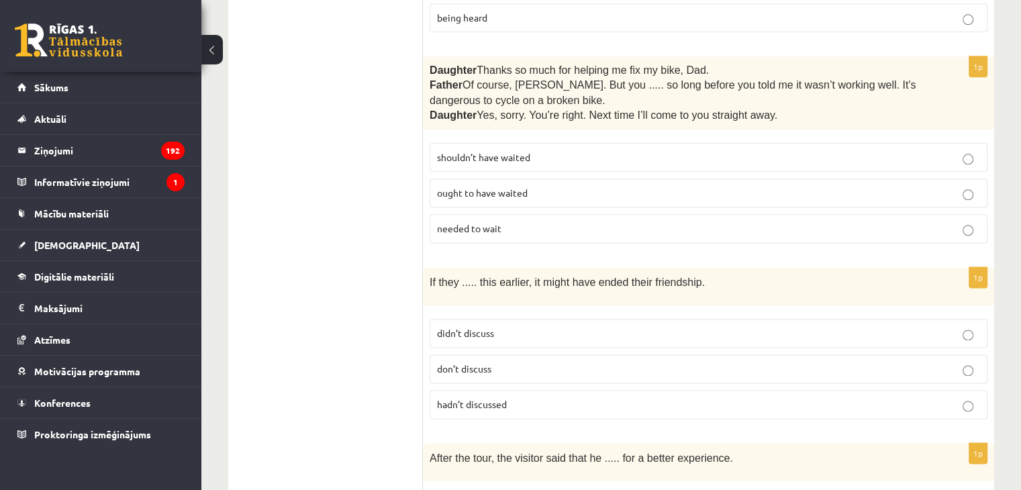
scroll to position [1612, 0]
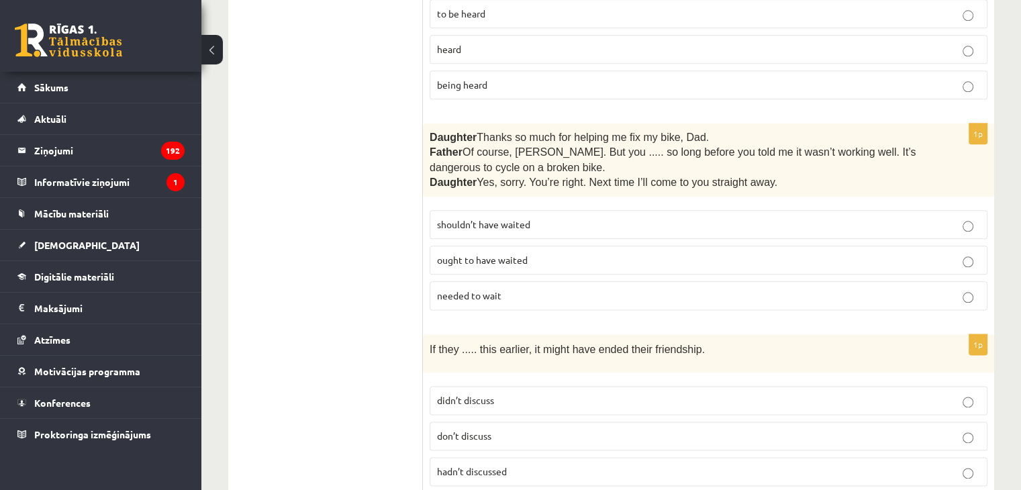
click at [486, 465] on span "hadn’t discussed" at bounding box center [472, 471] width 70 height 12
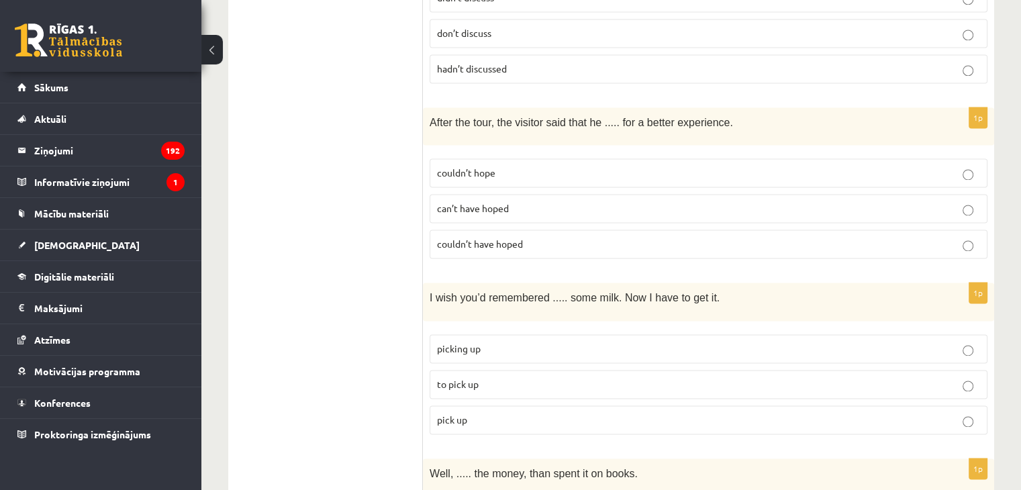
scroll to position [1880, 0]
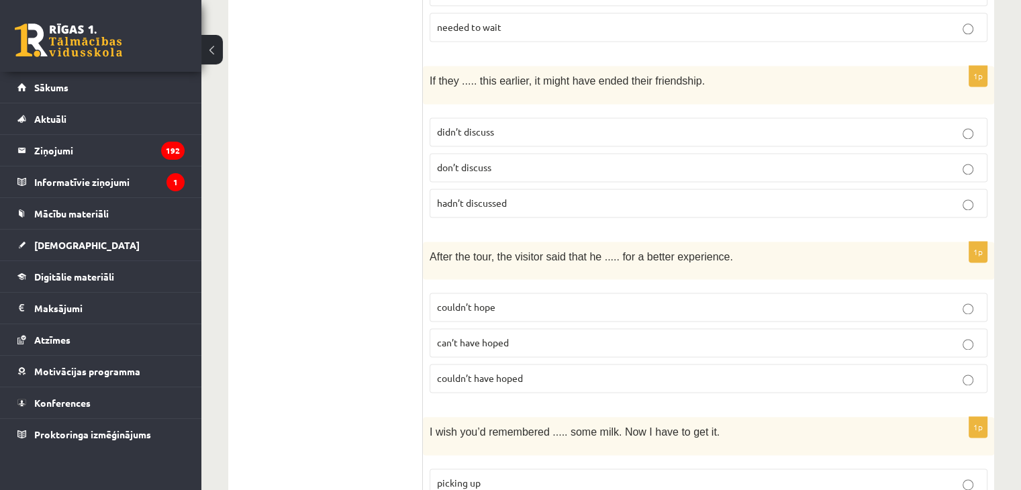
click at [633, 323] on fieldset "couldn’t hope can’t have hoped couldn’t have hoped" at bounding box center [709, 341] width 558 height 111
click at [588, 369] on form "Read the sentence and choose the correct answer. 1p Visitors ..... their own fo…" at bounding box center [708, 198] width 545 height 3674
click at [603, 364] on label "couldn’t have hoped" at bounding box center [709, 378] width 558 height 29
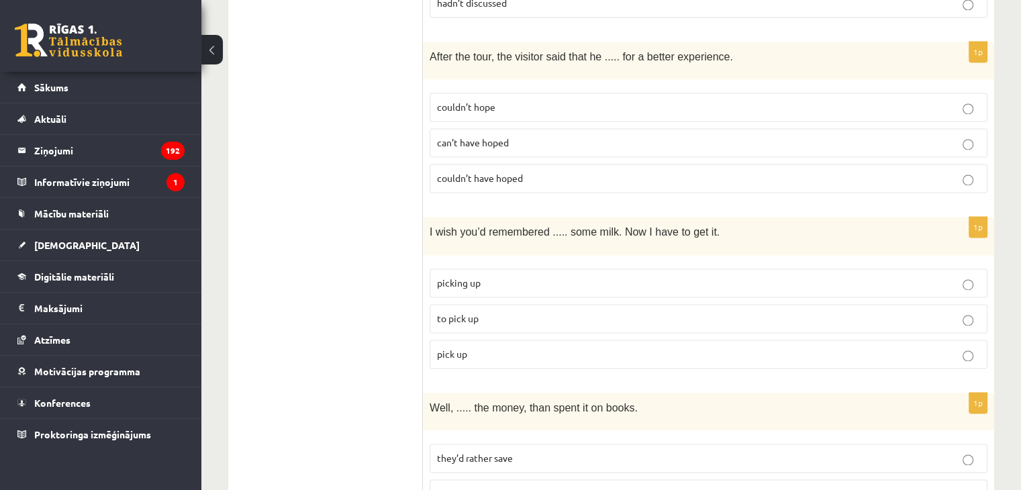
scroll to position [2082, 0]
click at [618, 310] on p "to pick up" at bounding box center [708, 317] width 543 height 14
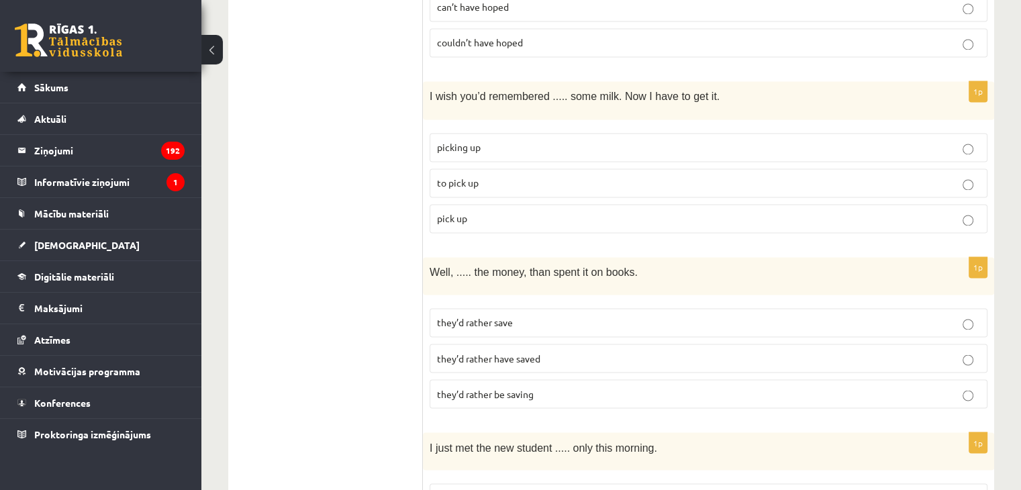
scroll to position [2283, 0]
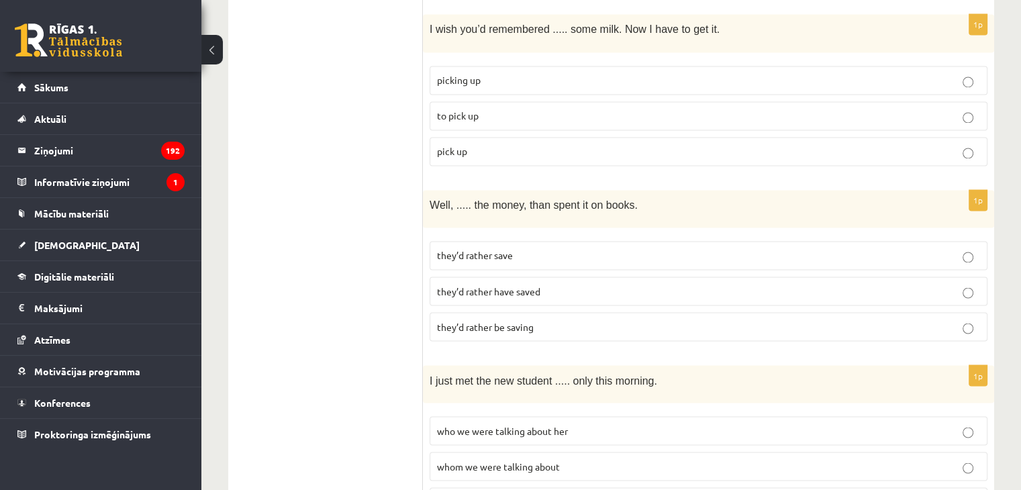
click at [649, 284] on p "they’d rather have saved" at bounding box center [708, 291] width 543 height 14
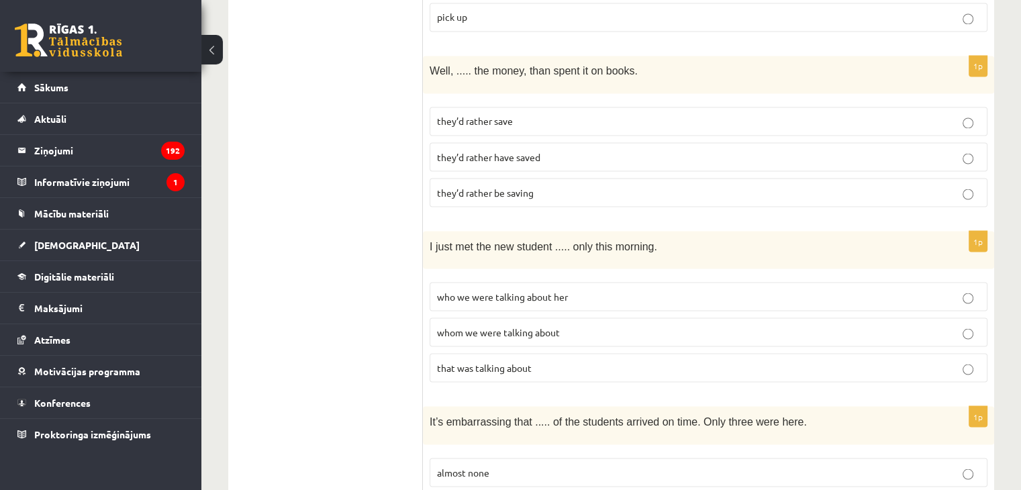
click at [677, 325] on p "whom we were talking about" at bounding box center [708, 332] width 543 height 14
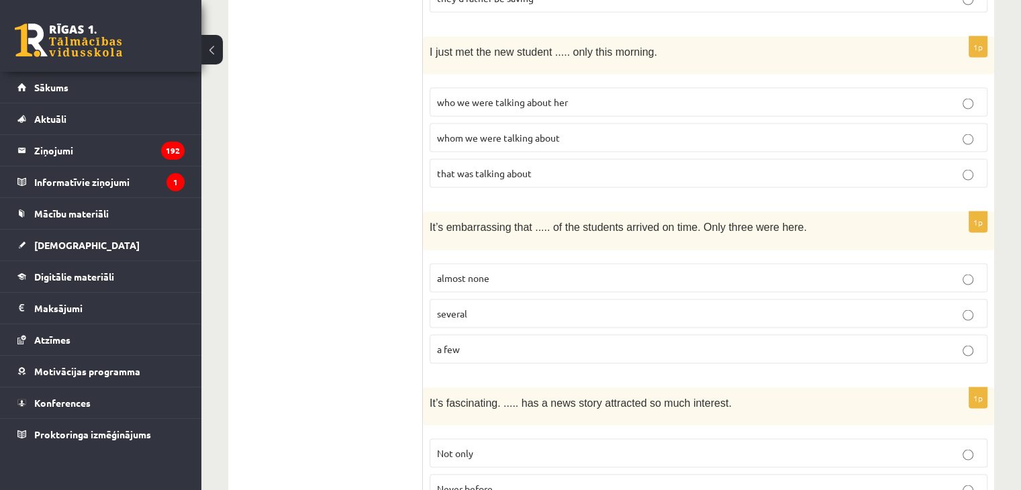
scroll to position [2619, 0]
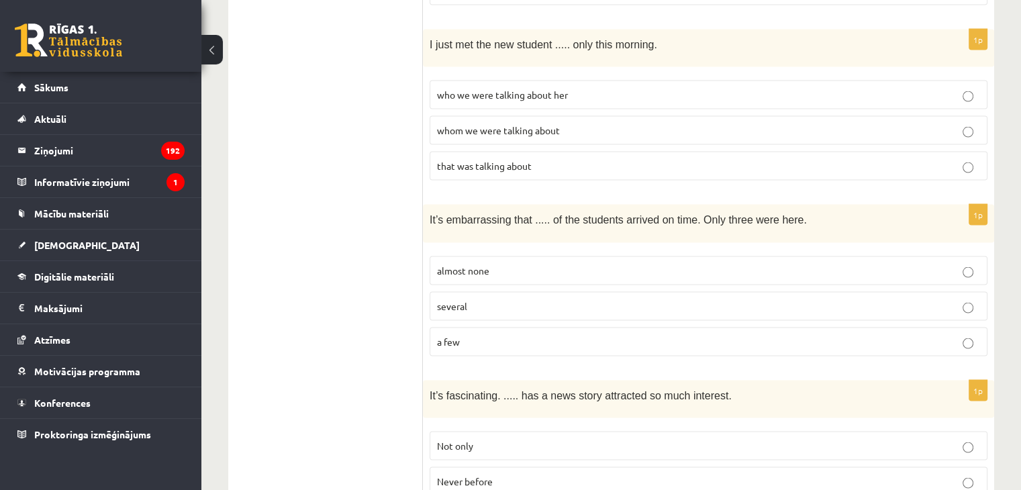
click at [697, 257] on label "almost none" at bounding box center [709, 271] width 558 height 29
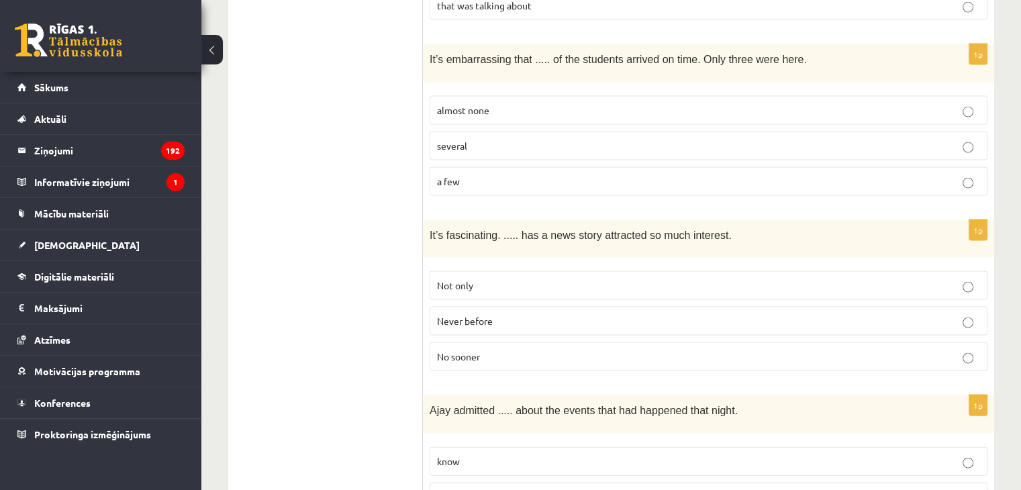
scroll to position [2820, 0]
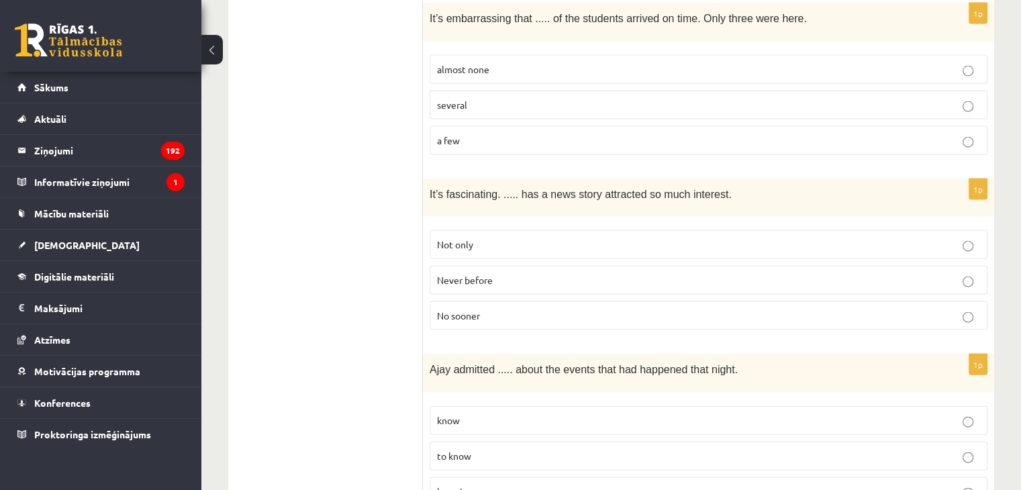
click at [696, 273] on p "Never before" at bounding box center [708, 280] width 543 height 14
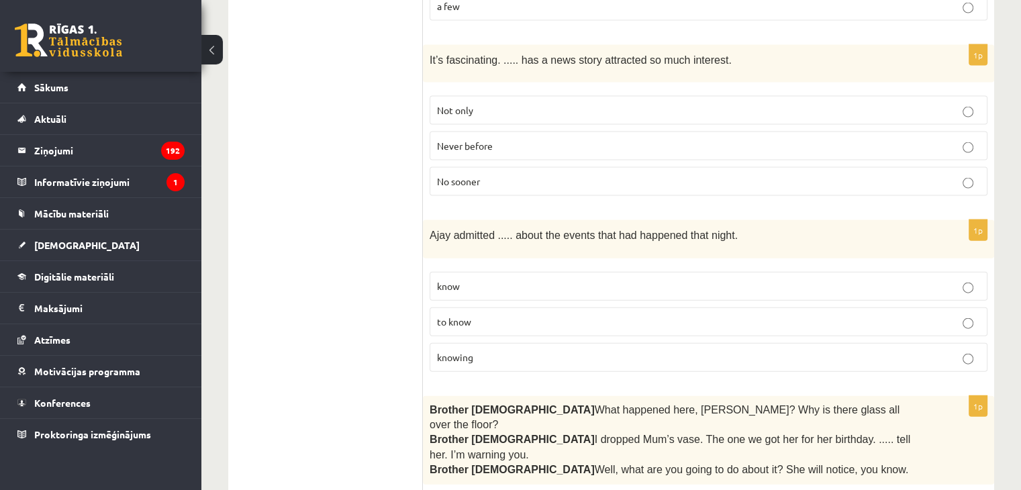
click at [658, 315] on p "to know" at bounding box center [708, 322] width 543 height 14
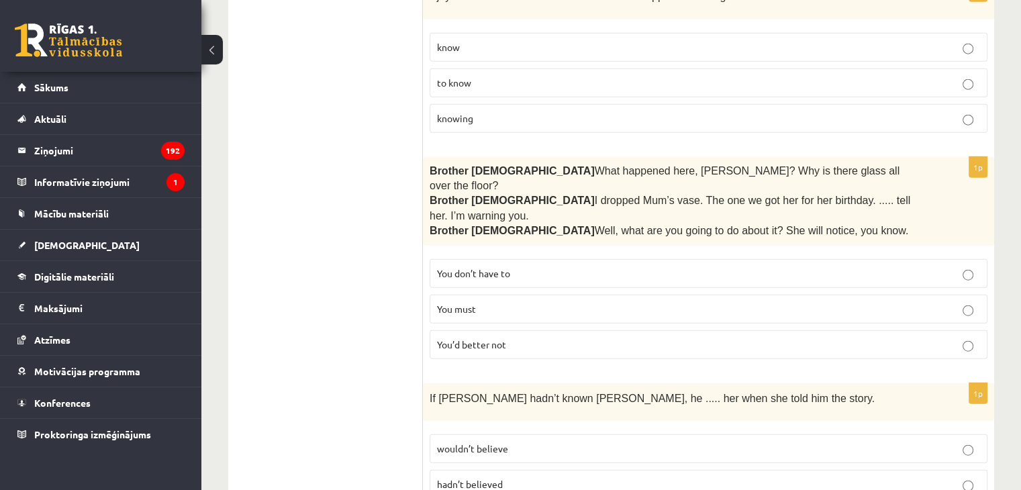
scroll to position [3223, 0]
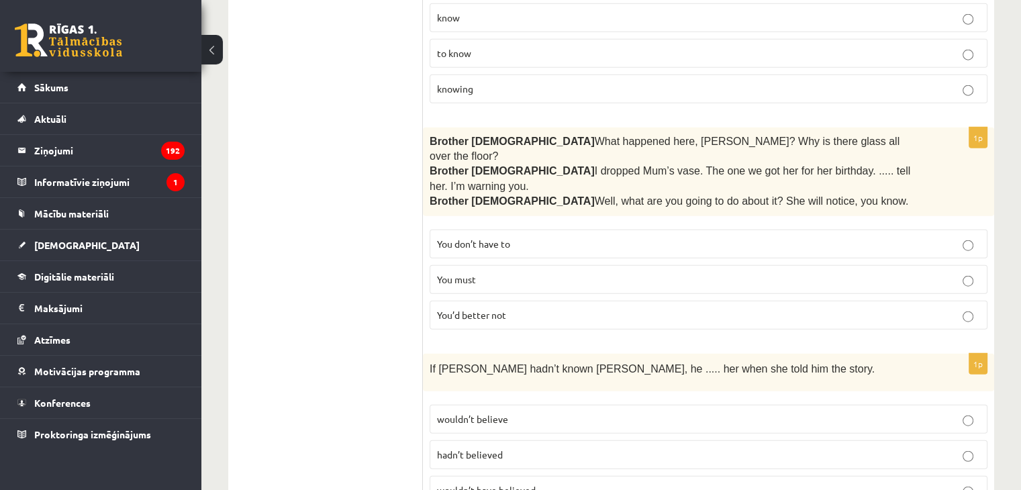
click at [675, 308] on p "You’d better not" at bounding box center [708, 315] width 543 height 14
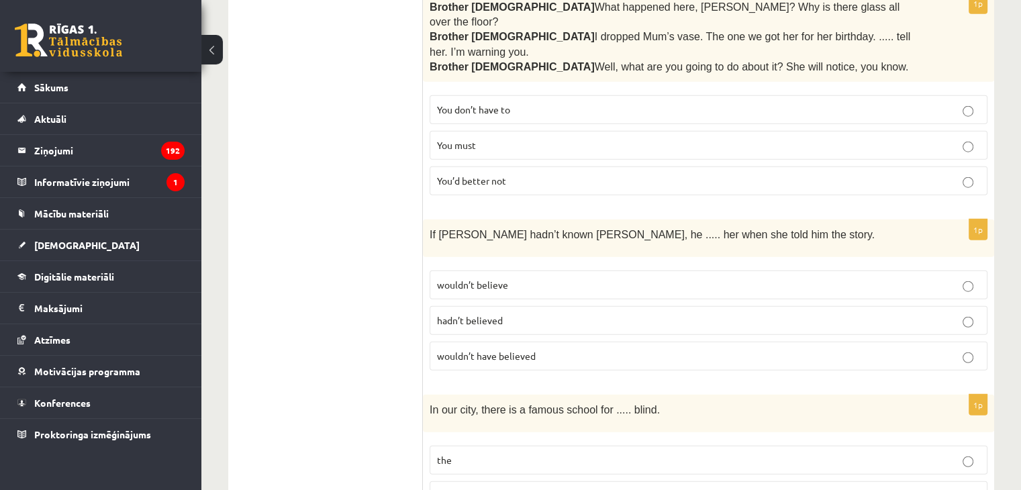
click at [639, 349] on p "wouldn’t have believed" at bounding box center [708, 356] width 543 height 14
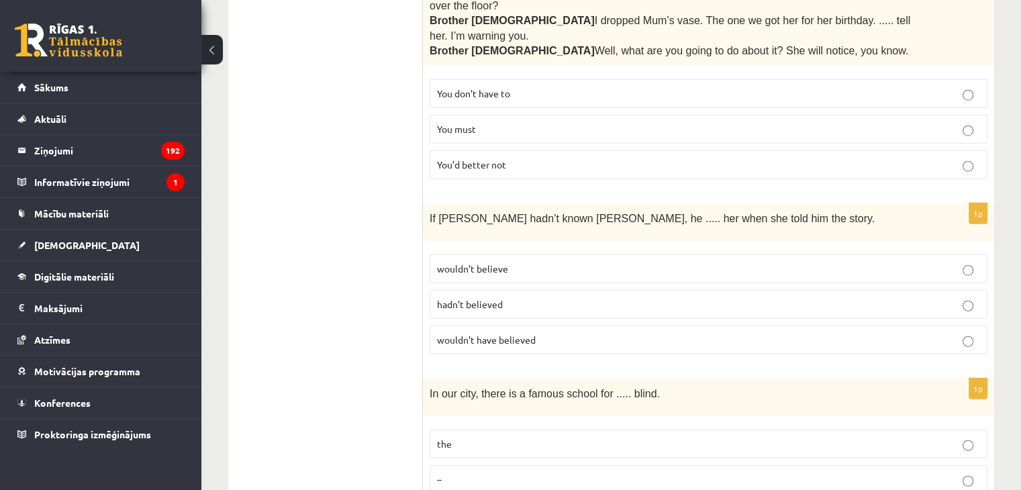
scroll to position [3382, 0]
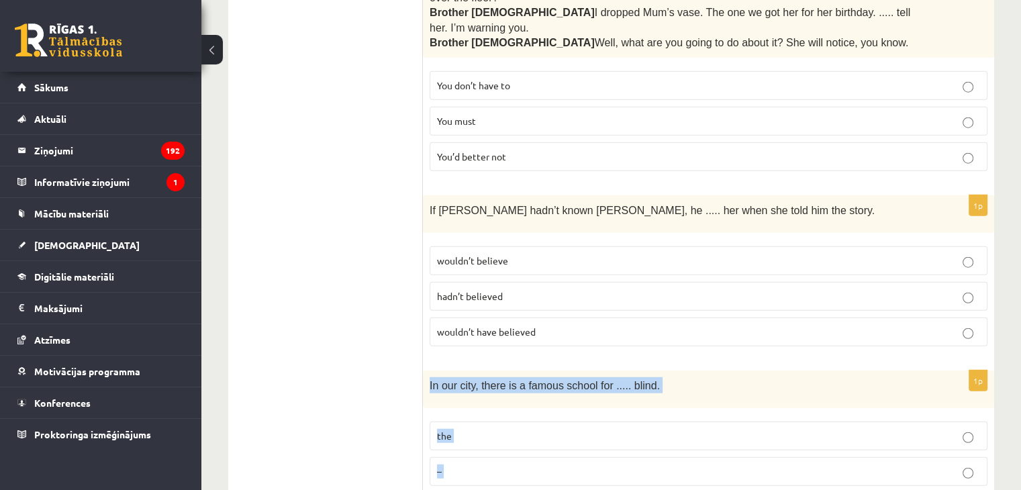
drag, startPoint x: 430, startPoint y: 301, endPoint x: 599, endPoint y: 447, distance: 223.3
click at [599, 447] on div "1p In our city, there is a famous school for ..... blind. the – a" at bounding box center [708, 452] width 571 height 162
copy div "In our city, there is a famous school for ..... blind. the – a"
click at [463, 429] on p "the" at bounding box center [708, 436] width 543 height 14
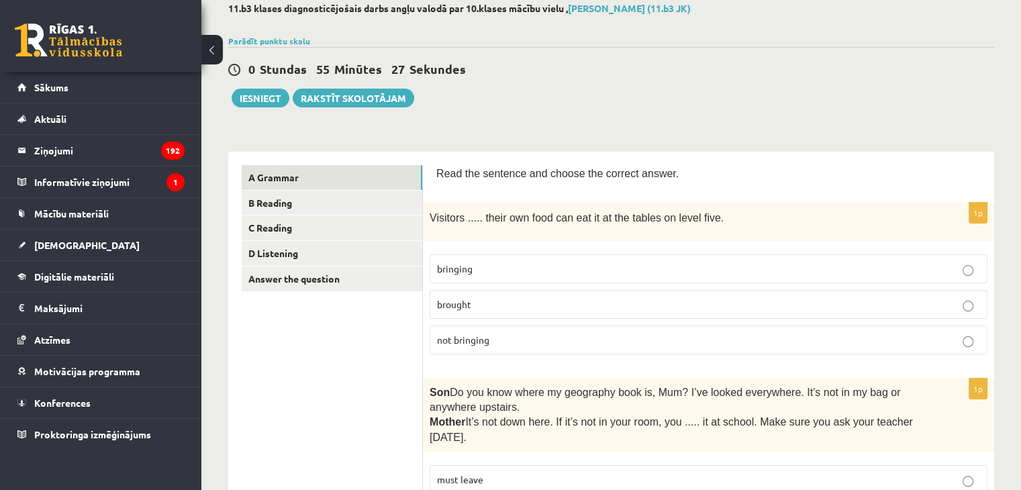
scroll to position [0, 0]
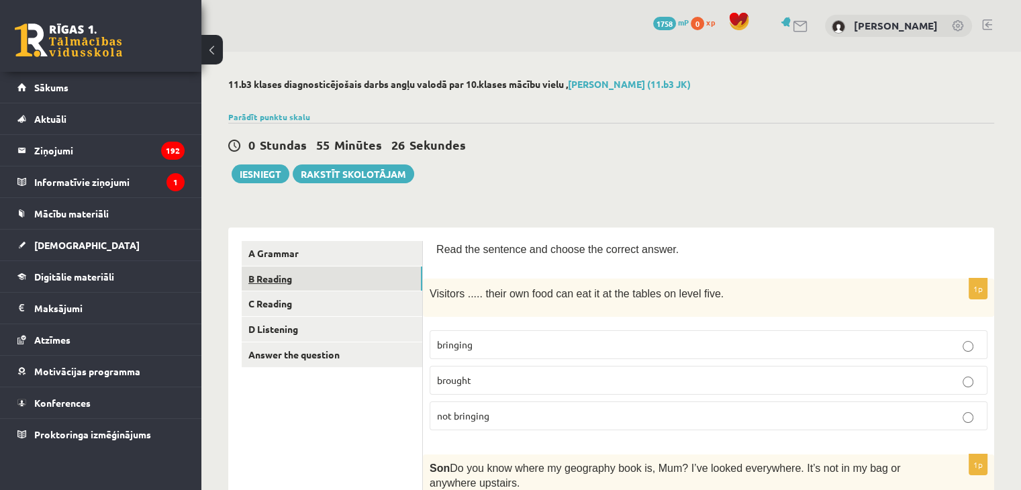
click at [261, 279] on link "B Reading" at bounding box center [332, 279] width 181 height 25
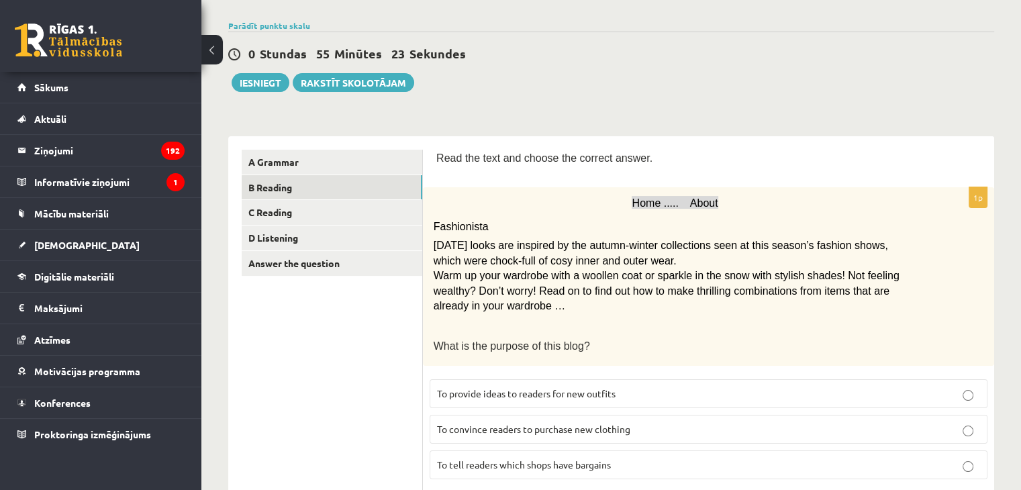
scroll to position [134, 0]
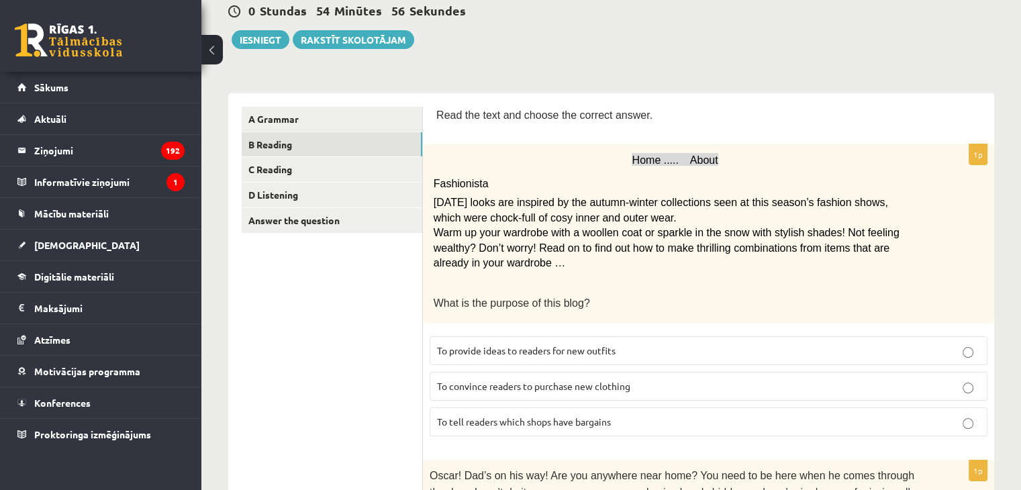
click at [559, 387] on span "To convince readers to purchase new clothing" at bounding box center [533, 386] width 193 height 12
click at [610, 344] on span "To provide ideas to readers for new outfits" at bounding box center [526, 350] width 179 height 12
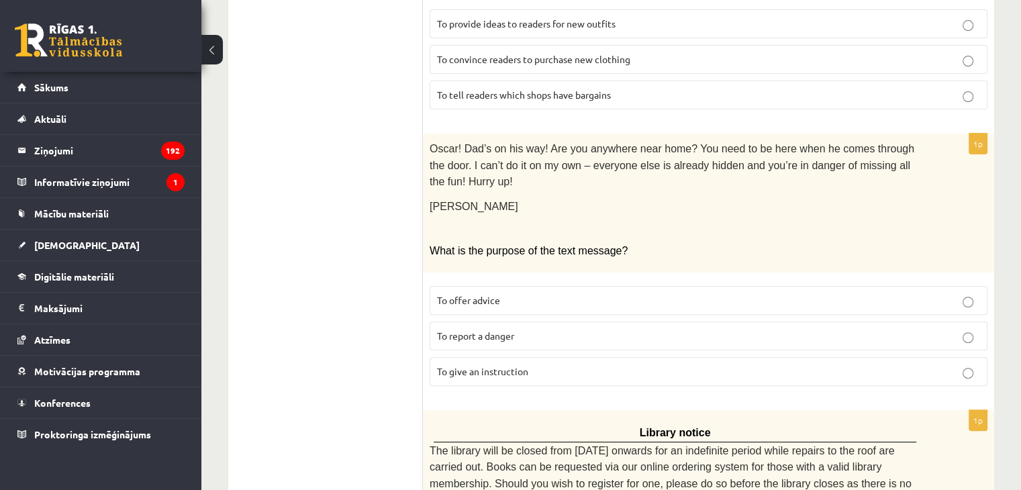
scroll to position [470, 0]
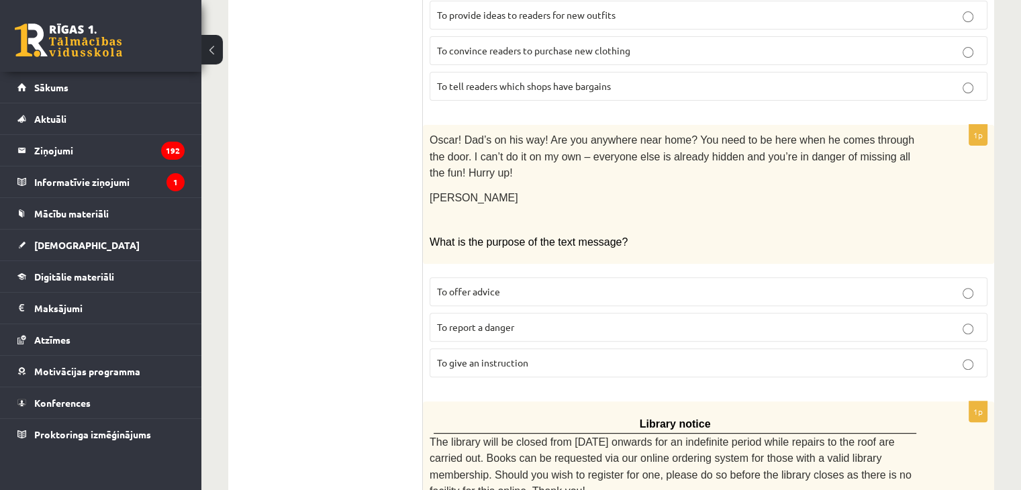
click at [594, 351] on label "To give an instruction" at bounding box center [709, 362] width 558 height 29
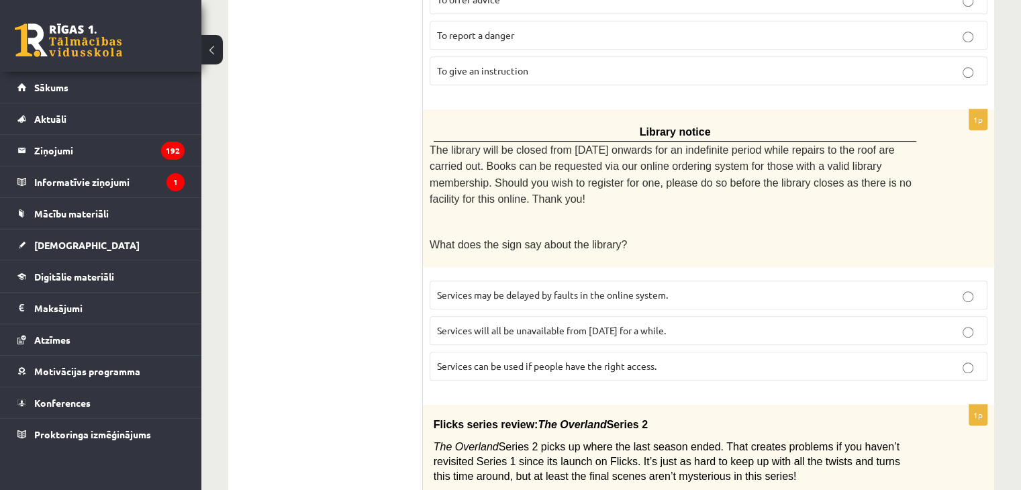
scroll to position [739, 0]
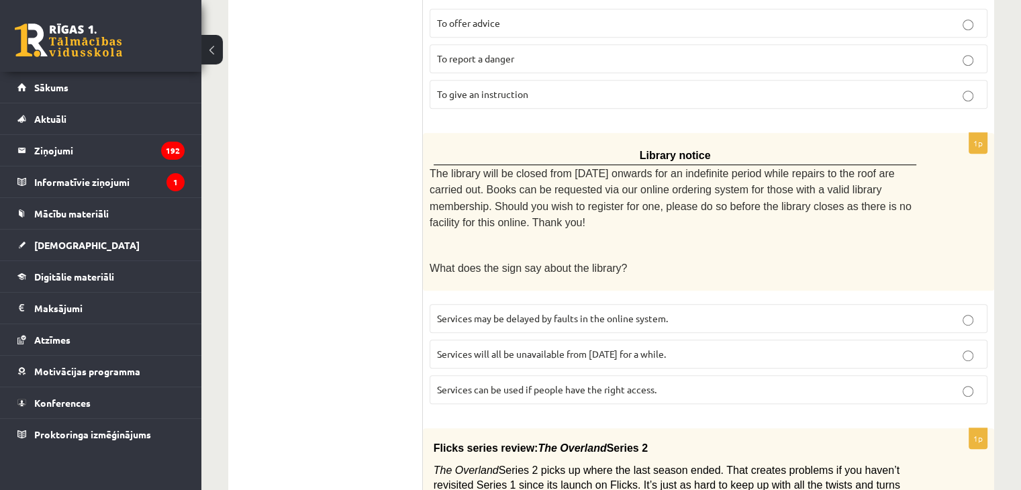
click at [556, 348] on span "Services will all be unavailable from Monday for a while." at bounding box center [551, 354] width 229 height 12
click at [532, 383] on span "Services can be used if people have the right access." at bounding box center [547, 389] width 220 height 12
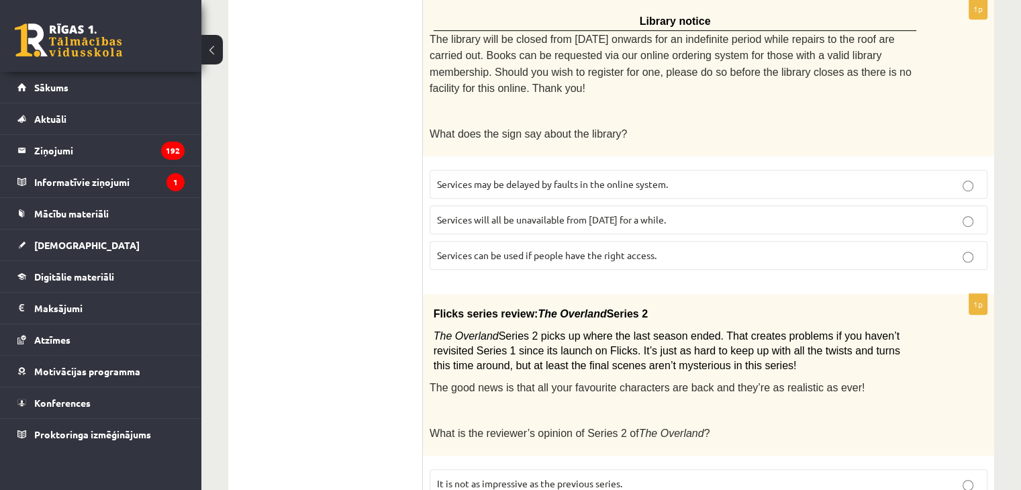
scroll to position [940, 0]
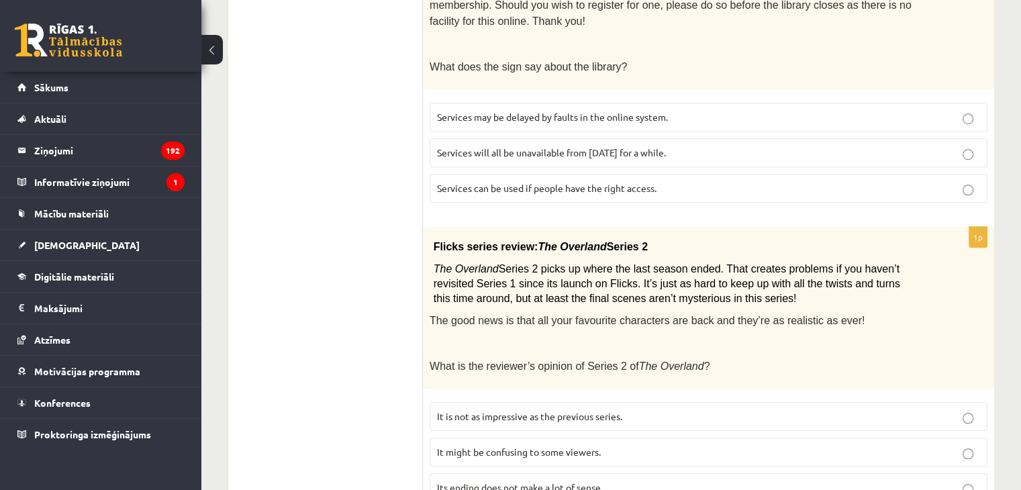
click at [581, 446] on span "It might be confusing to some viewers." at bounding box center [519, 452] width 164 height 12
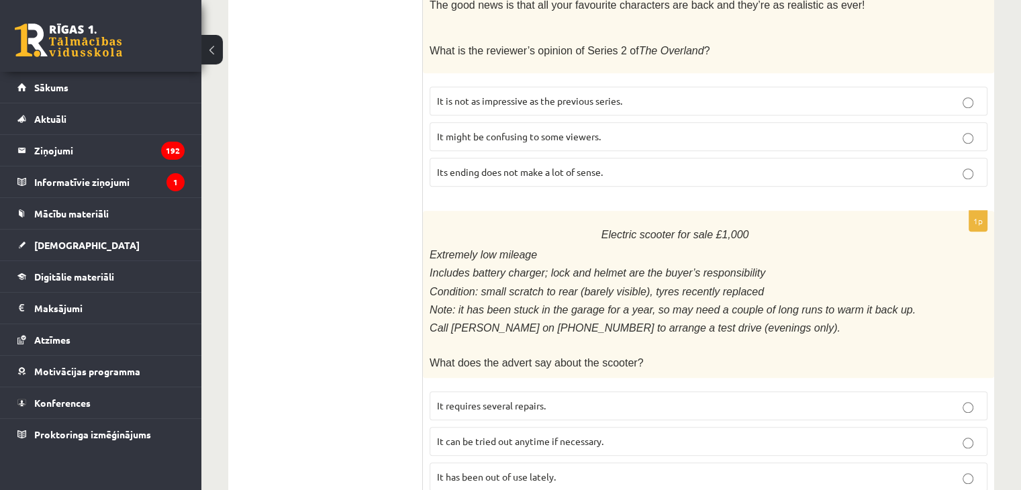
scroll to position [1276, 0]
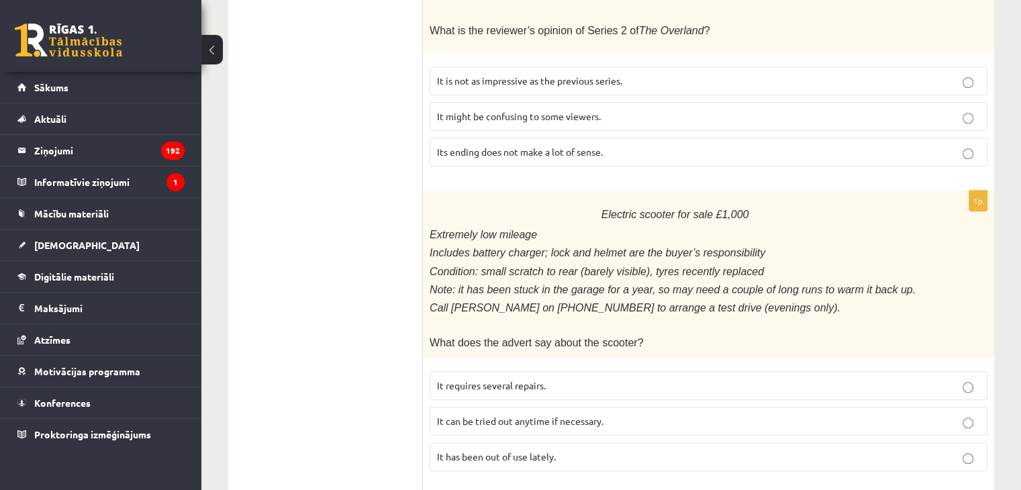
click at [525, 451] on span "It has been out of use lately." at bounding box center [496, 457] width 119 height 12
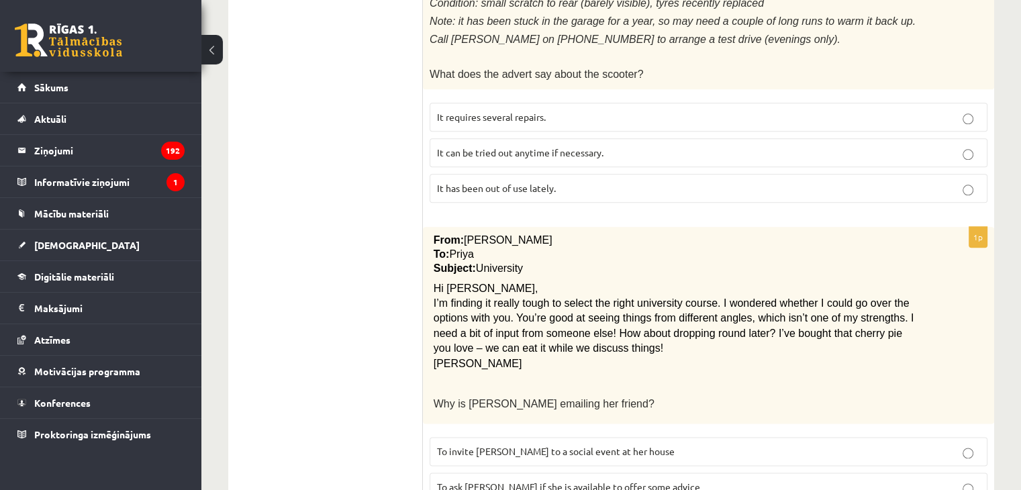
scroll to position [1580, 0]
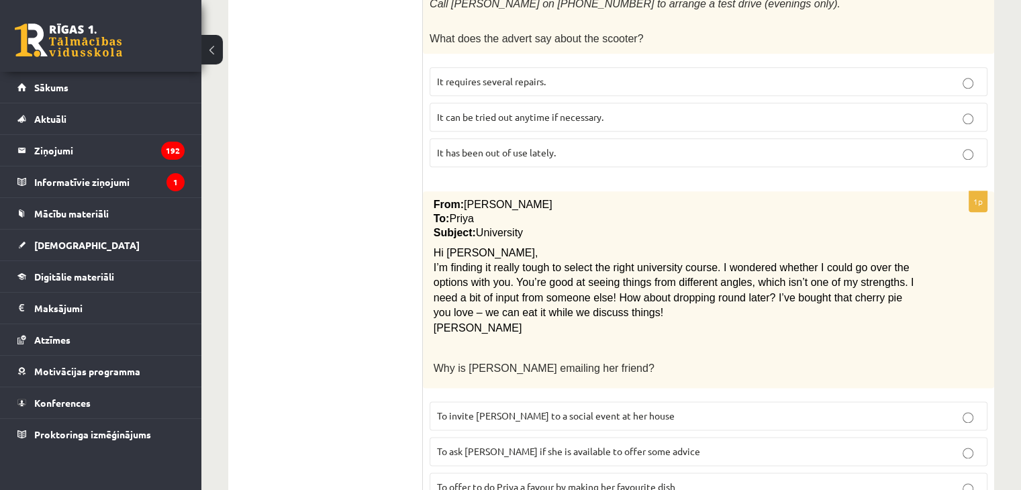
click at [571, 445] on span "To ask Priya if she is available to offer some advice" at bounding box center [568, 451] width 263 height 12
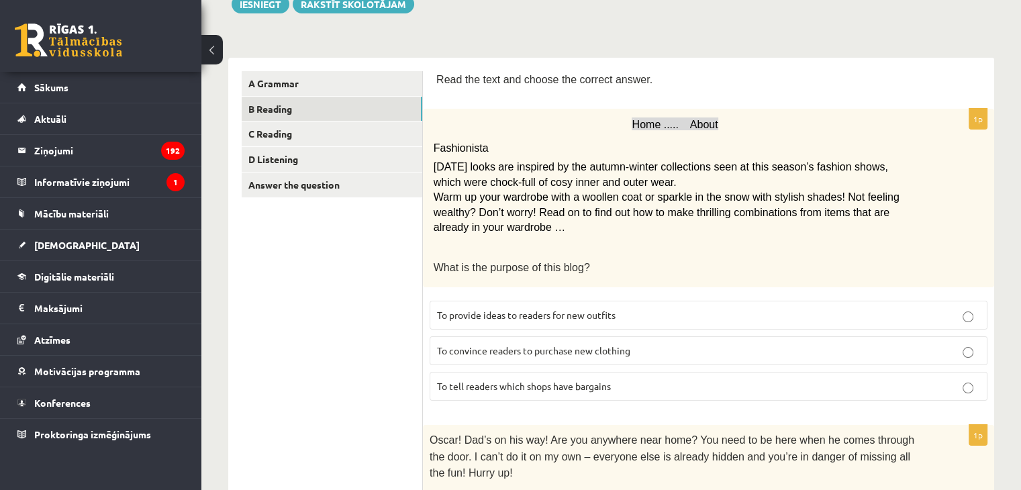
scroll to position [0, 0]
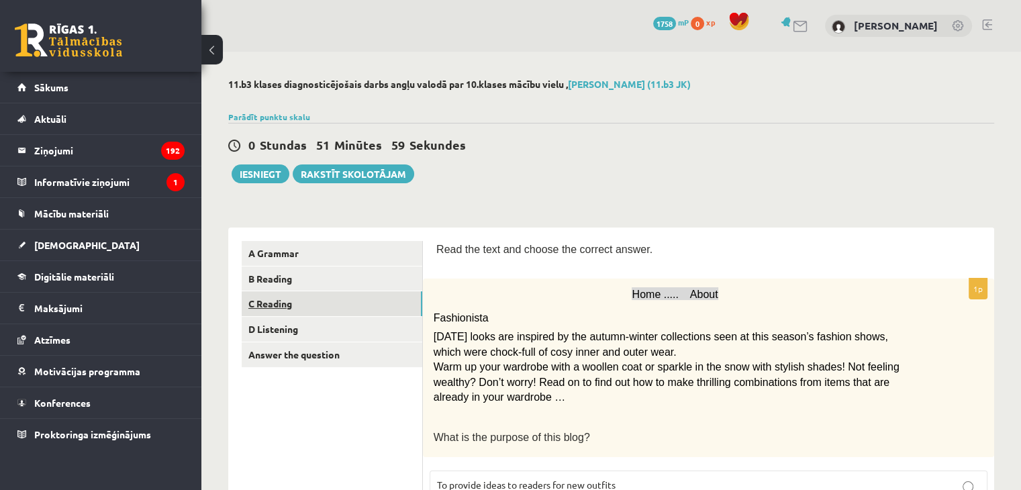
click at [363, 304] on link "C Reading" at bounding box center [332, 303] width 181 height 25
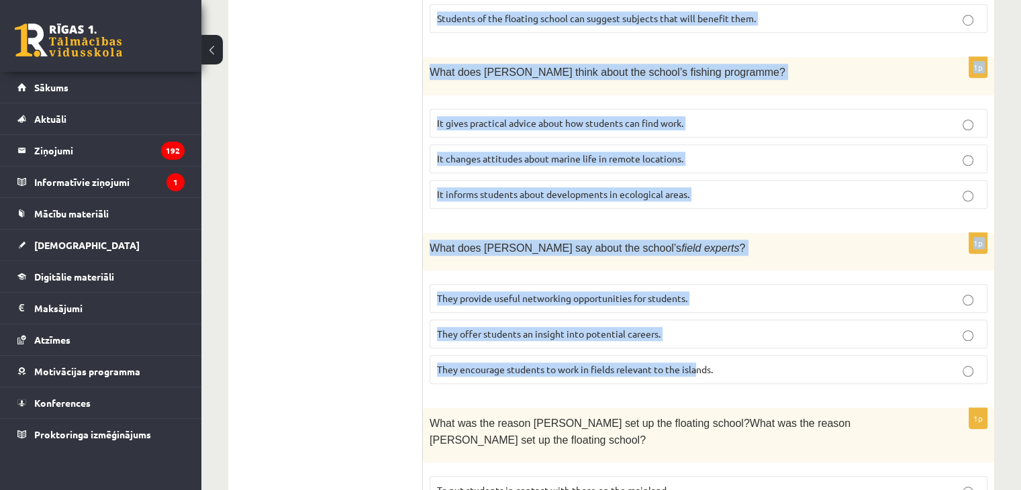
scroll to position [1336, 0]
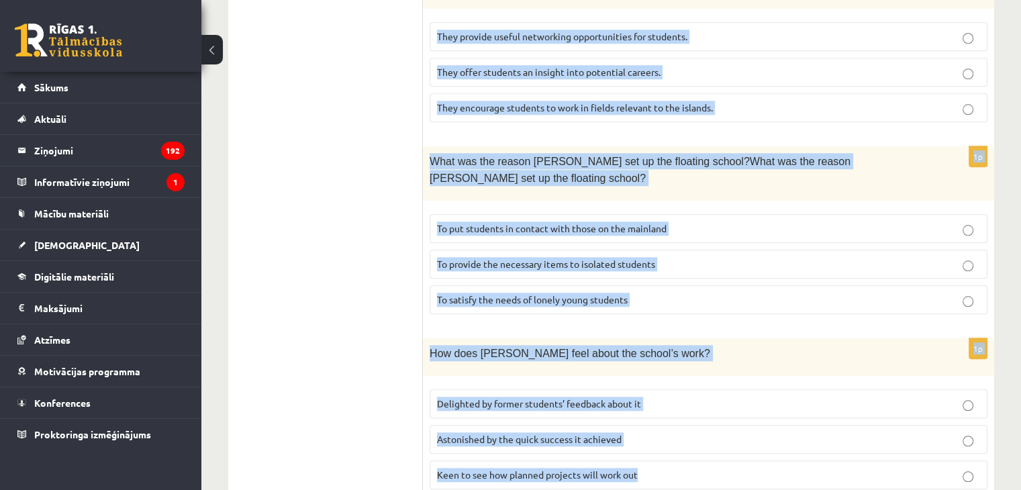
drag, startPoint x: 436, startPoint y: 296, endPoint x: 687, endPoint y: 428, distance: 283.8
copy form "A floating school By founder, Anna Domingo I coordinate a floating school which…"
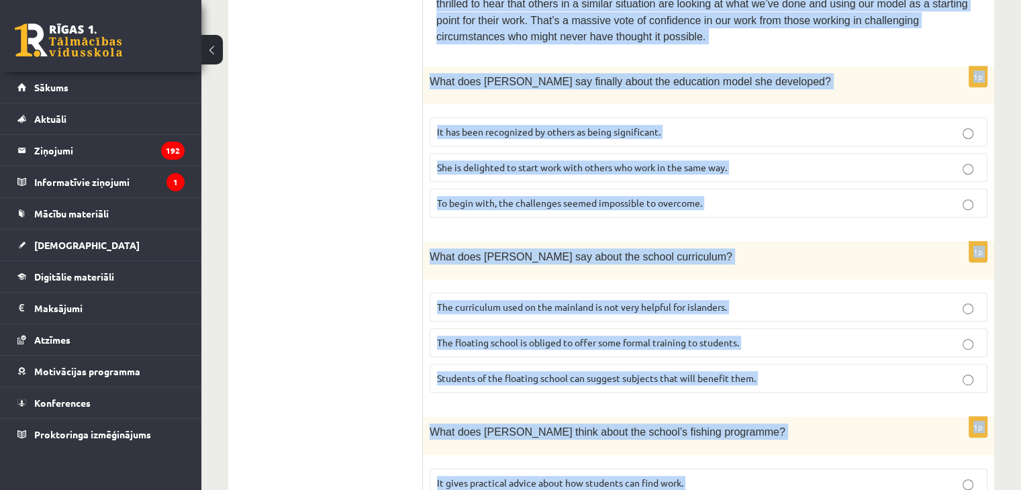
scroll to position [665, 0]
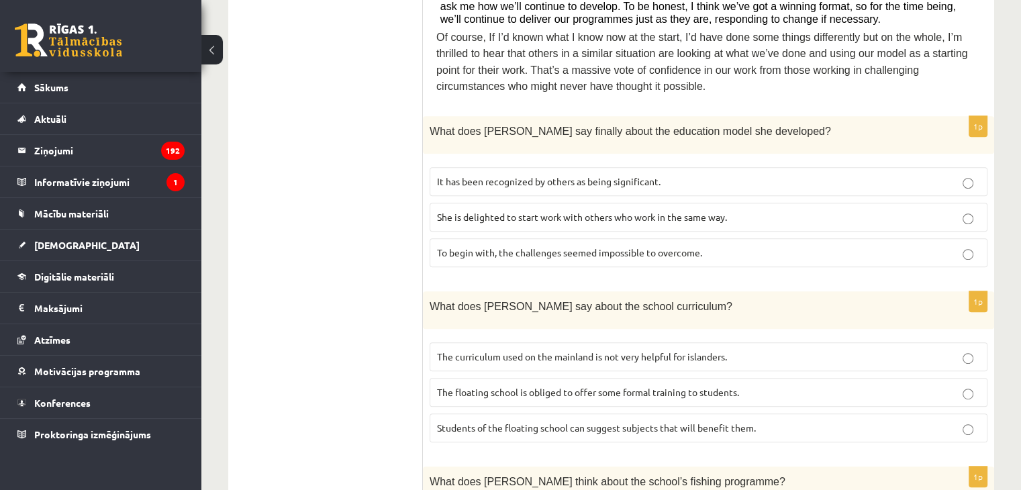
click at [371, 218] on ul "A Grammar B Reading C Reading D Listening Answer the question" at bounding box center [332, 374] width 181 height 1596
click at [857, 175] on p "It has been recognized by others as being significant." at bounding box center [708, 182] width 543 height 14
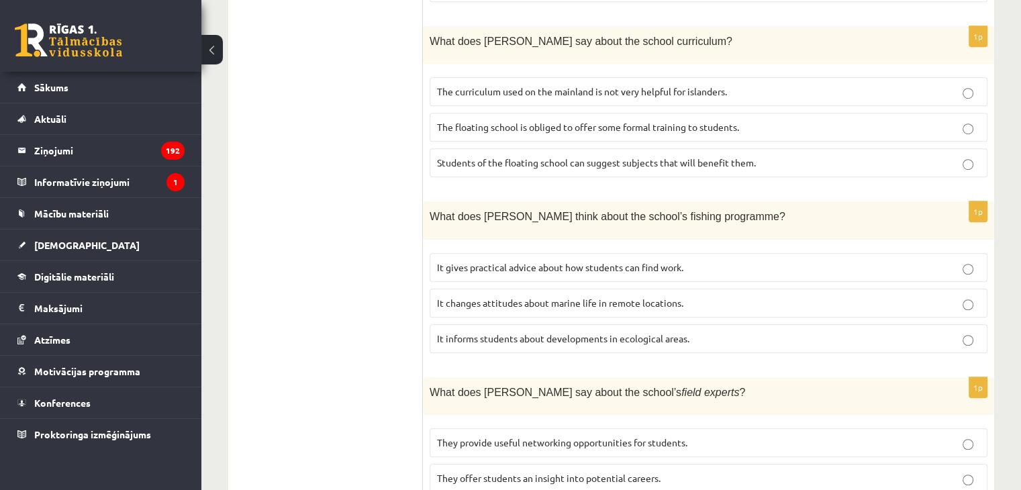
scroll to position [933, 0]
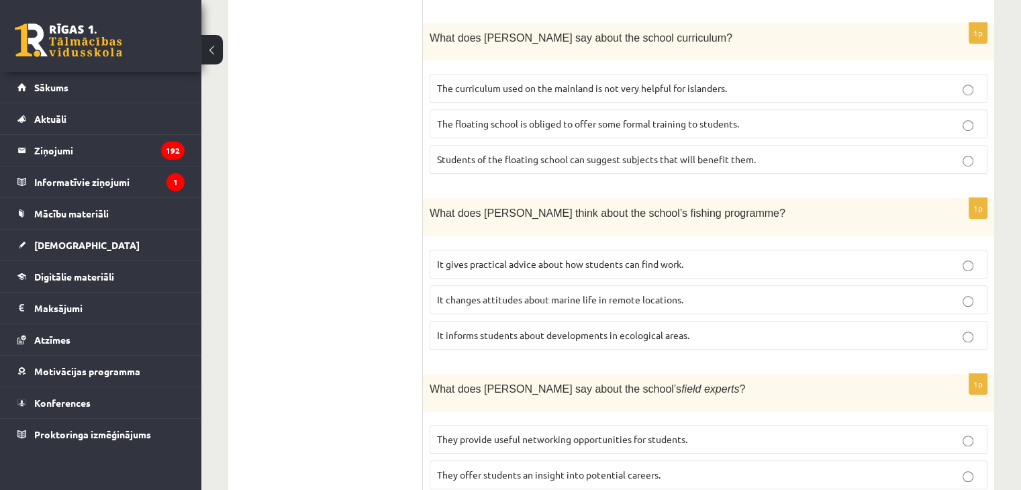
click at [641, 250] on label "It gives practical advice about how students can find work." at bounding box center [709, 264] width 558 height 29
click at [622, 293] on span "It changes attitudes about marine life in remote locations." at bounding box center [560, 299] width 246 height 12
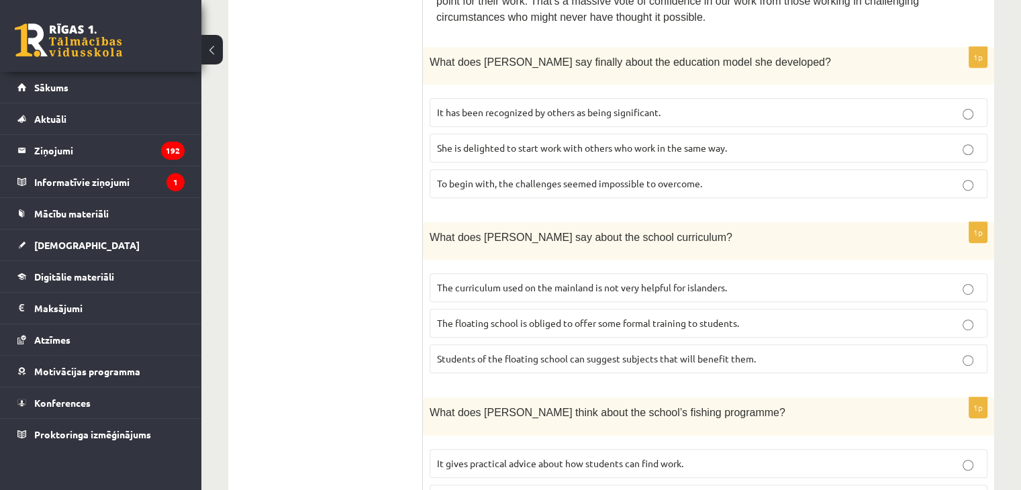
scroll to position [732, 0]
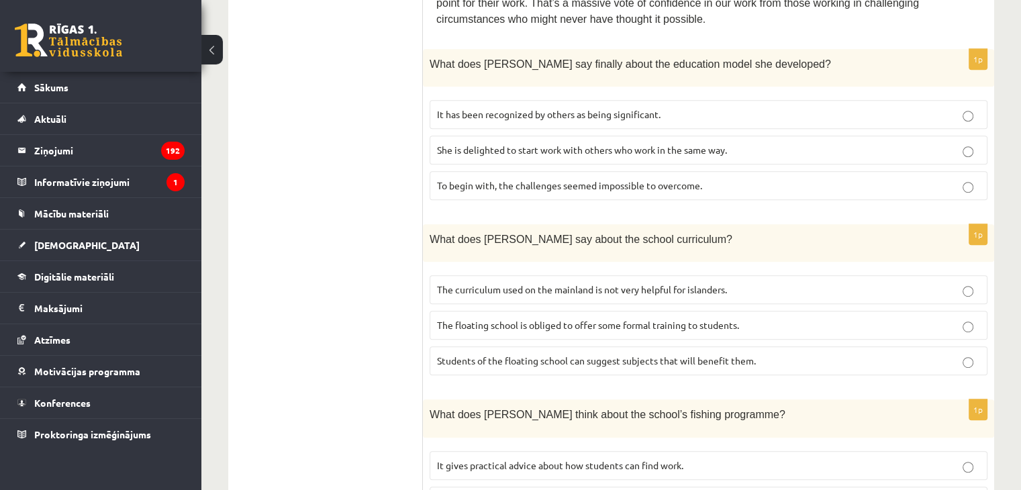
click at [725, 275] on label "The curriculum used on the mainland is not very helpful for islanders." at bounding box center [709, 289] width 558 height 29
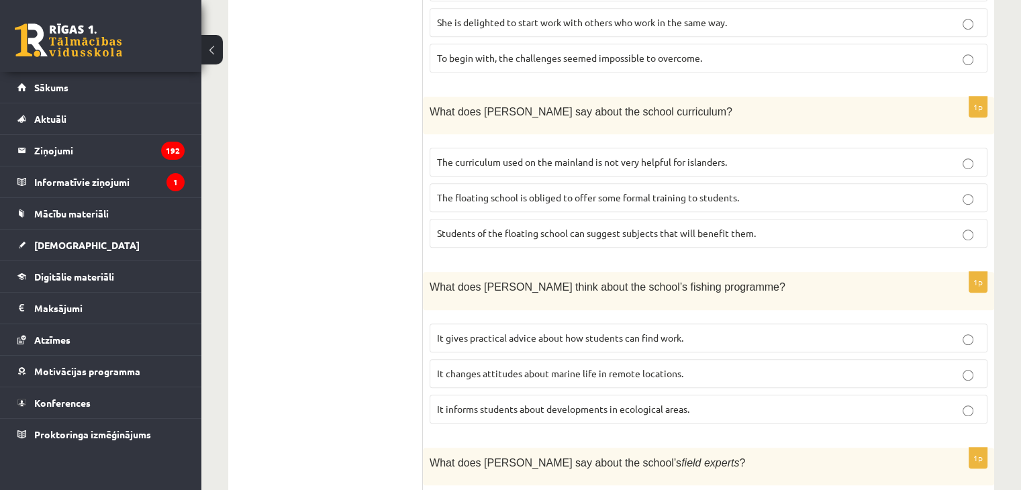
scroll to position [866, 0]
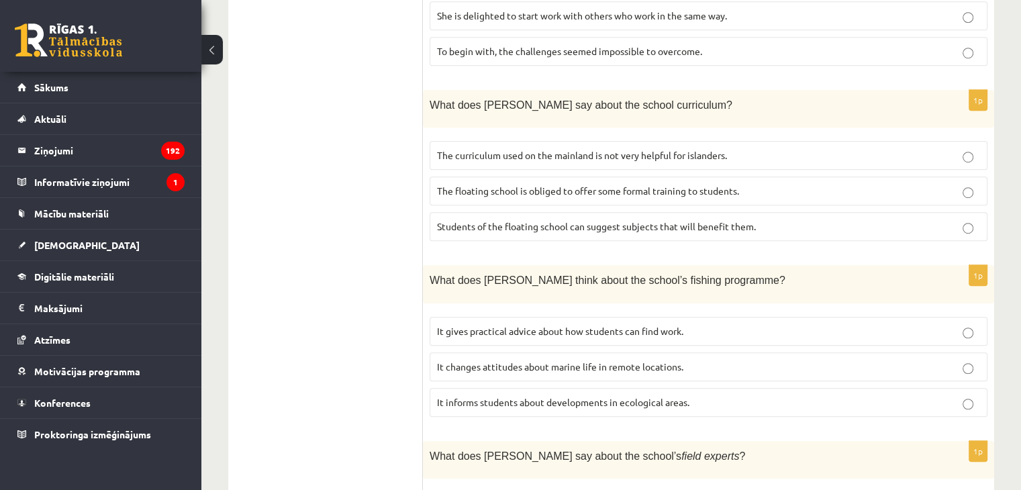
click at [550, 395] on p "It informs students about developments in ecological areas." at bounding box center [708, 402] width 543 height 14
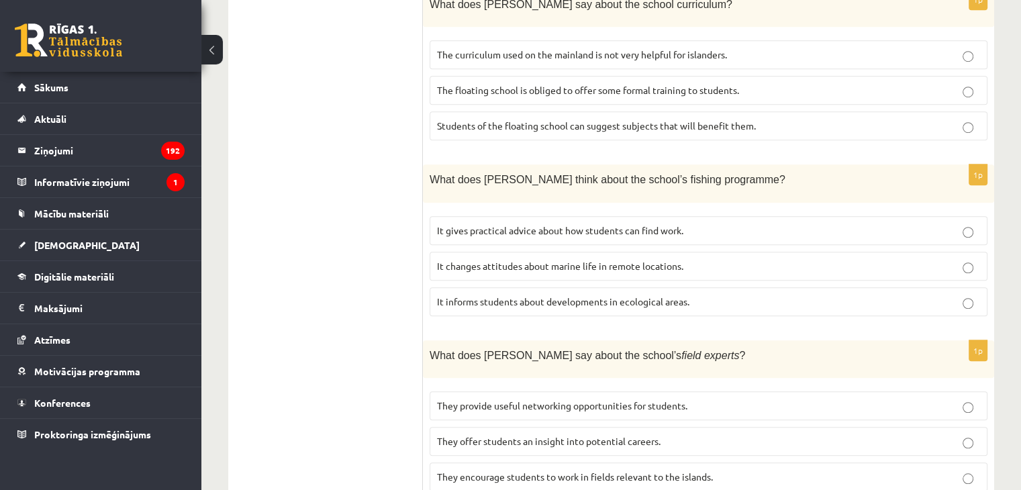
scroll to position [1135, 0]
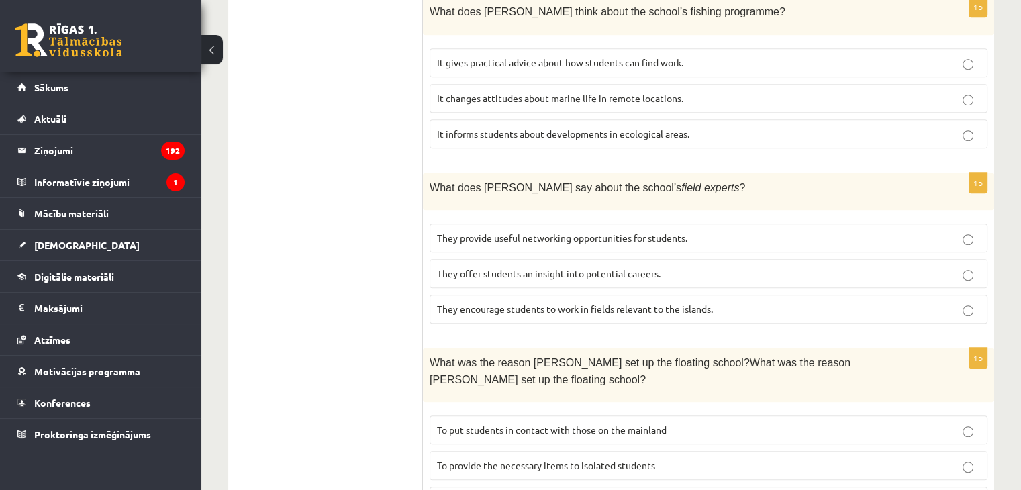
click at [752, 267] on p "They offer students an insight into potential careers." at bounding box center [708, 274] width 543 height 14
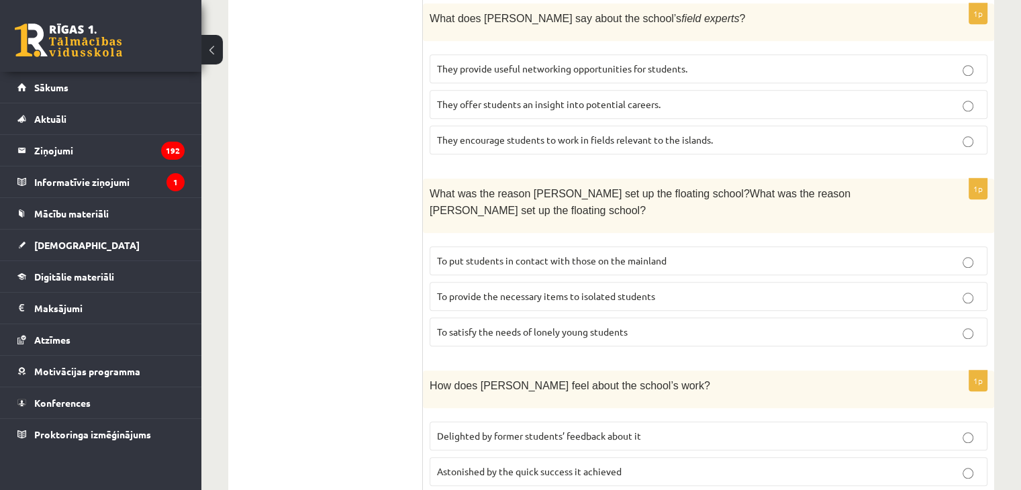
scroll to position [1336, 0]
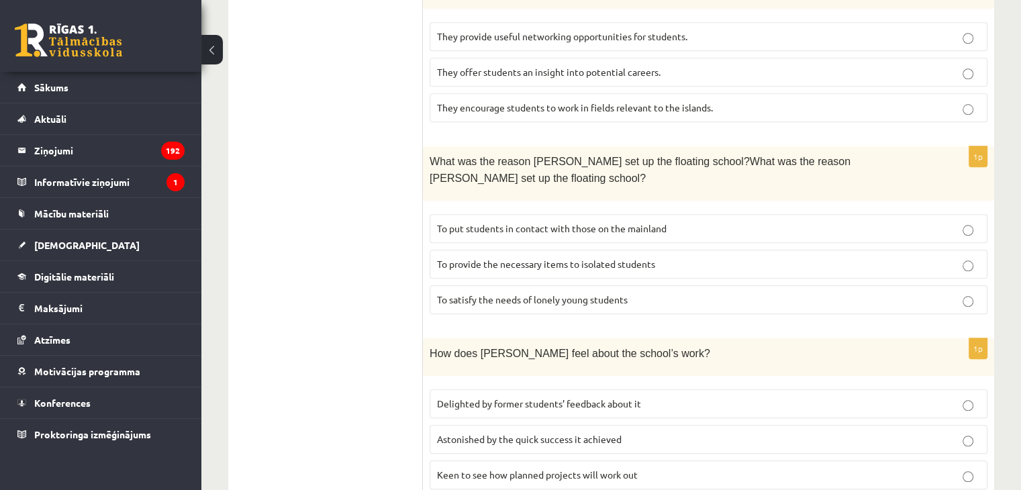
click at [540, 250] on label "To provide the necessary items to isolated students" at bounding box center [709, 264] width 558 height 29
click at [604, 398] on span "Delighted by former students’ feedback about it" at bounding box center [539, 404] width 204 height 12
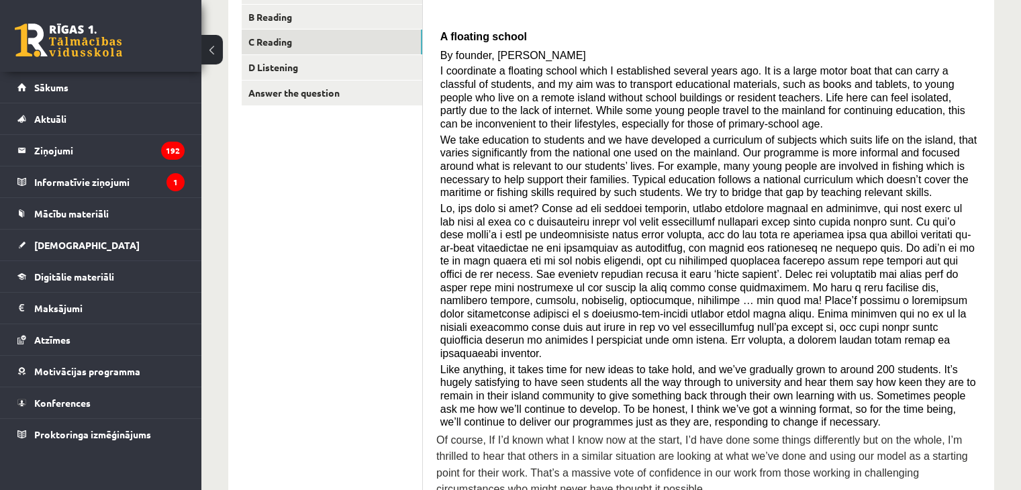
scroll to position [0, 0]
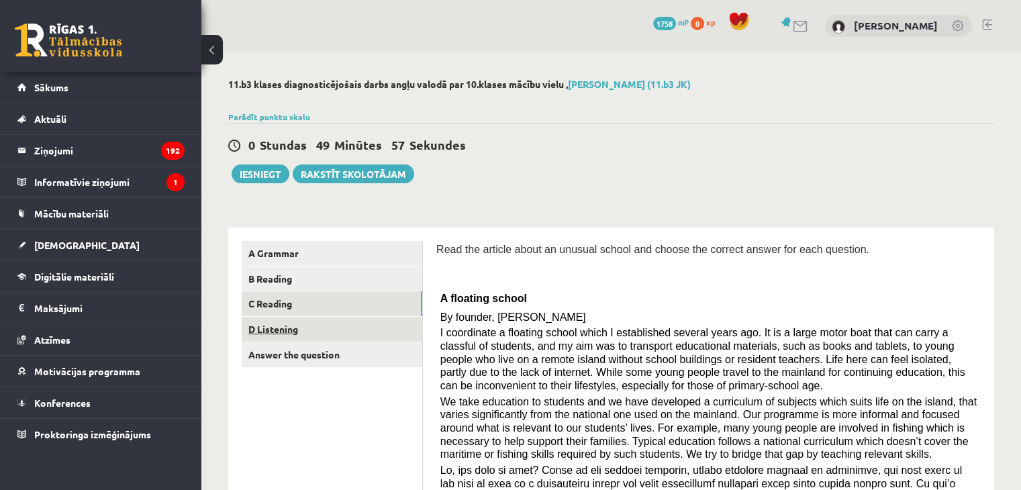
click at [353, 328] on link "D Listening" at bounding box center [332, 329] width 181 height 25
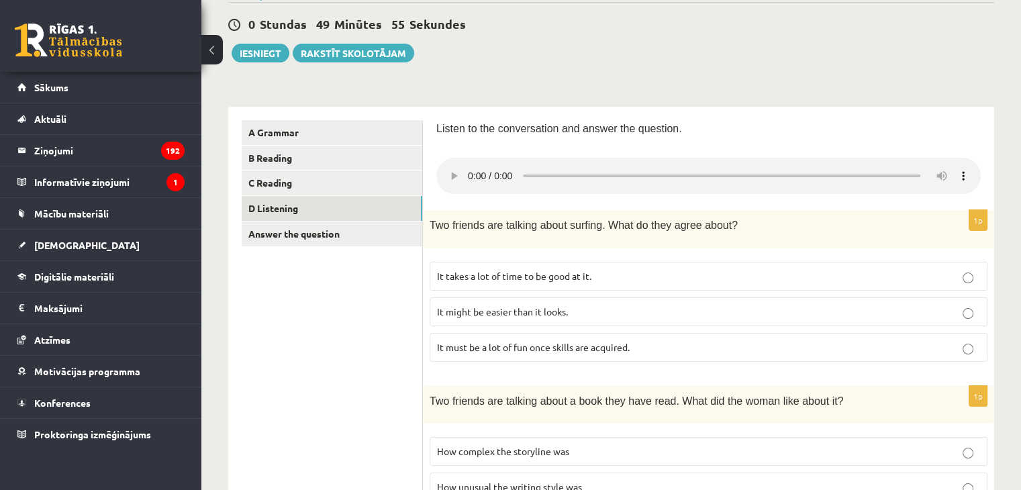
scroll to position [134, 0]
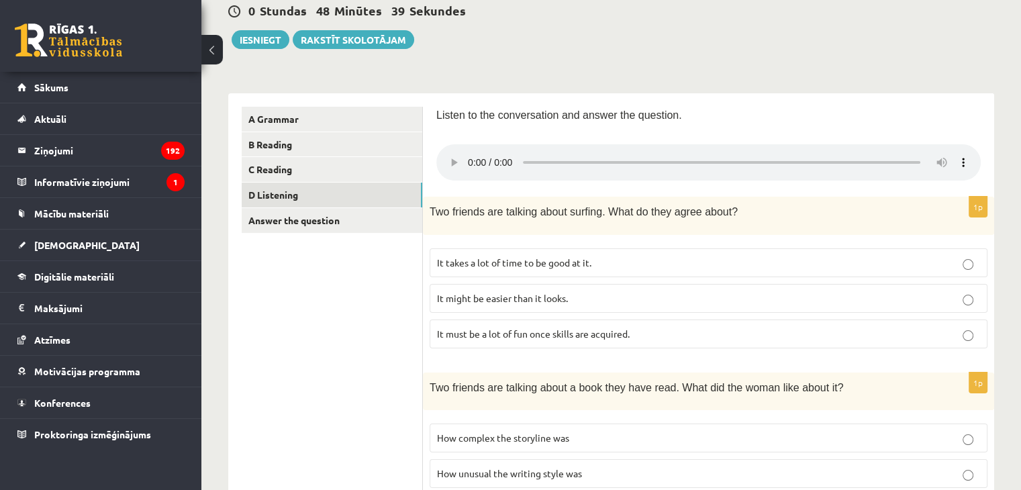
click at [633, 271] on label "It takes a lot of time to be good at it." at bounding box center [709, 262] width 558 height 29
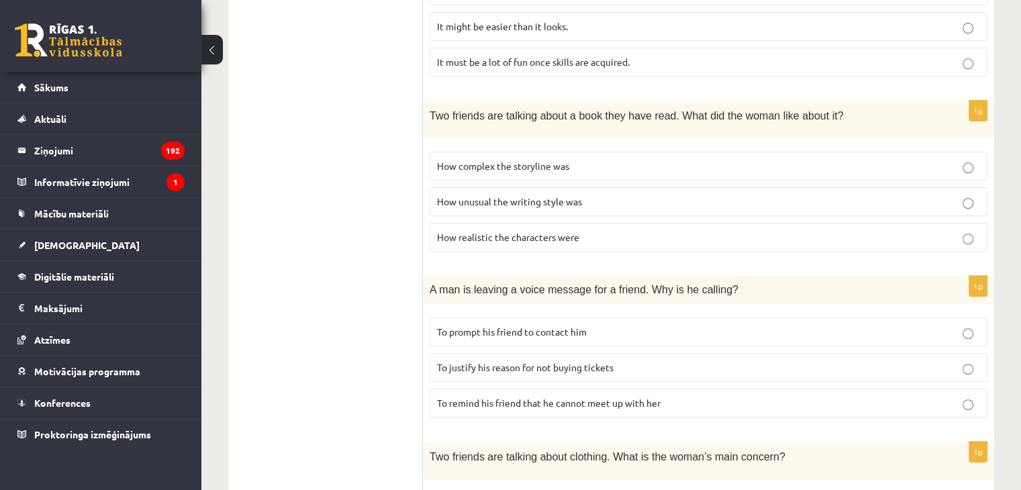
scroll to position [422, 0]
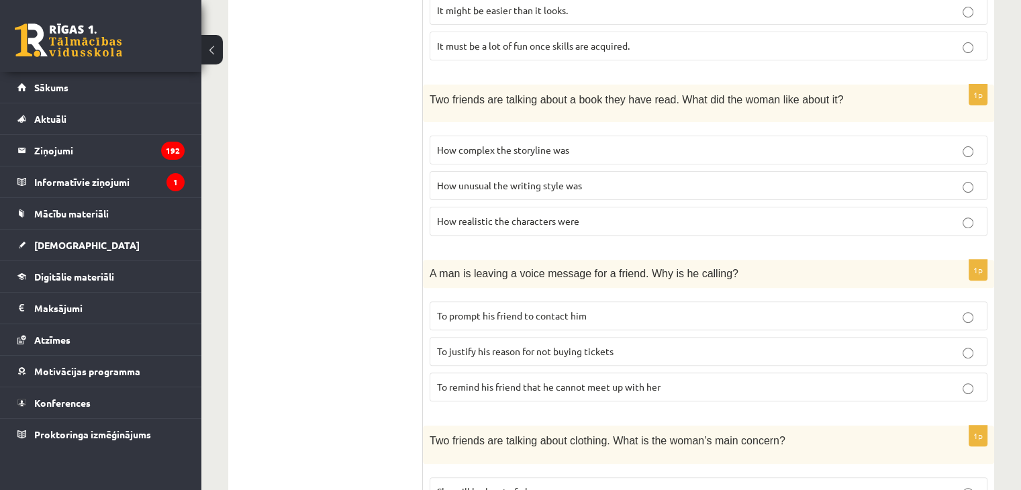
click at [621, 318] on p "To prompt his friend to contact him" at bounding box center [708, 316] width 543 height 14
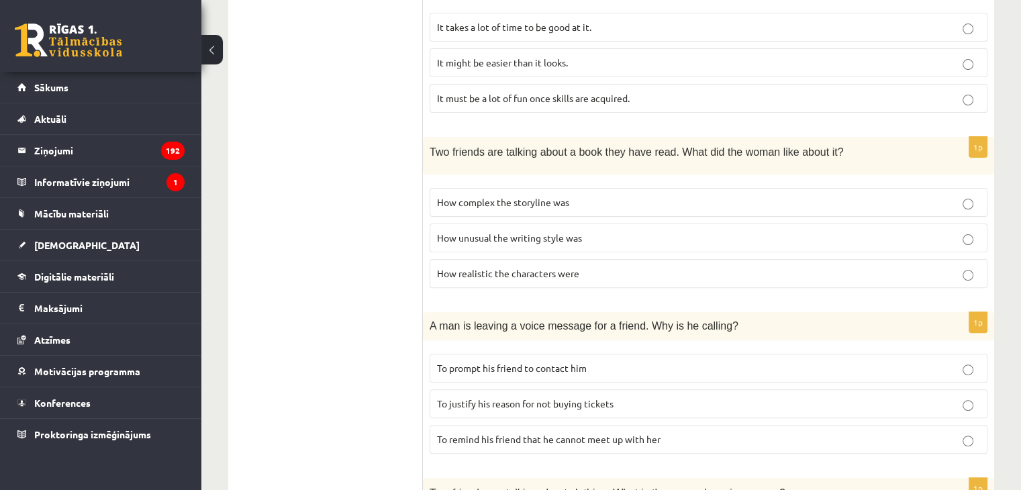
scroll to position [355, 0]
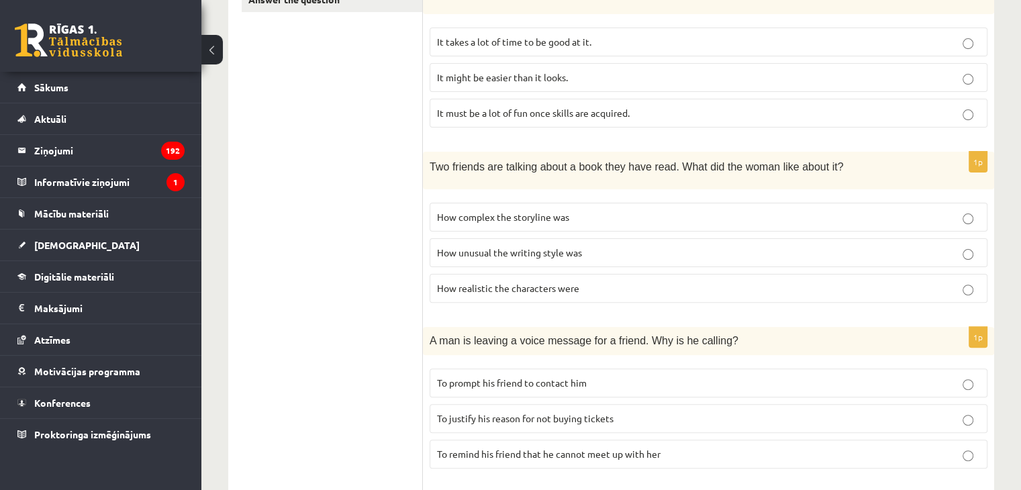
click at [661, 293] on label "How realistic the characters were" at bounding box center [709, 288] width 558 height 29
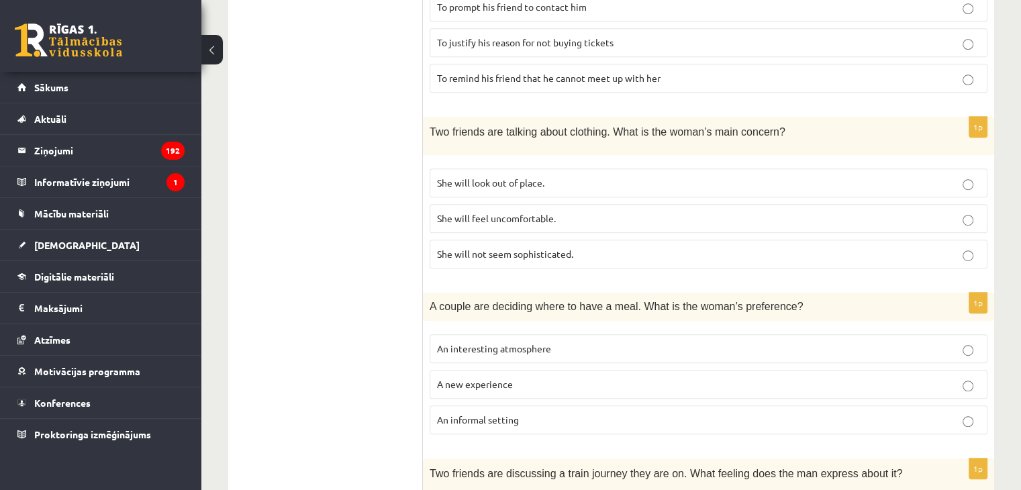
scroll to position [691, 0]
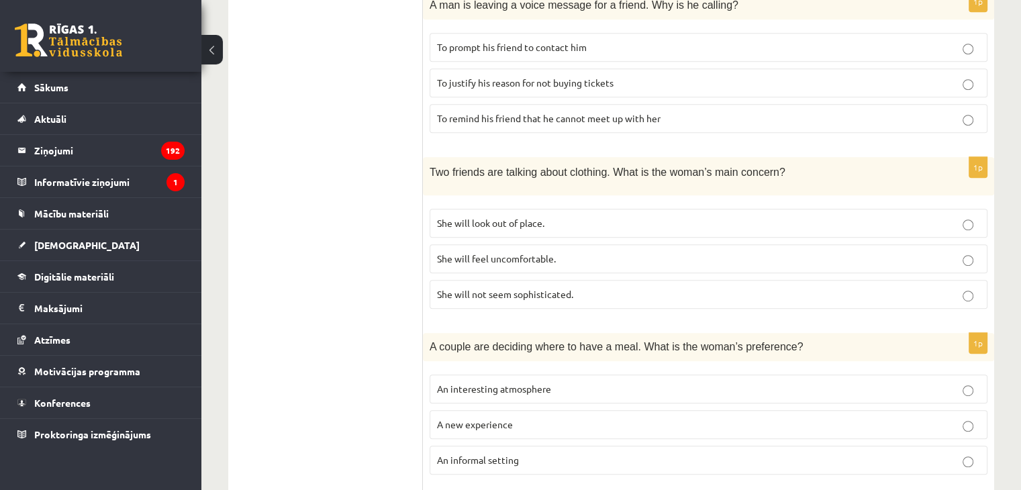
click at [714, 216] on p "She will look out of place." at bounding box center [708, 223] width 543 height 14
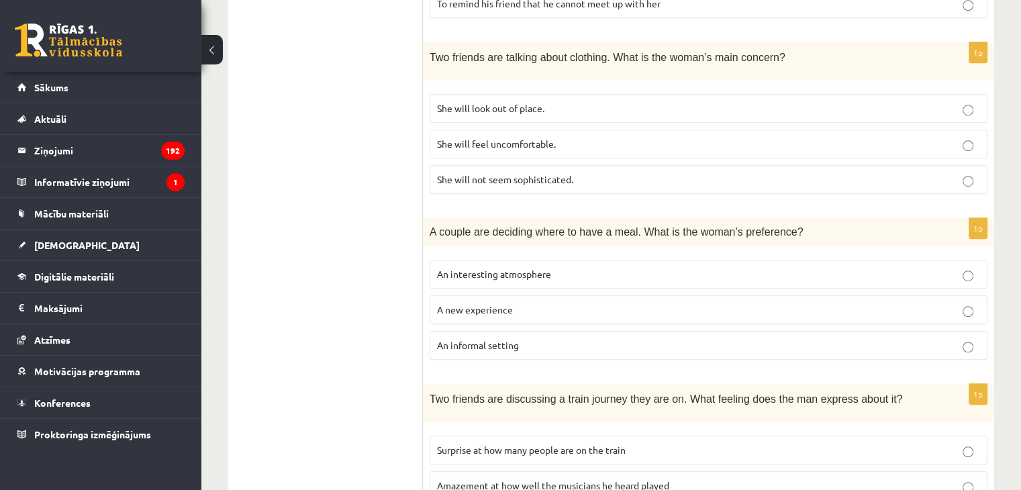
scroll to position [892, 0]
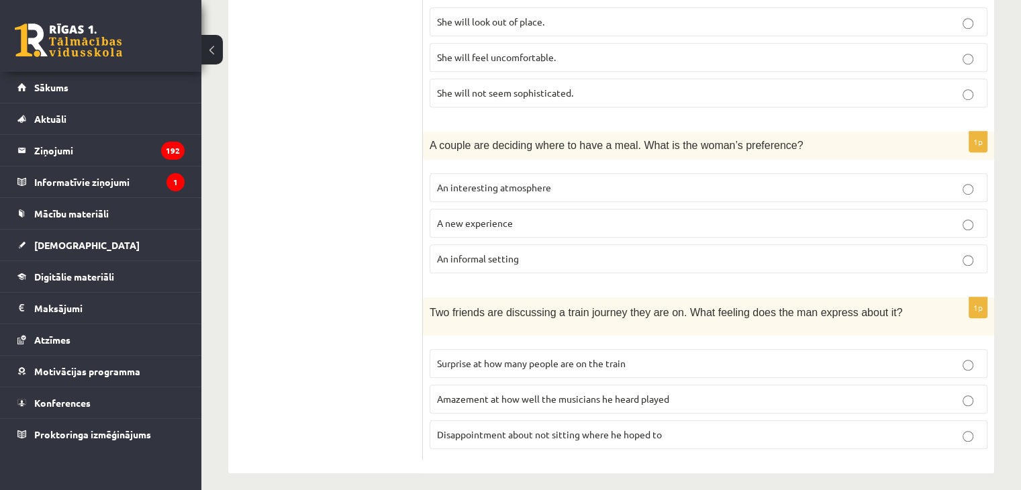
click at [594, 428] on span "Disappointment about not sitting where he hoped to" at bounding box center [549, 434] width 225 height 12
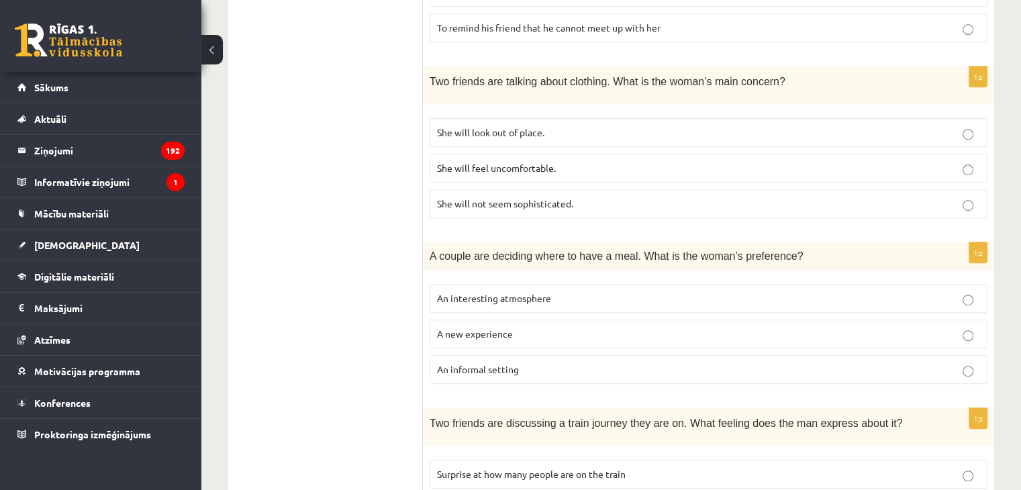
scroll to position [806, 0]
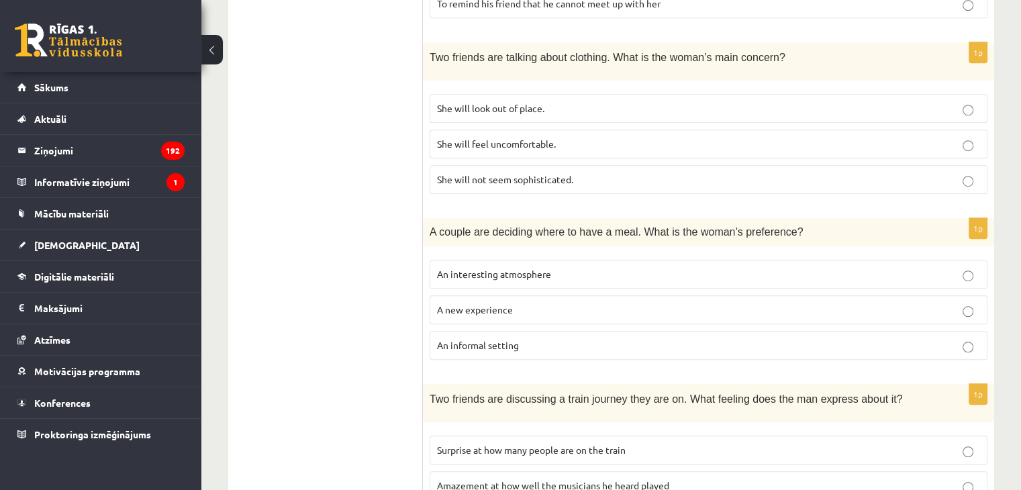
click at [529, 342] on p "An informal setting" at bounding box center [708, 345] width 543 height 14
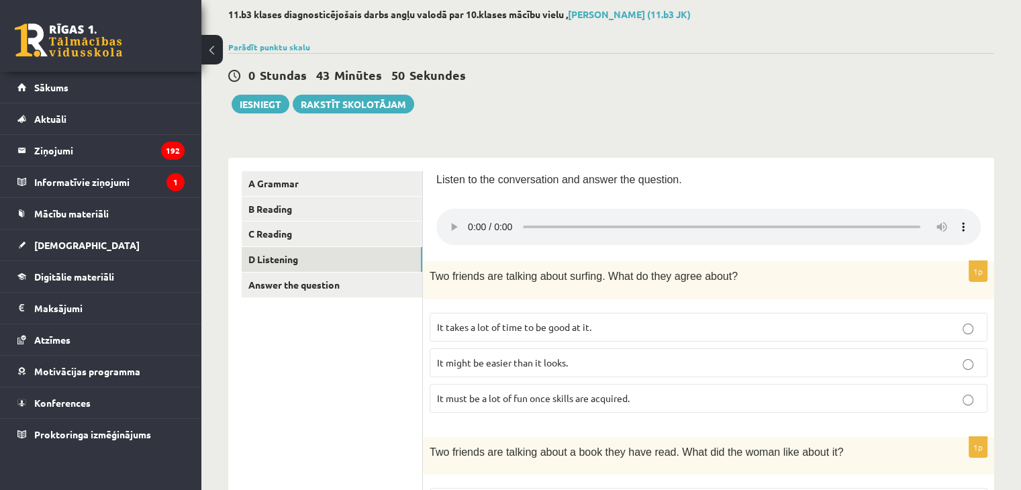
scroll to position [0, 0]
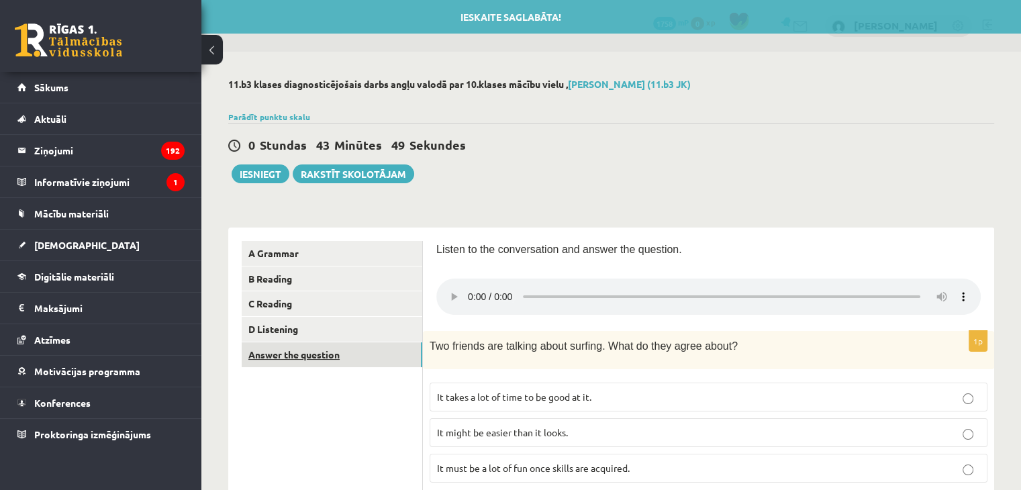
click at [330, 361] on link "Answer the question" at bounding box center [332, 354] width 181 height 25
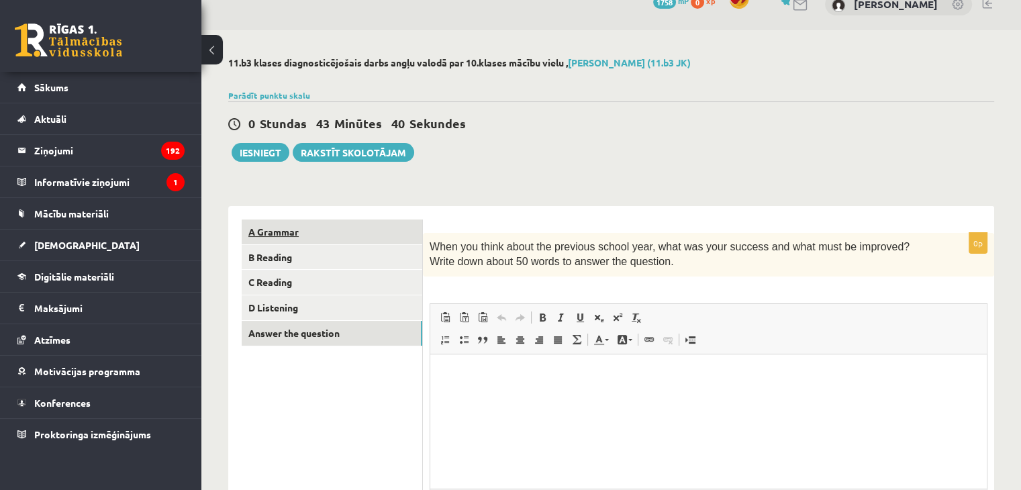
drag, startPoint x: 430, startPoint y: 245, endPoint x: 422, endPoint y: 242, distance: 8.7
click at [422, 242] on div "**********" at bounding box center [611, 401] width 766 height 390
click at [479, 395] on html at bounding box center [708, 374] width 557 height 41
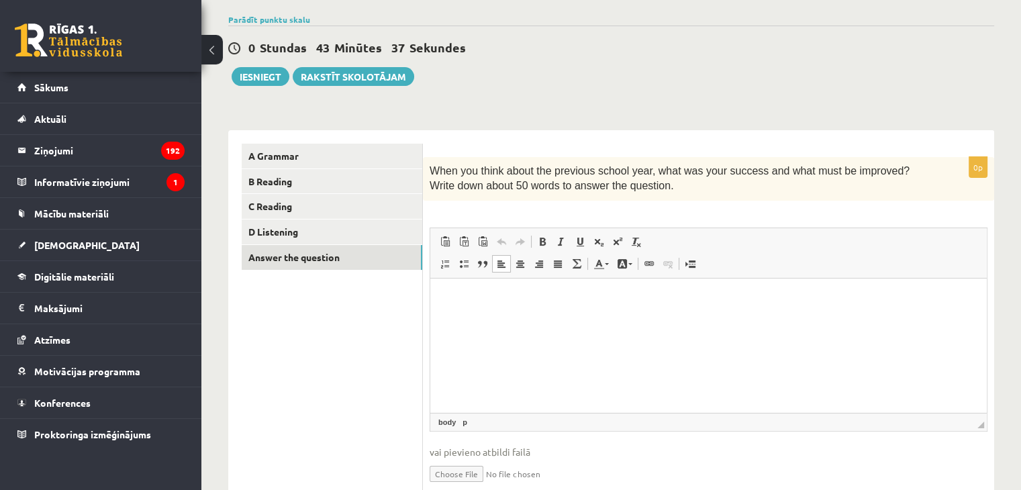
scroll to position [154, 0]
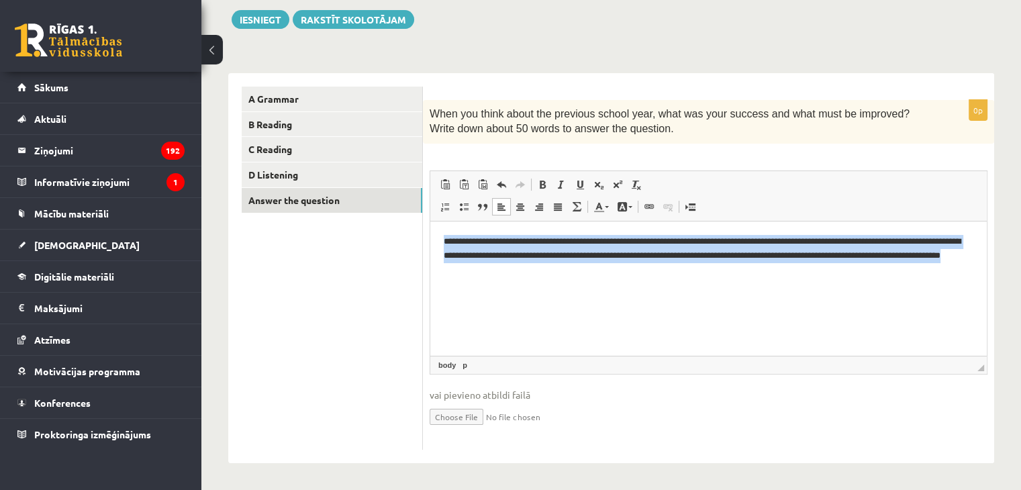
drag, startPoint x: 444, startPoint y: 241, endPoint x: 591, endPoint y: 332, distance: 173.1
click at [591, 289] on html "**********" at bounding box center [708, 255] width 557 height 68
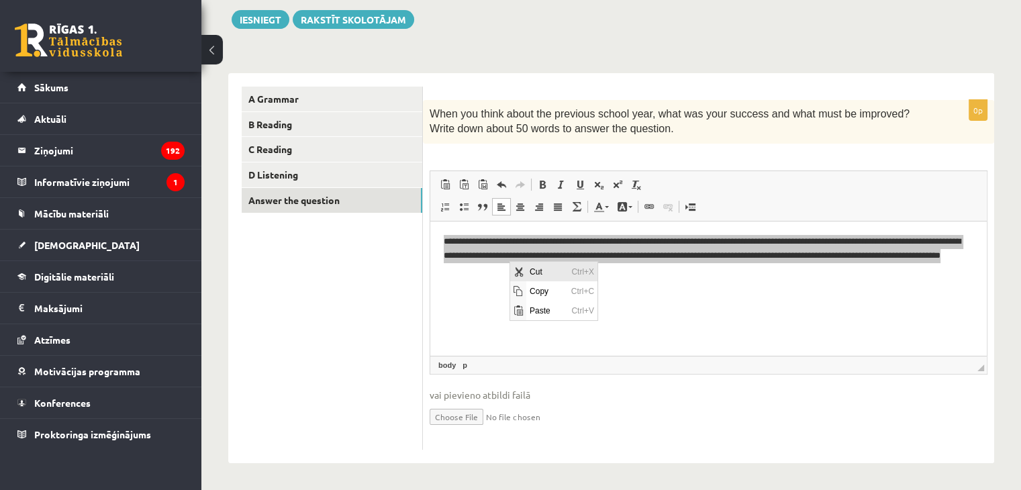
scroll to position [0, 0]
click at [537, 296] on span "Copy" at bounding box center [547, 290] width 42 height 19
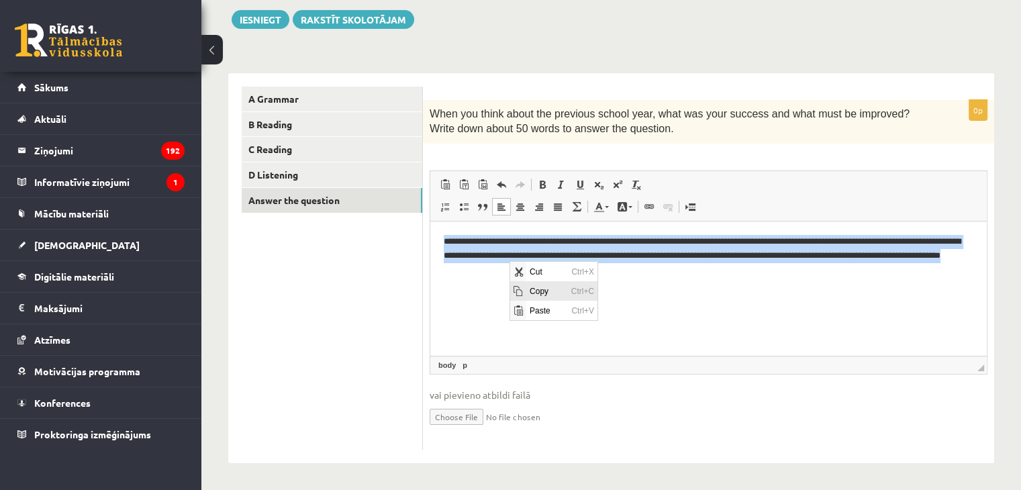
copy p "**********"
click at [584, 289] on html "**********" at bounding box center [708, 255] width 557 height 68
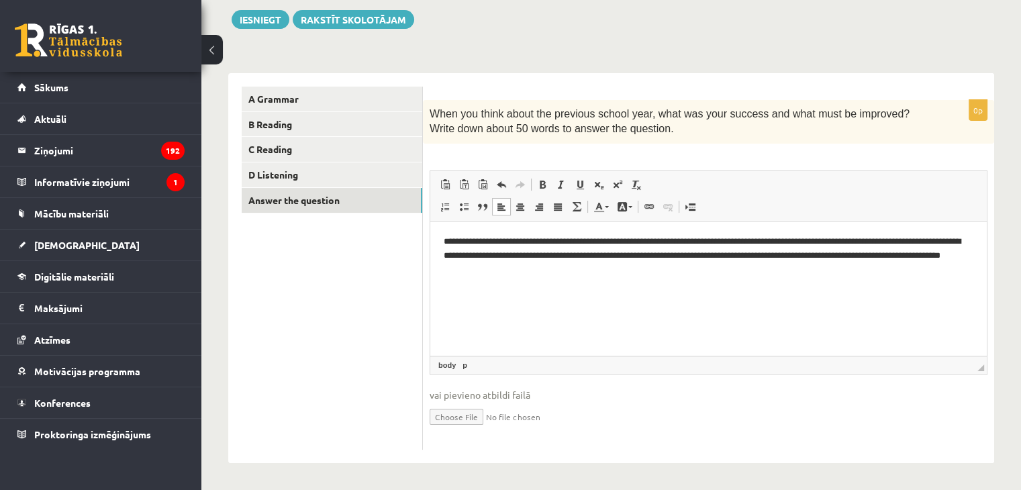
click at [530, 240] on p "**********" at bounding box center [709, 255] width 530 height 42
click at [538, 273] on p "**********" at bounding box center [709, 255] width 530 height 42
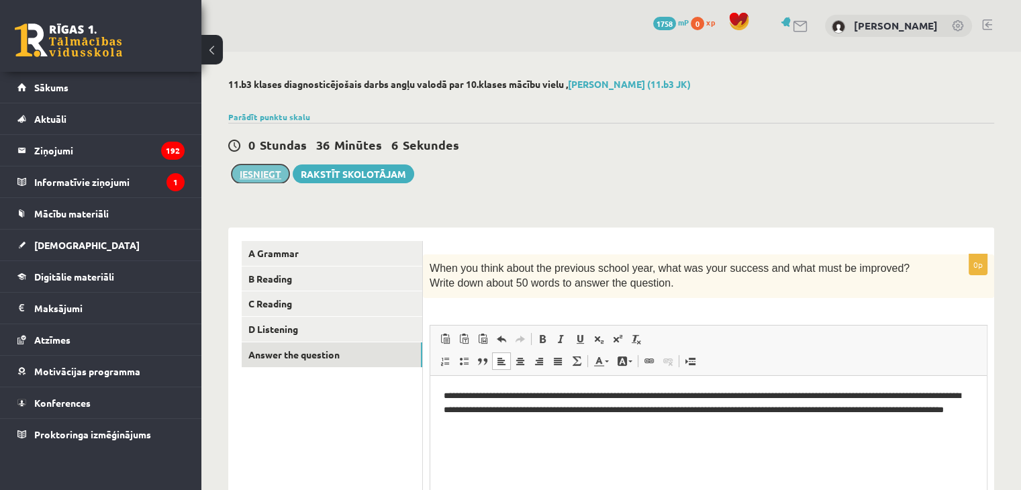
click at [261, 170] on button "Iesniegt" at bounding box center [261, 174] width 58 height 19
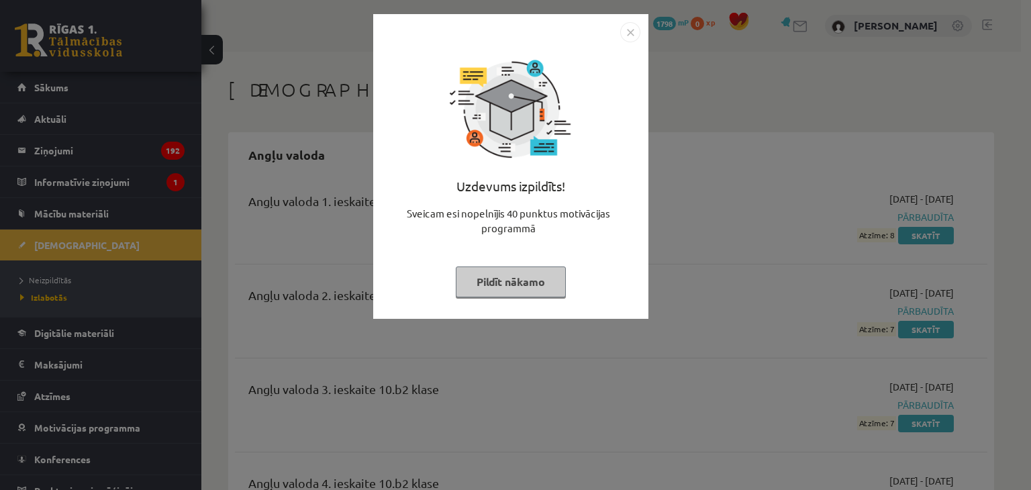
click at [531, 291] on button "Pildīt nākamo" at bounding box center [511, 282] width 110 height 31
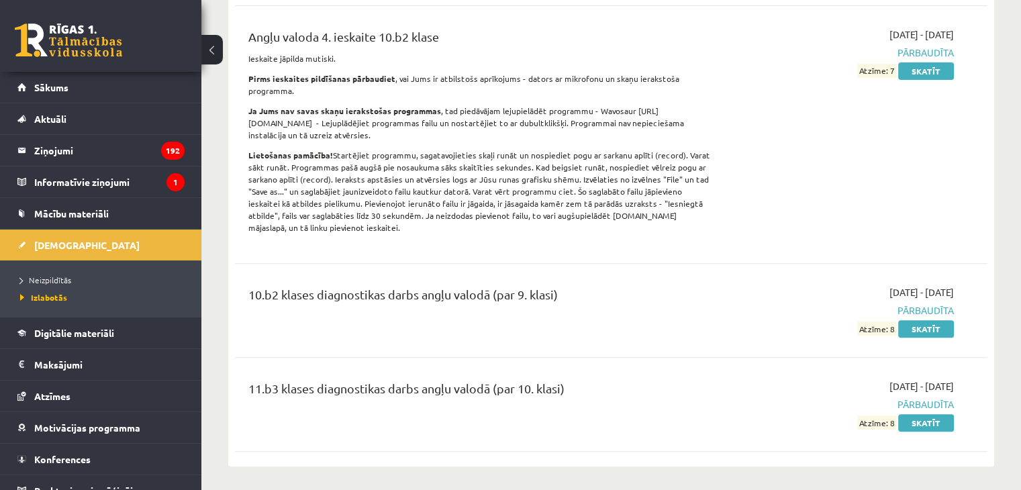
scroll to position [537, 0]
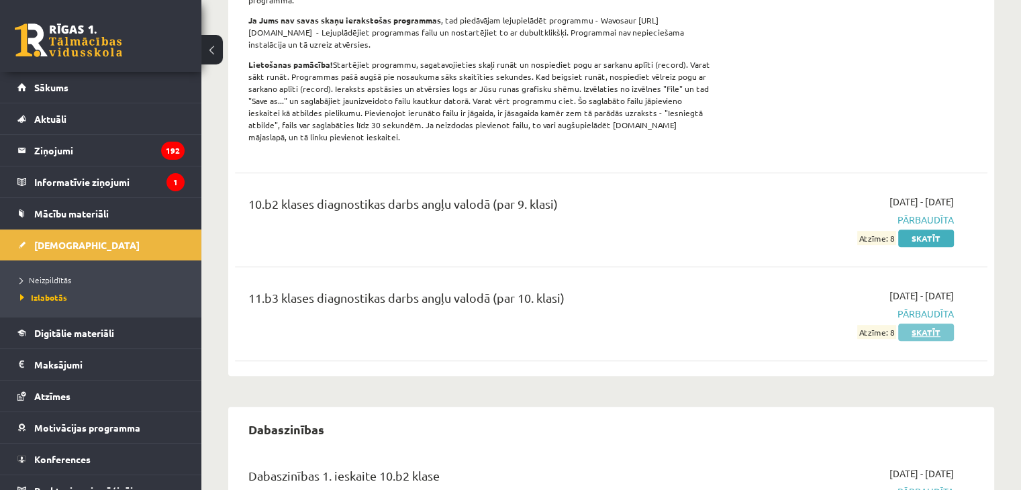
click at [907, 324] on link "Skatīt" at bounding box center [926, 332] width 56 height 17
click at [925, 324] on link "Skatīt" at bounding box center [926, 332] width 56 height 17
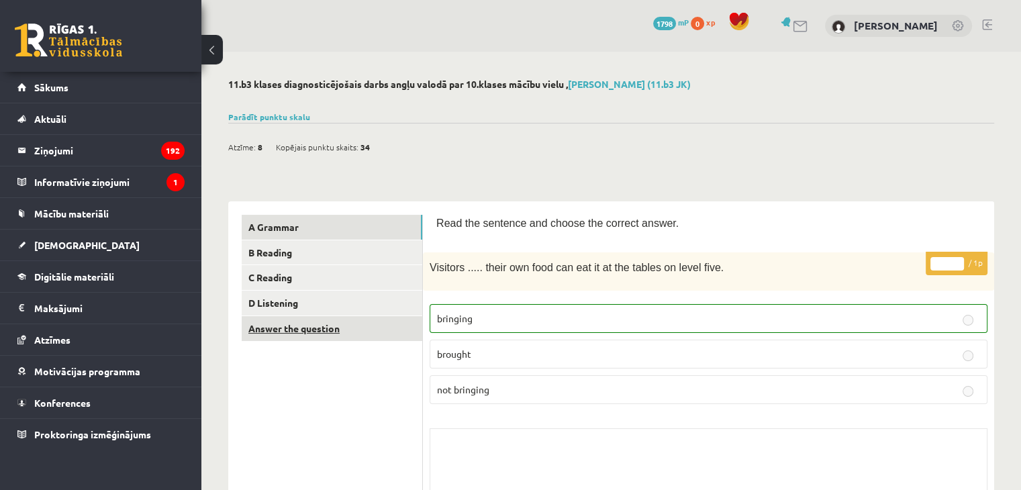
click at [373, 340] on link "Answer the question" at bounding box center [332, 328] width 181 height 25
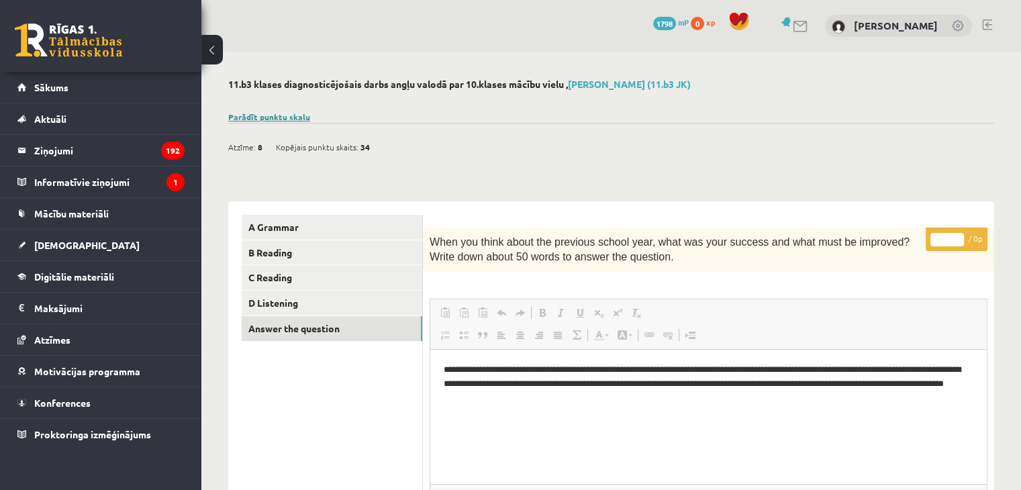
click at [279, 119] on link "Parādīt punktu skalu" at bounding box center [269, 116] width 82 height 11
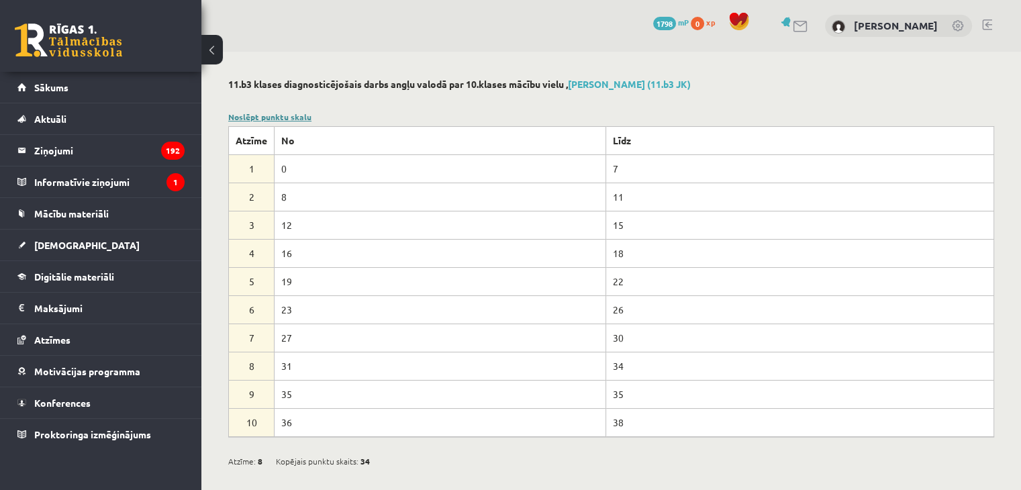
click at [275, 118] on link "Noslēpt punktu skalu" at bounding box center [269, 116] width 83 height 11
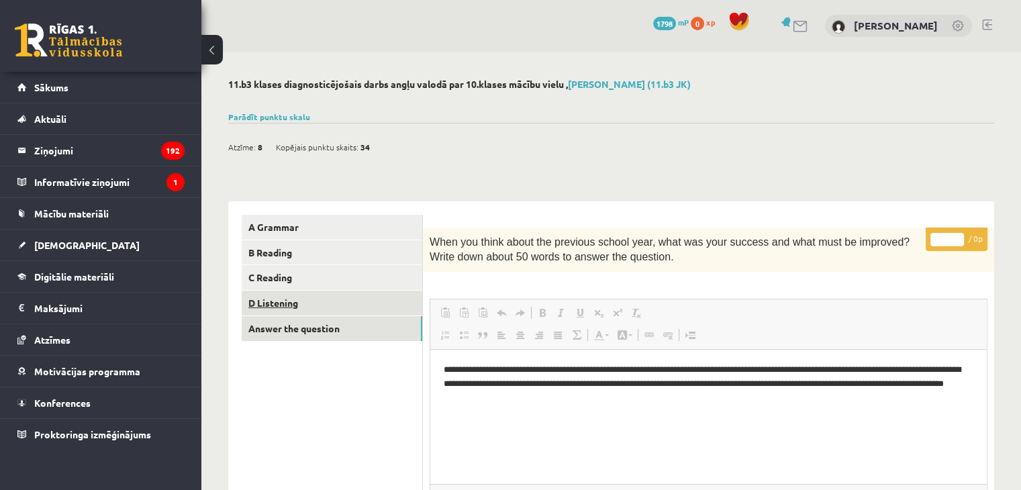
click at [325, 309] on link "D Listening" at bounding box center [332, 303] width 181 height 25
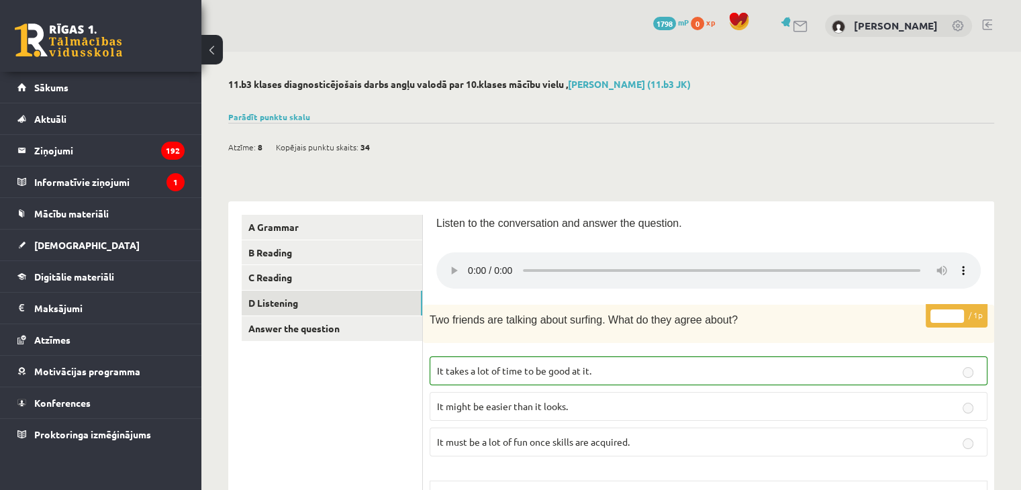
click at [282, 103] on div at bounding box center [611, 100] width 766 height 13
click at [282, 111] on div "Parādīt punktu skalu Atzīme No Līdz 1 0 7 2 8 11 3 12 15 4 16 18 5 19 22 6 23 2…" at bounding box center [611, 117] width 766 height 12
click at [281, 116] on link "Parādīt punktu skalu" at bounding box center [269, 116] width 82 height 11
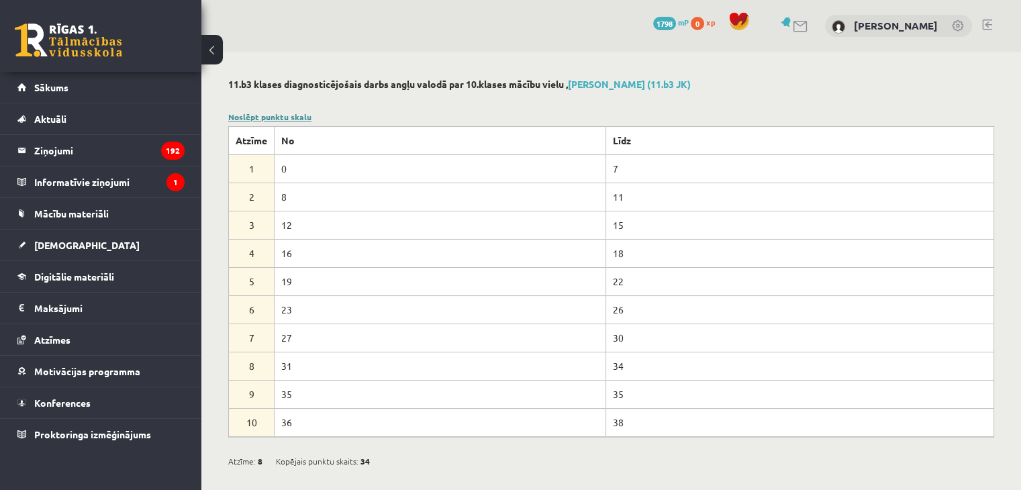
click at [281, 116] on link "Noslēpt punktu skalu" at bounding box center [269, 116] width 83 height 11
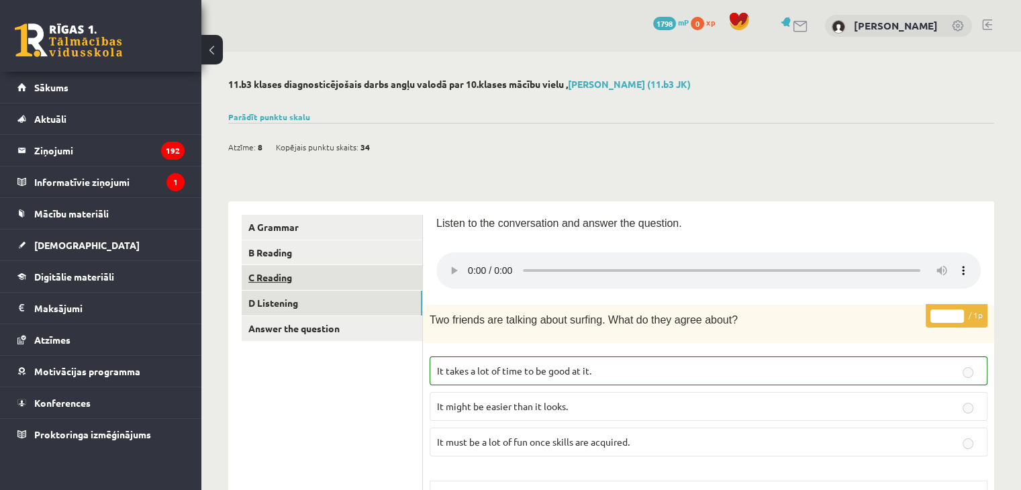
click at [304, 282] on link "C Reading" at bounding box center [332, 277] width 181 height 25
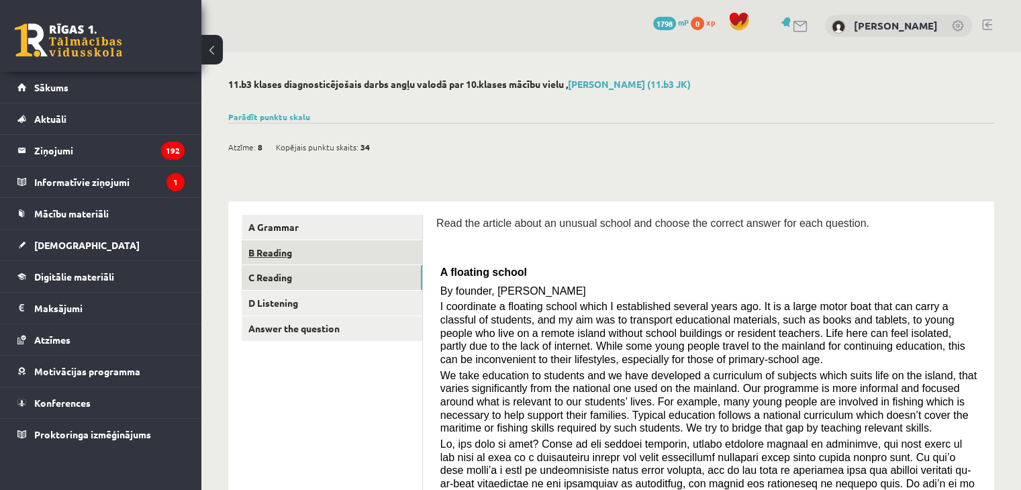
click at [325, 253] on link "B Reading" at bounding box center [332, 252] width 181 height 25
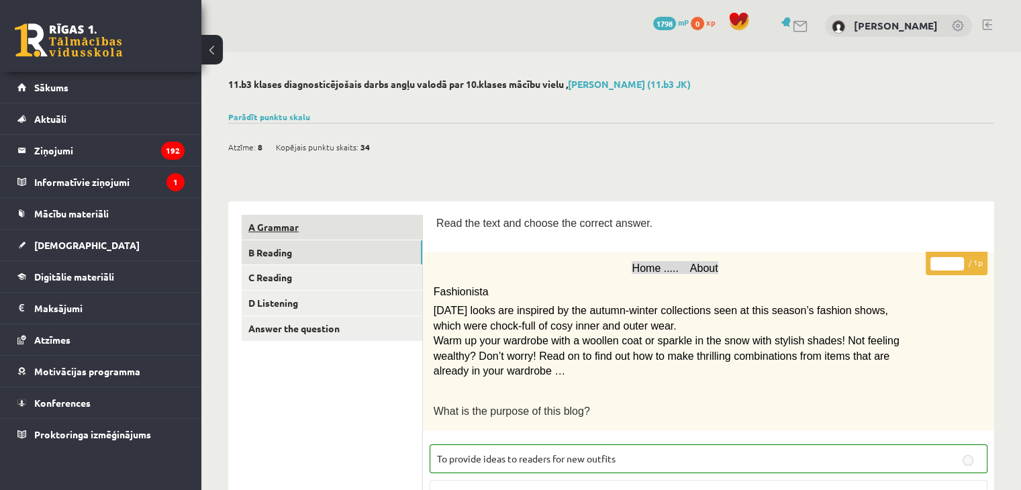
click at [337, 220] on link "A Grammar" at bounding box center [332, 227] width 181 height 25
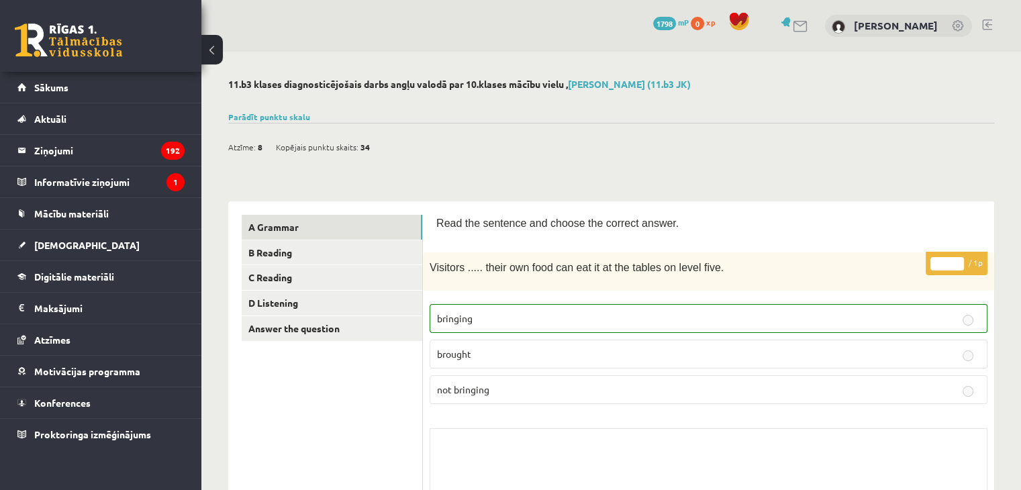
click at [671, 28] on span "1798" at bounding box center [664, 23] width 23 height 13
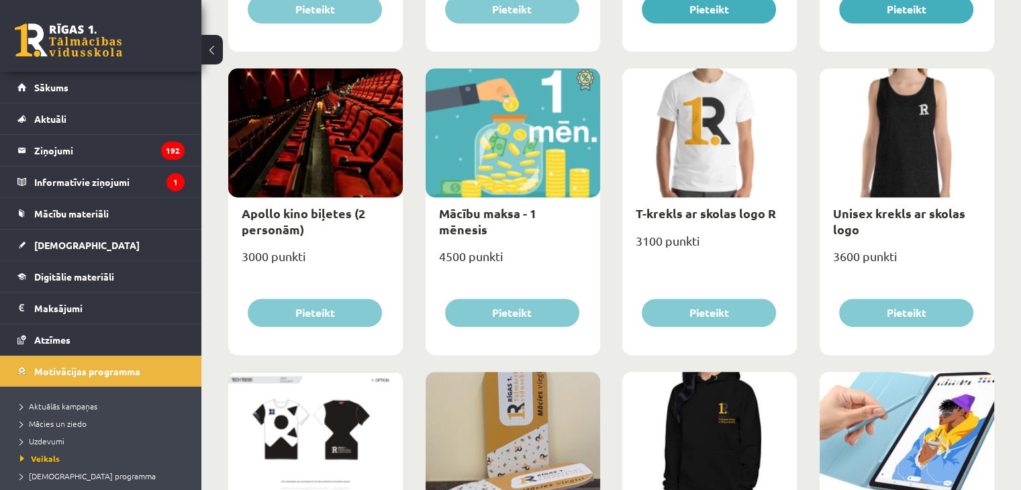
scroll to position [403, 0]
